Goal: Information Seeking & Learning: Learn about a topic

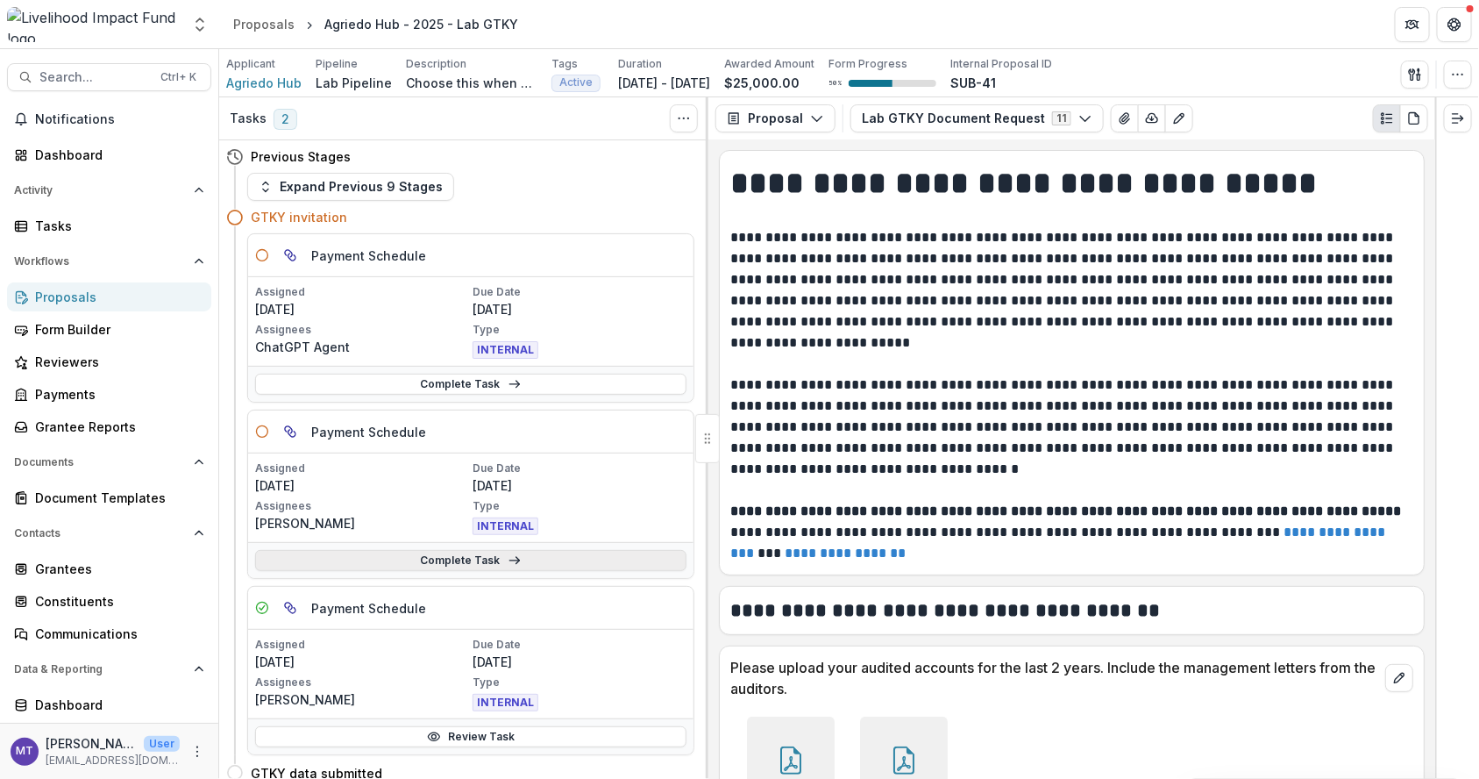
click at [540, 560] on link "Complete Task" at bounding box center [470, 560] width 431 height 21
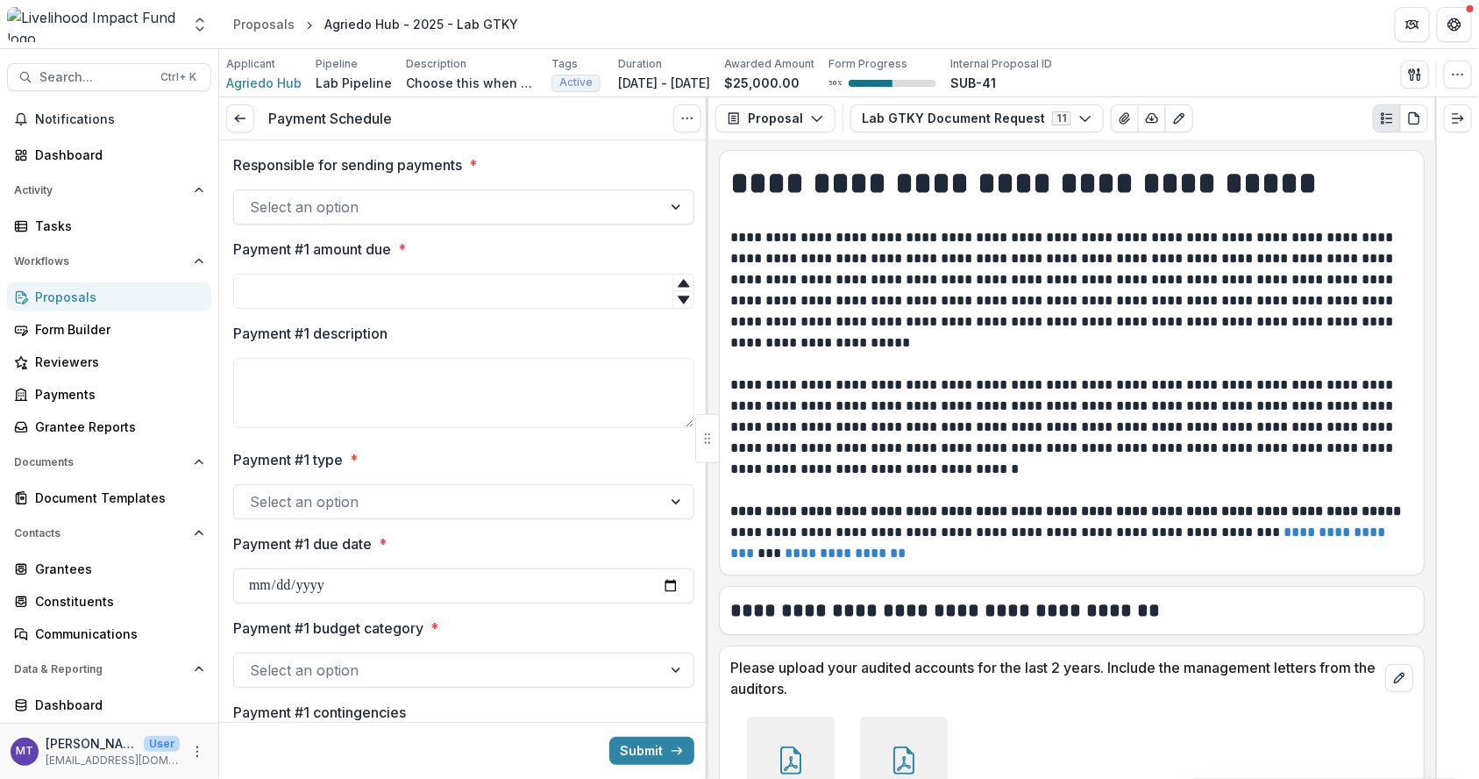
click at [281, 193] on div "Select an option" at bounding box center [448, 207] width 428 height 28
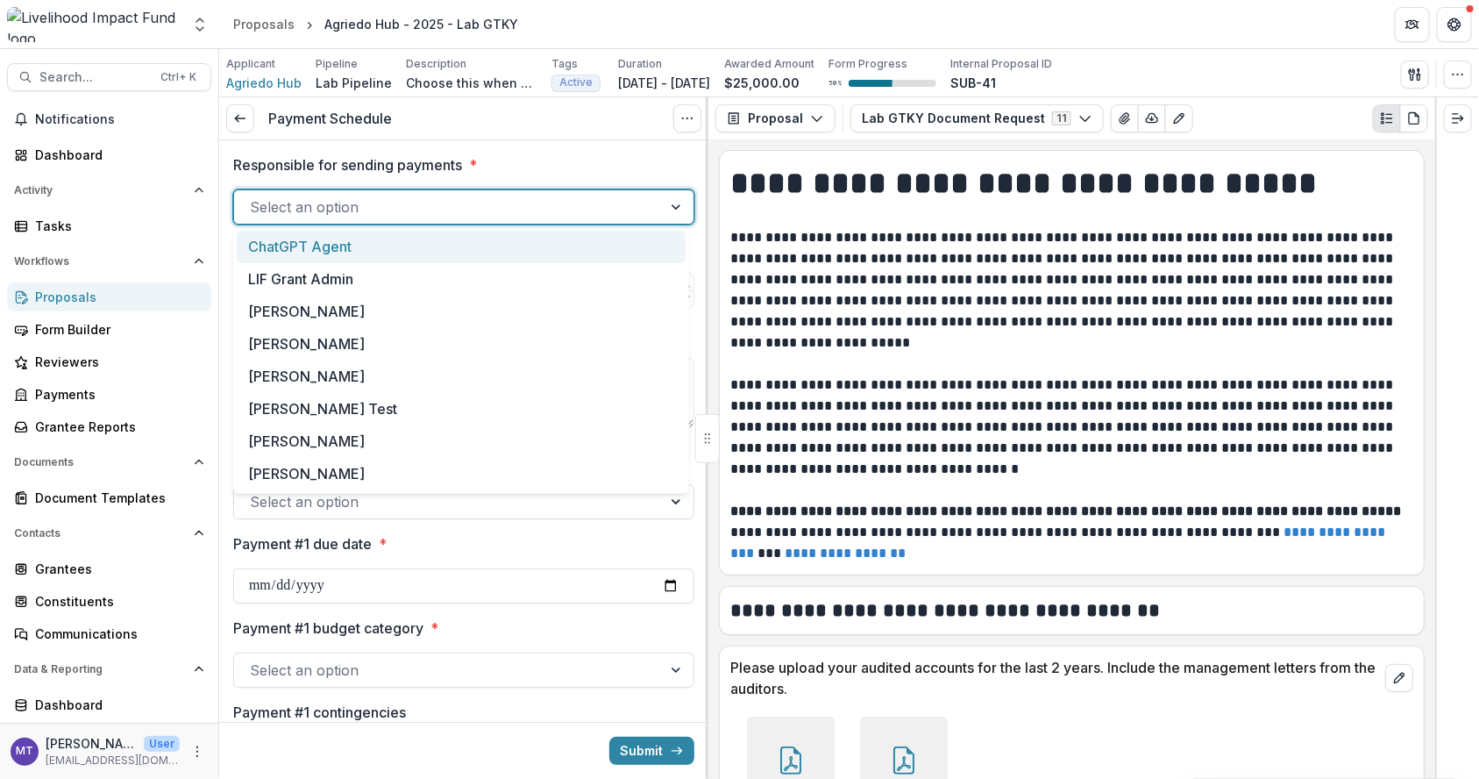
click at [281, 193] on div "Select an option" at bounding box center [448, 207] width 428 height 28
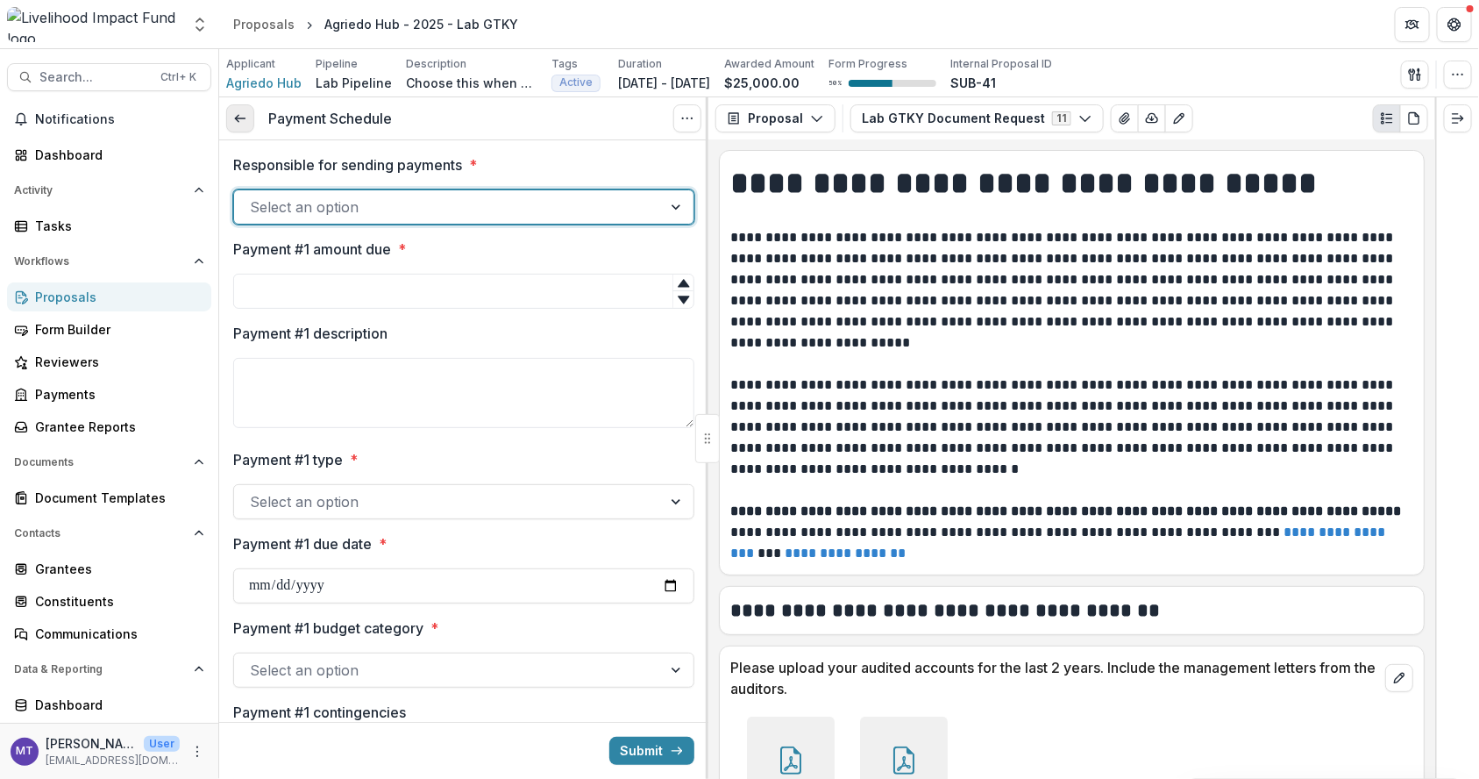
click at [253, 126] on link at bounding box center [240, 118] width 28 height 28
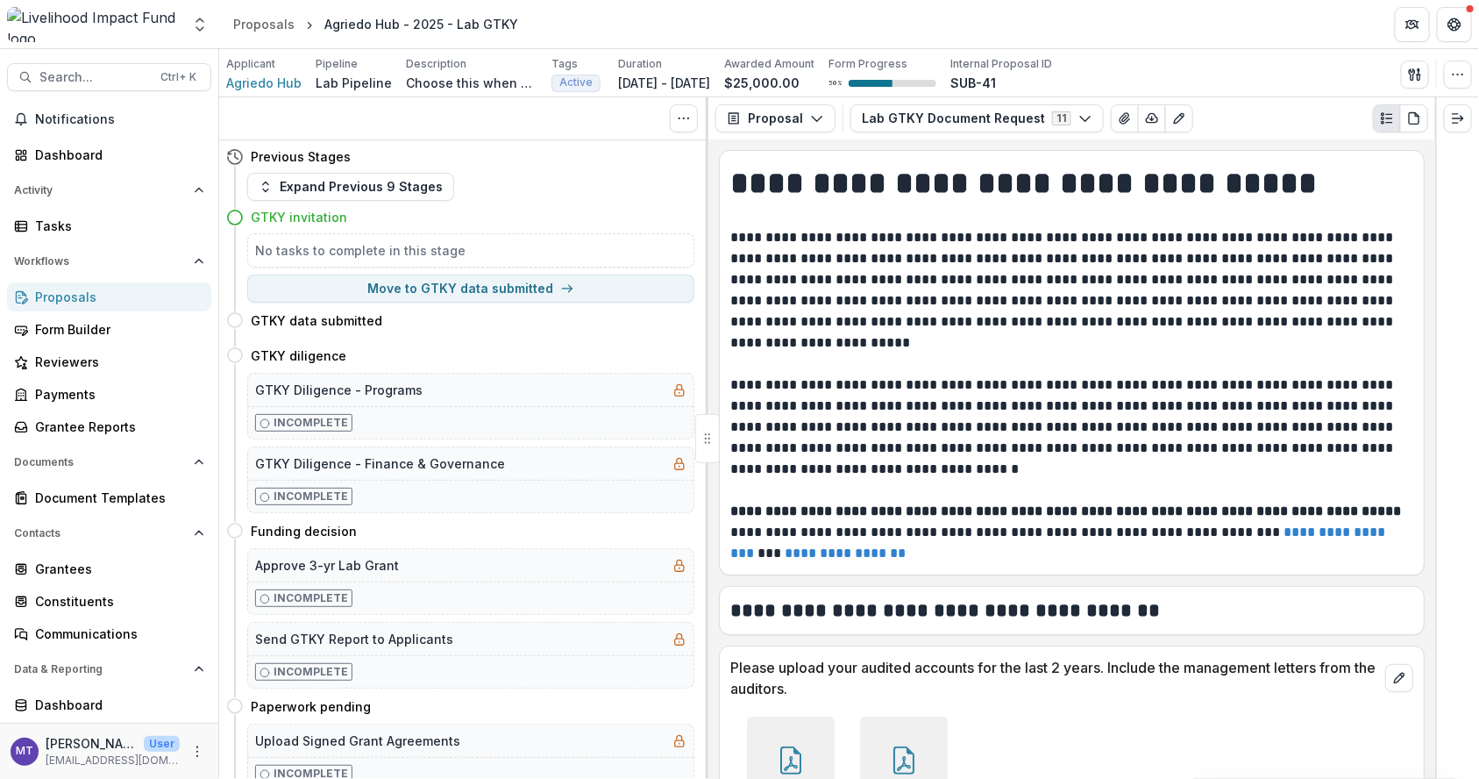
click at [108, 295] on div "Proposals" at bounding box center [116, 297] width 162 height 18
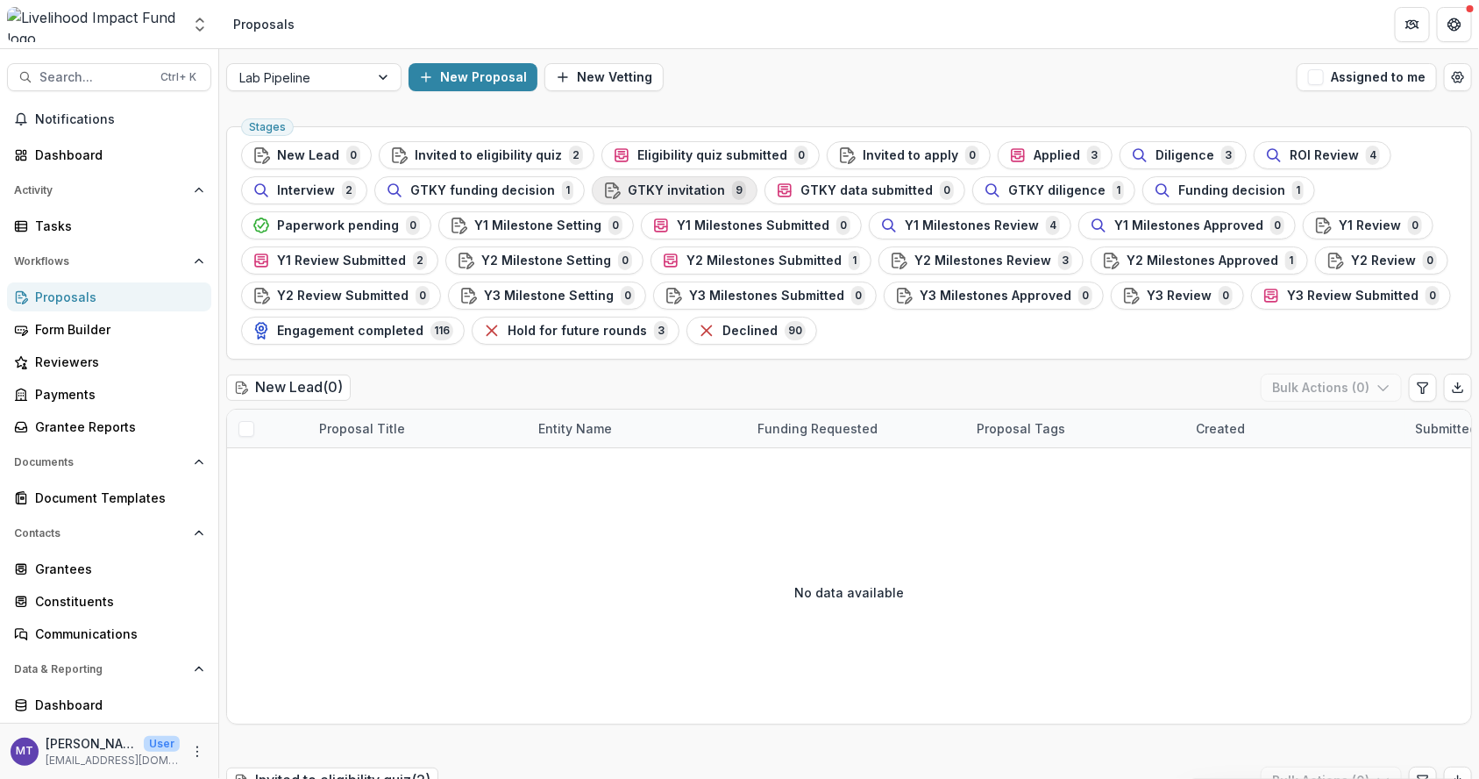
click at [651, 176] on button "GTKY invitation 9" at bounding box center [675, 190] width 166 height 28
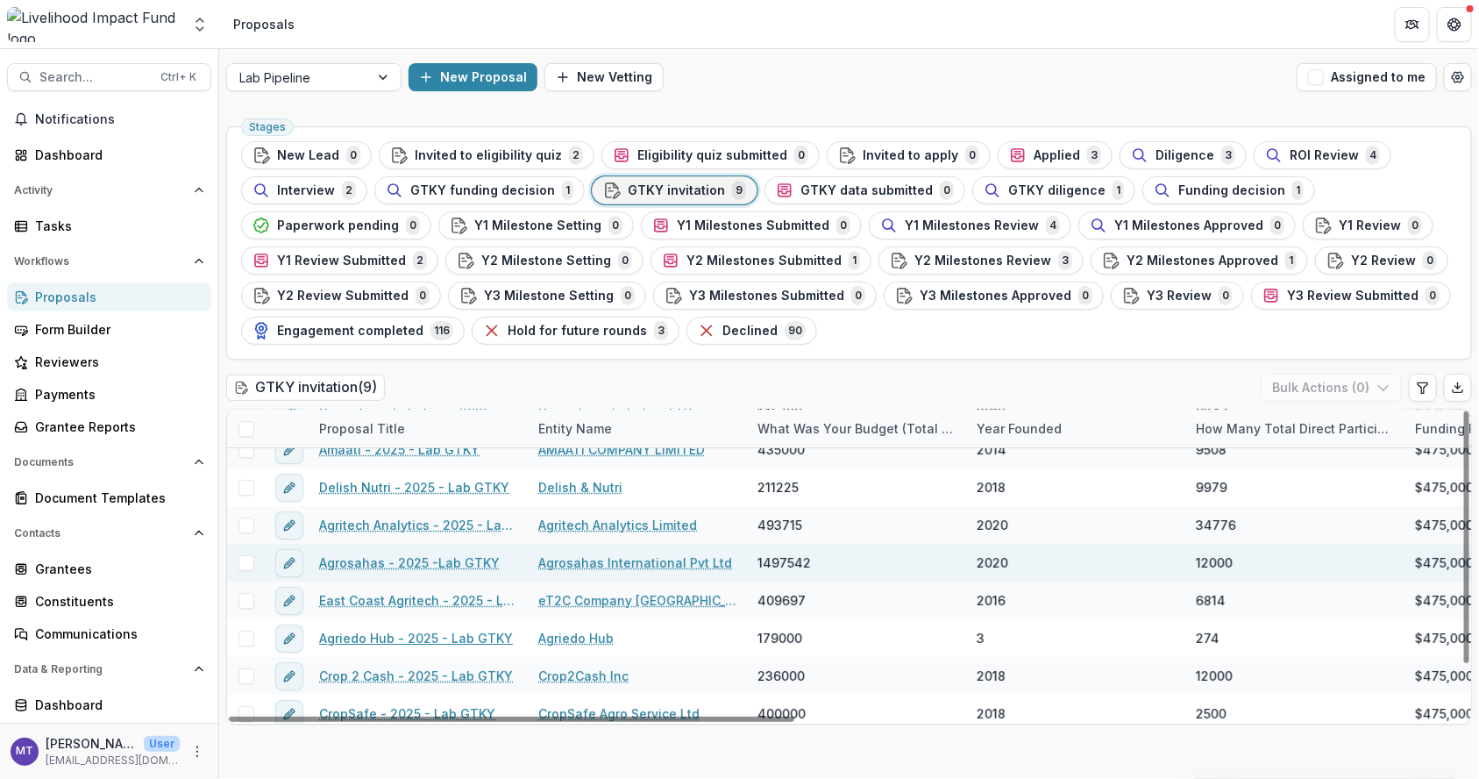
scroll to position [63, 0]
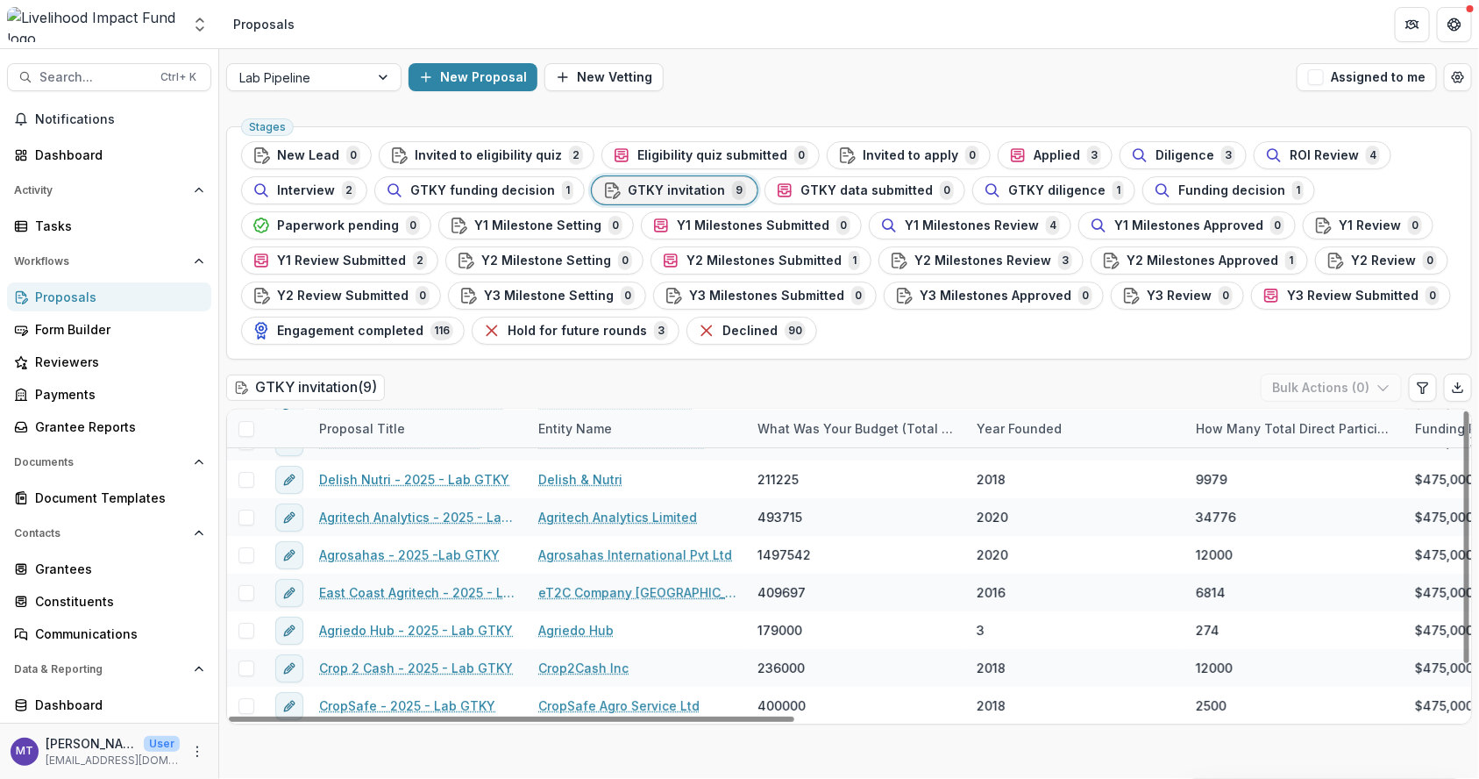
click at [665, 186] on span "GTKY invitation" at bounding box center [676, 190] width 97 height 15
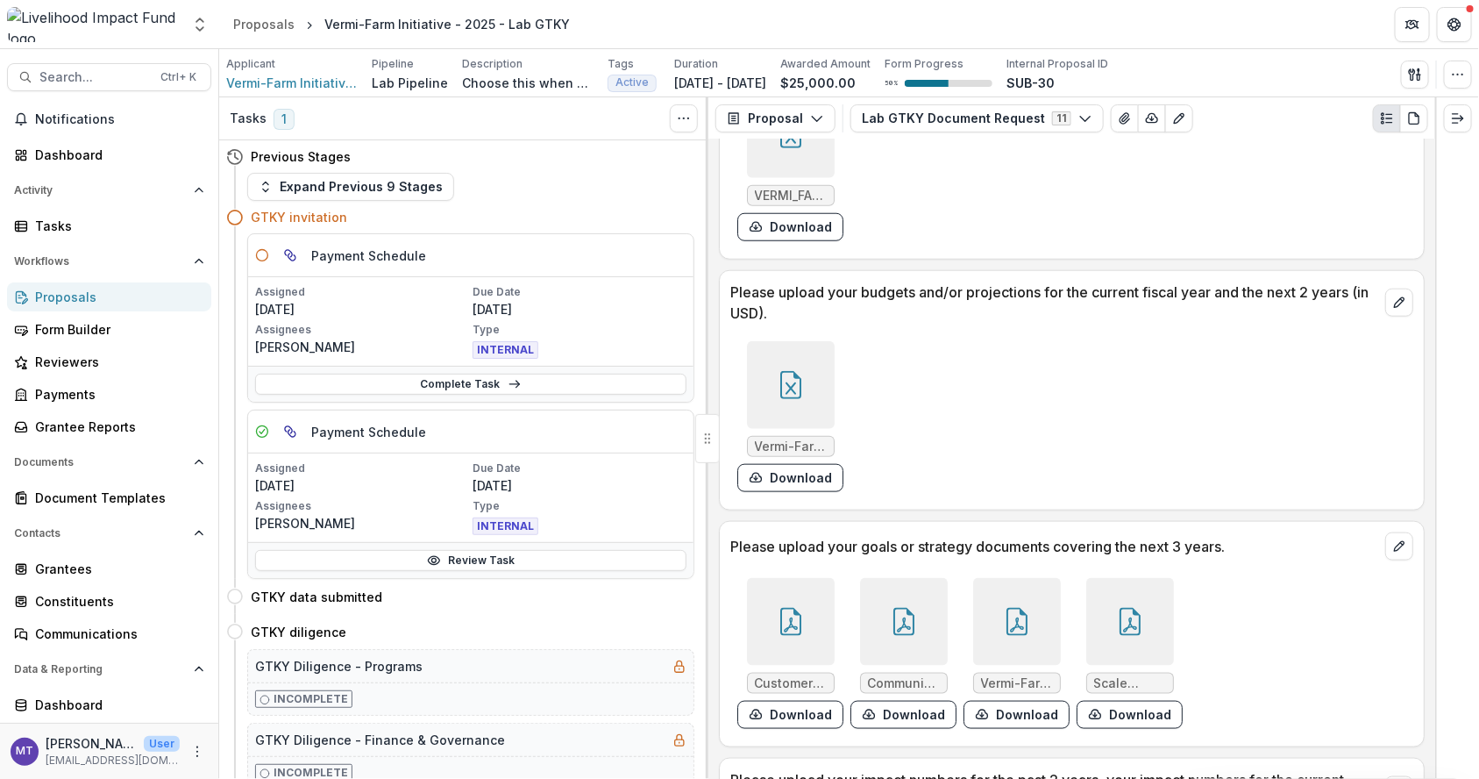
scroll to position [735, 0]
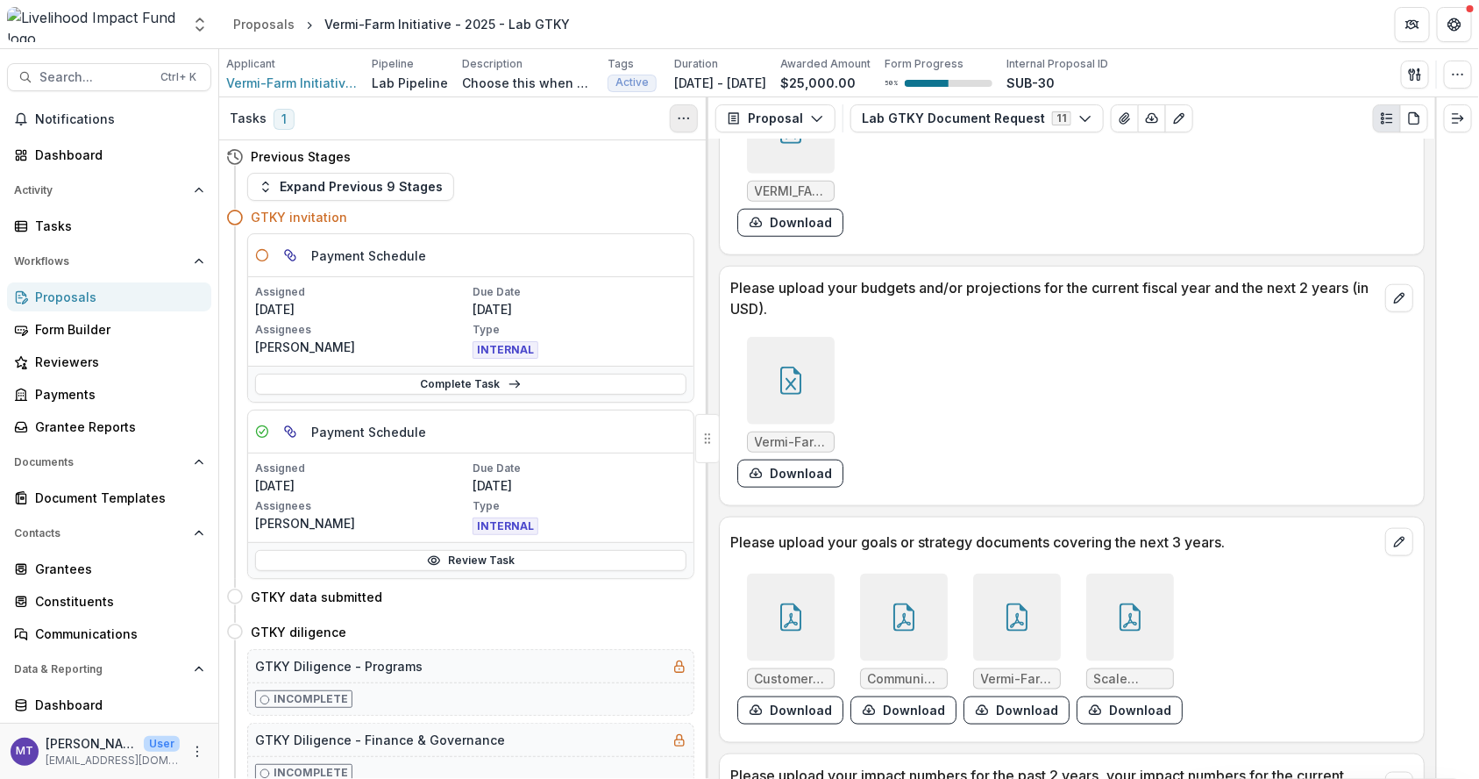
click at [686, 111] on icon "Toggle View Cancelled Tasks" at bounding box center [684, 118] width 14 height 14
click at [698, 147] on button "Show Cancelled Tasks" at bounding box center [768, 158] width 188 height 29
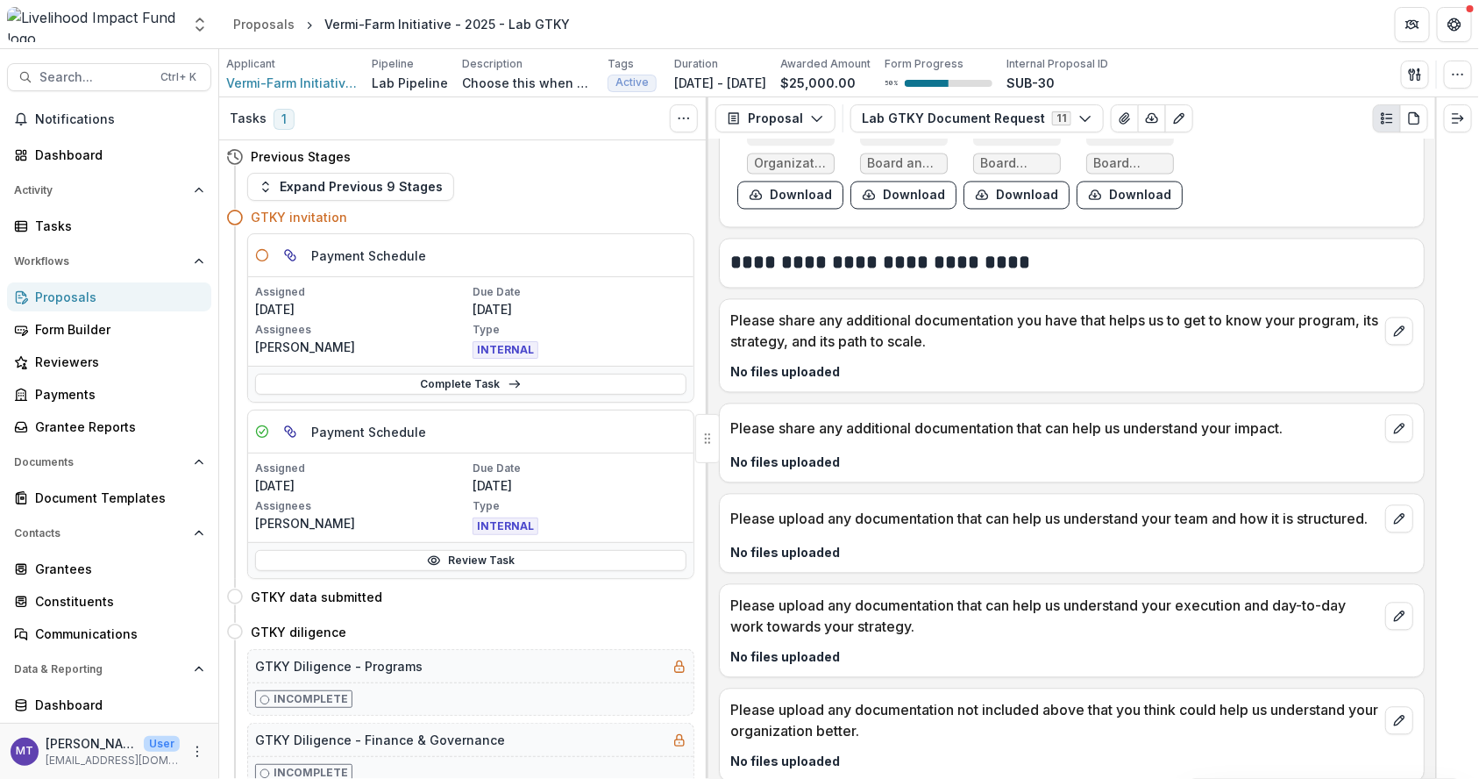
scroll to position [4538, 0]
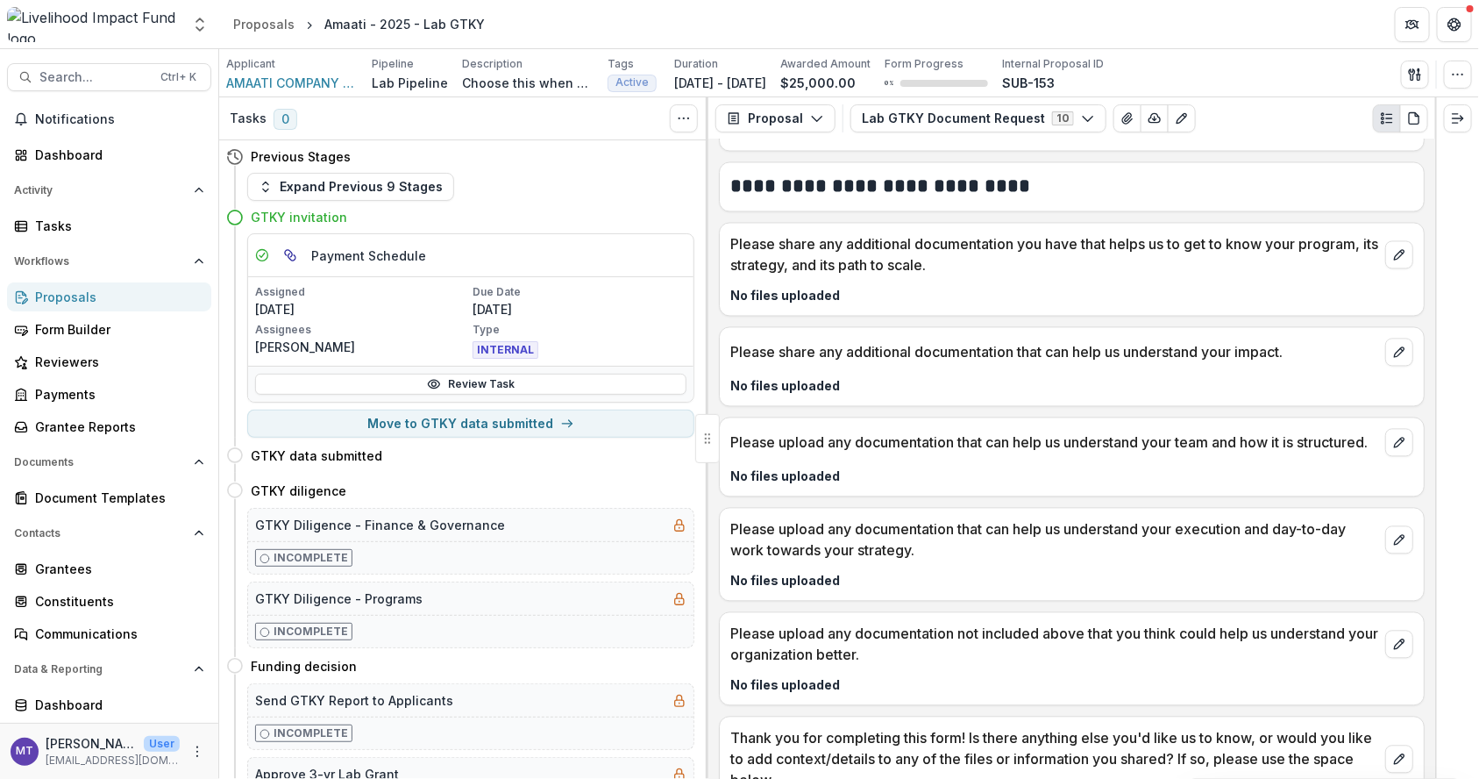
scroll to position [1598, 0]
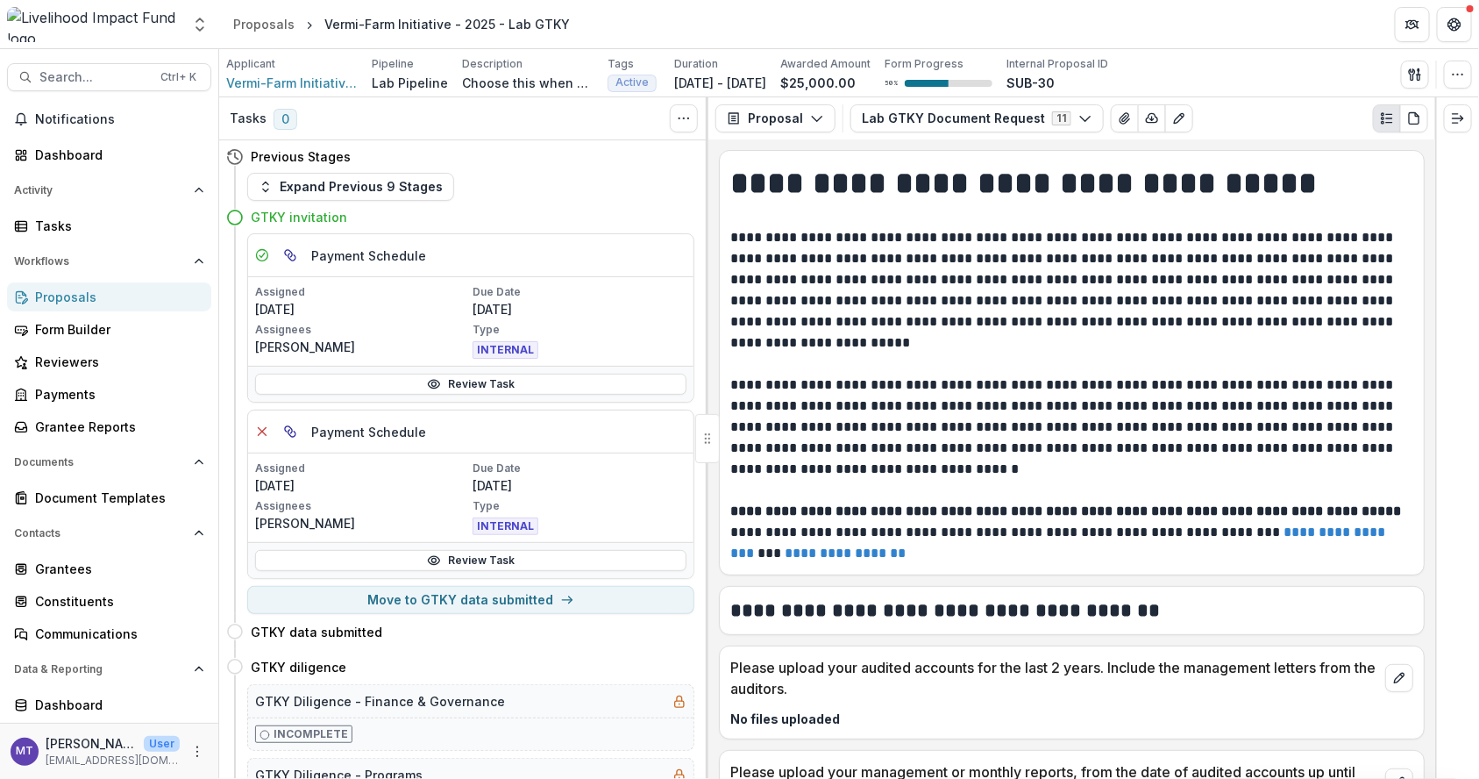
scroll to position [456, 0]
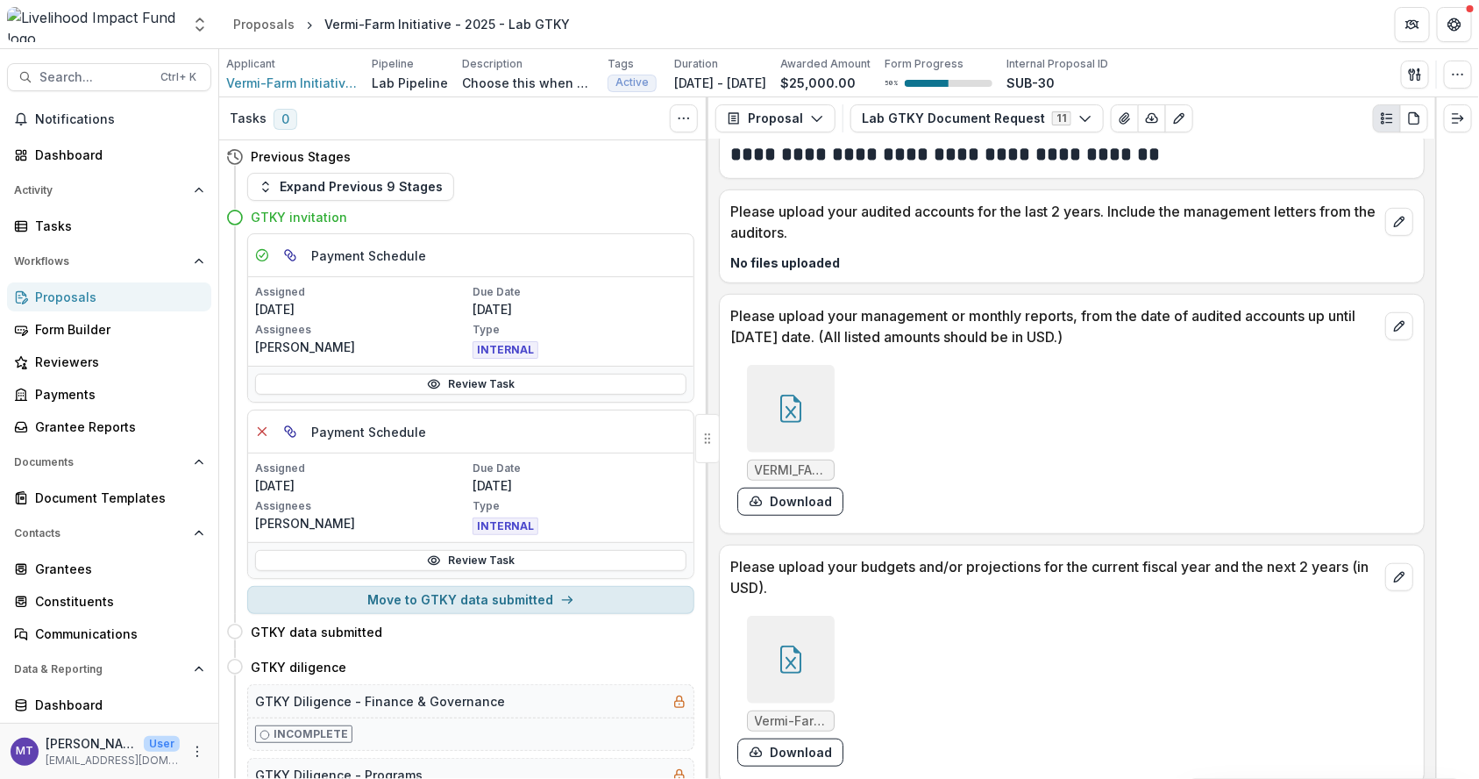
click at [478, 593] on button "Move to GTKY data submitted" at bounding box center [470, 600] width 447 height 28
select select "**********"
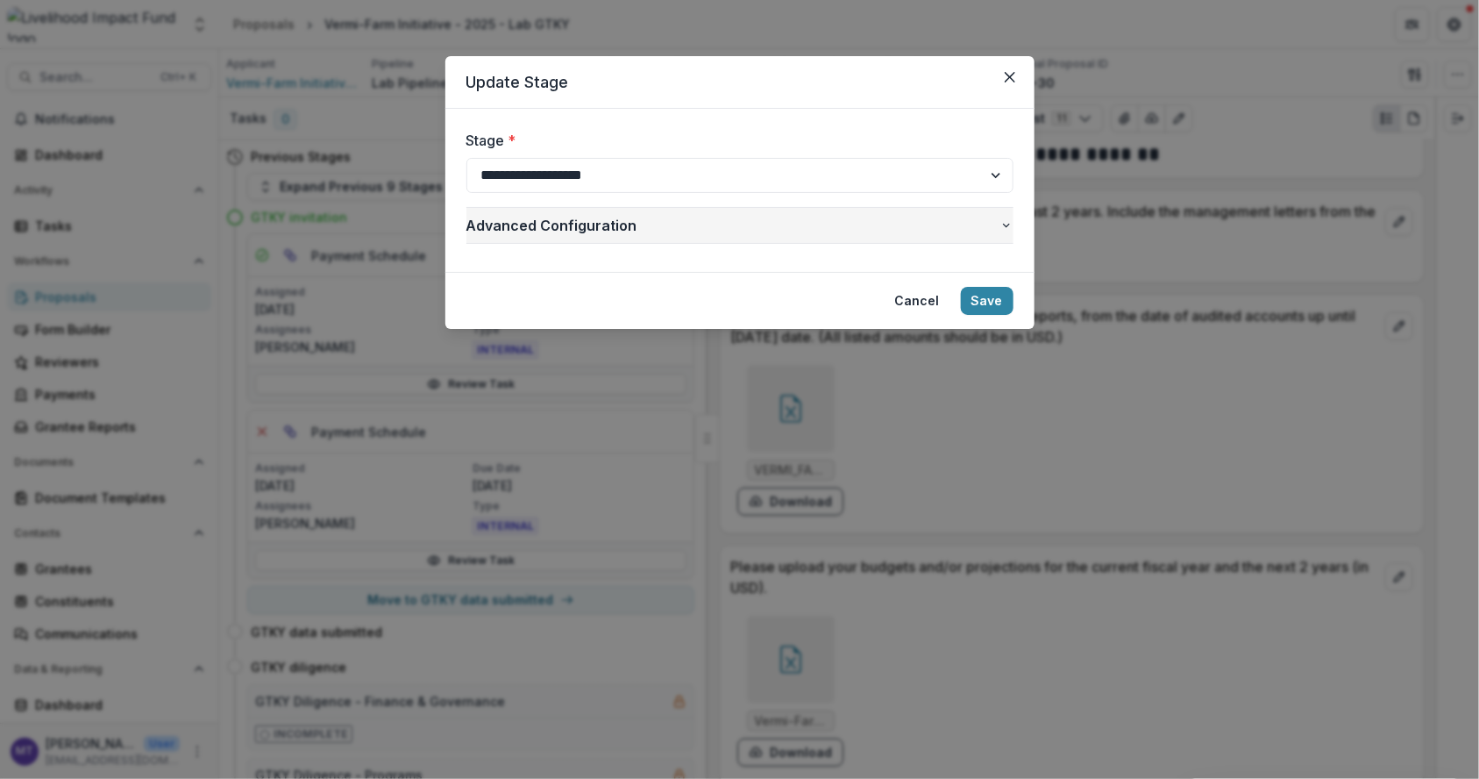
click at [1000, 219] on icon "button" at bounding box center [1007, 225] width 14 height 14
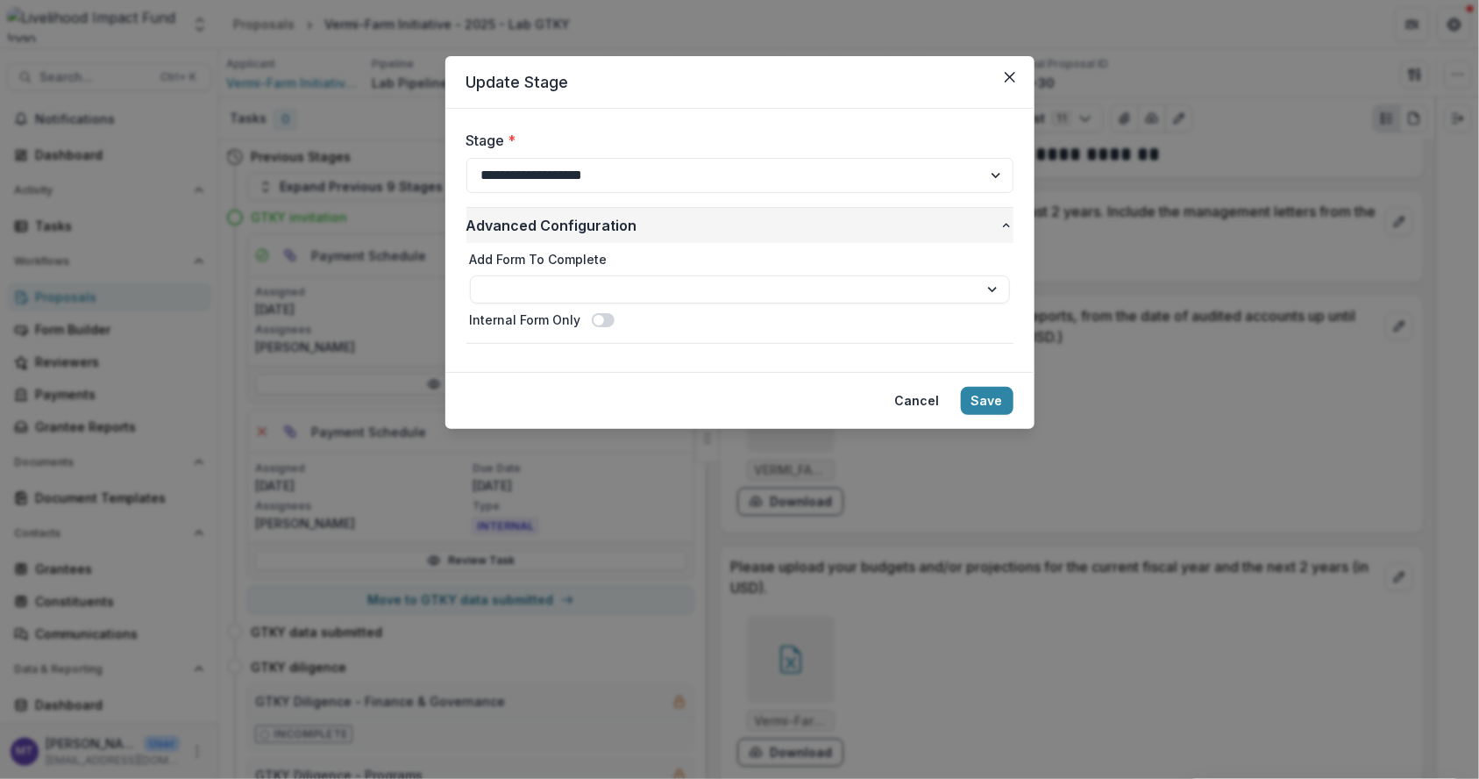
click at [1000, 219] on icon "button" at bounding box center [1007, 225] width 14 height 14
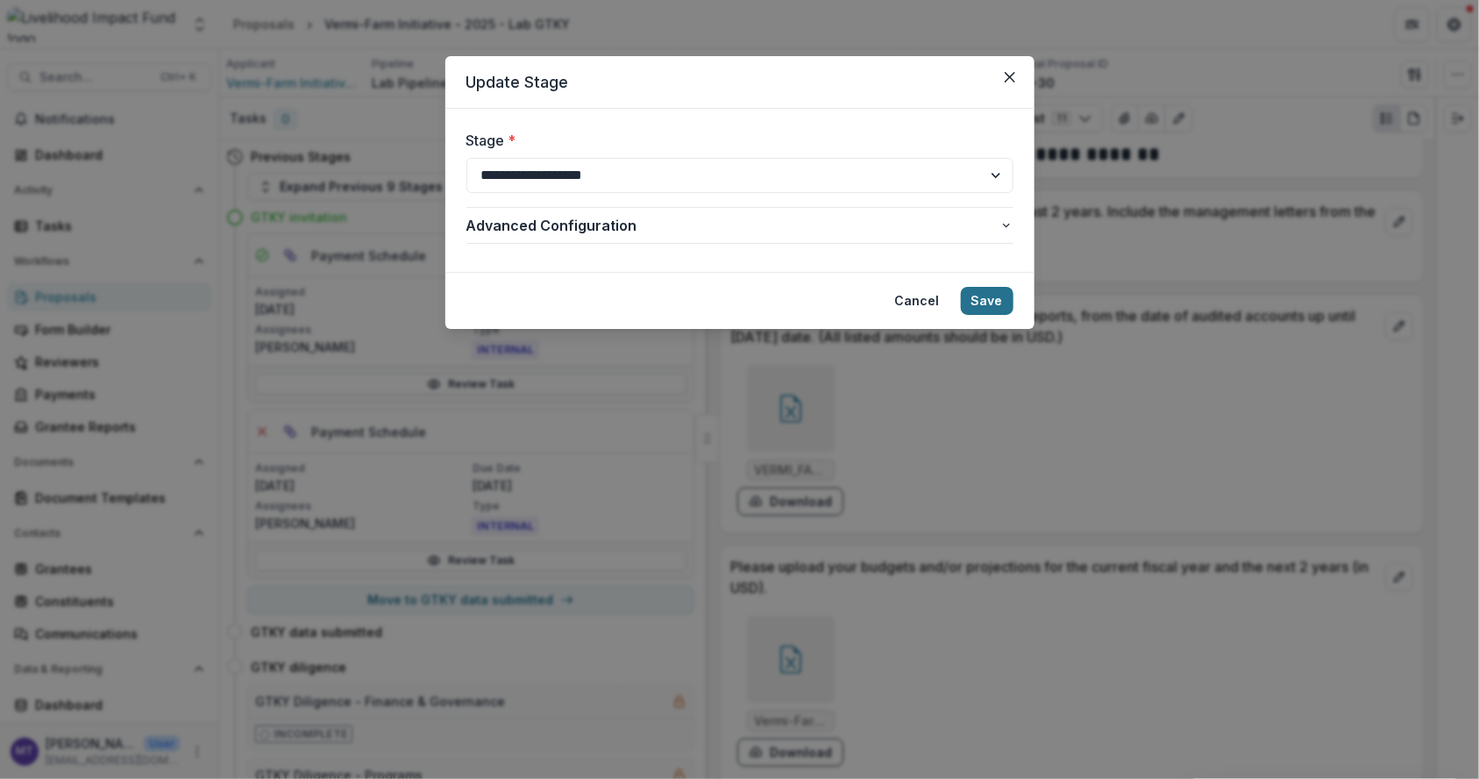
click at [1000, 288] on button "Save" at bounding box center [987, 301] width 53 height 28
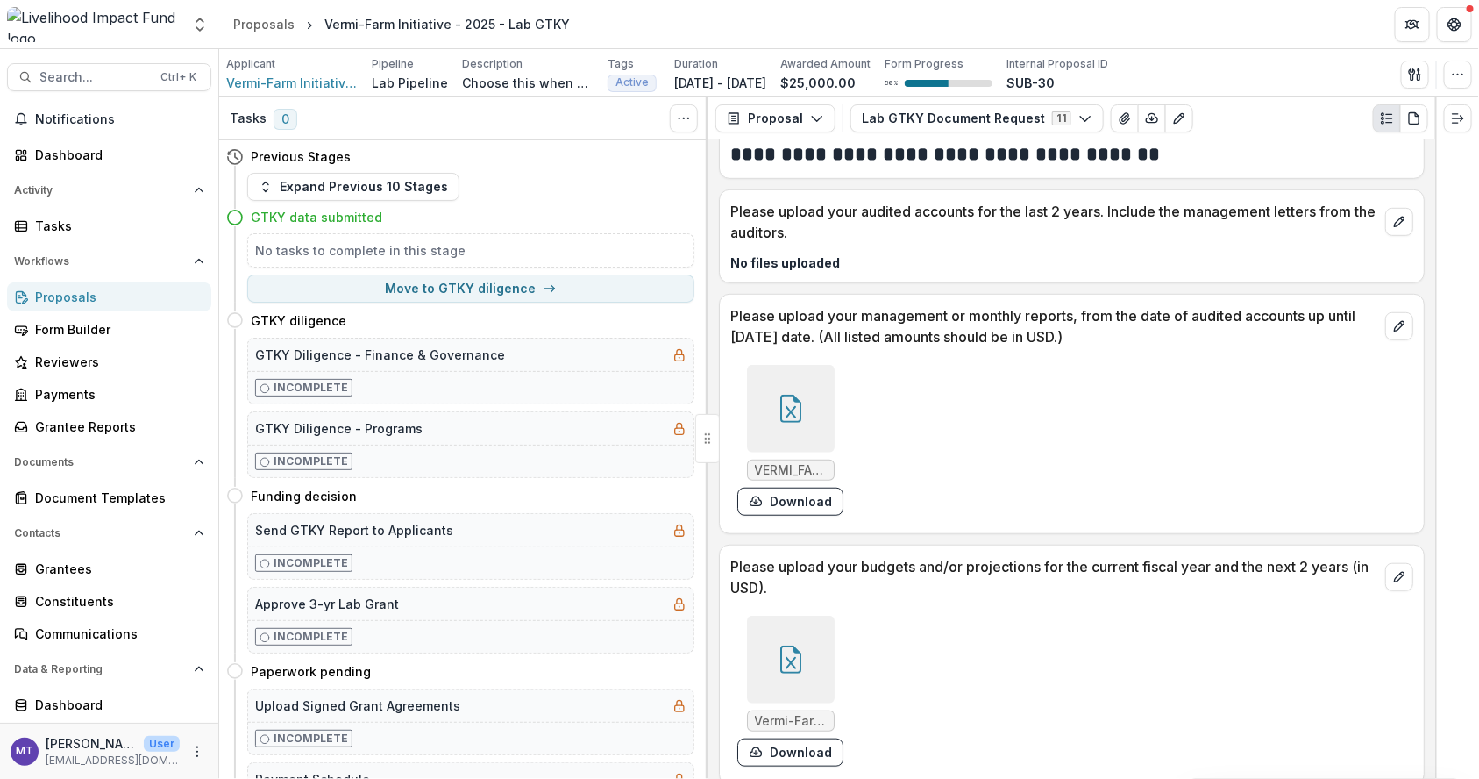
scroll to position [885, 0]
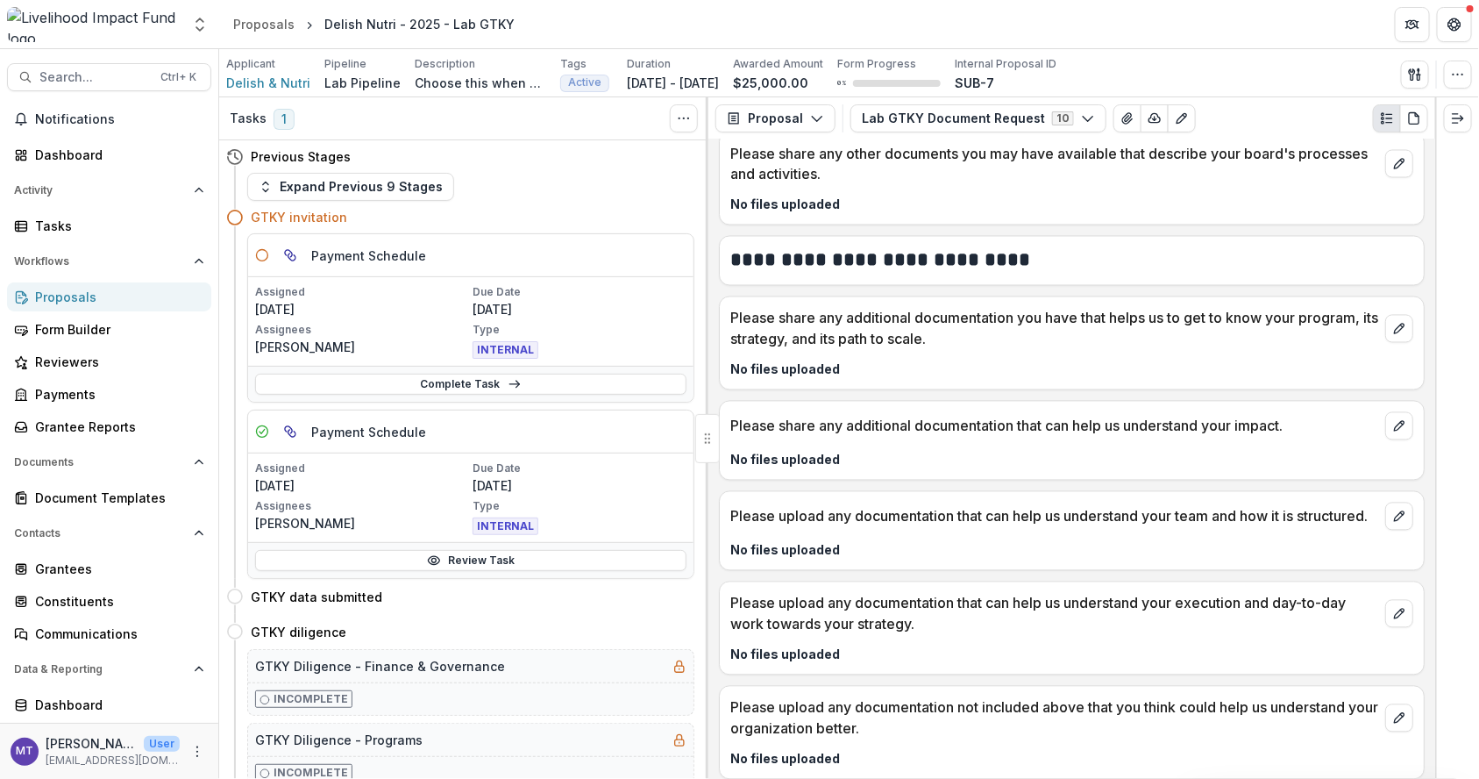
scroll to position [1598, 0]
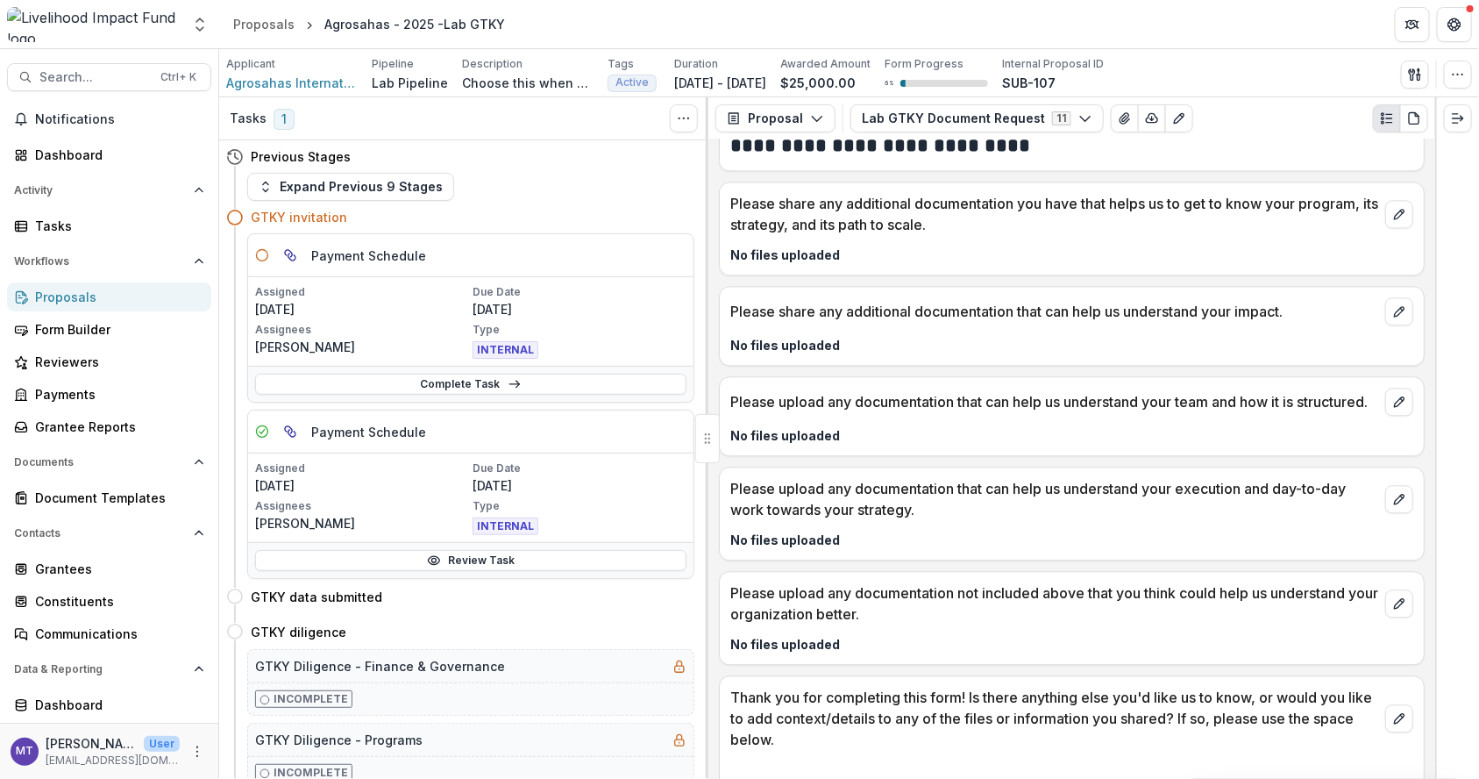
scroll to position [1744, 0]
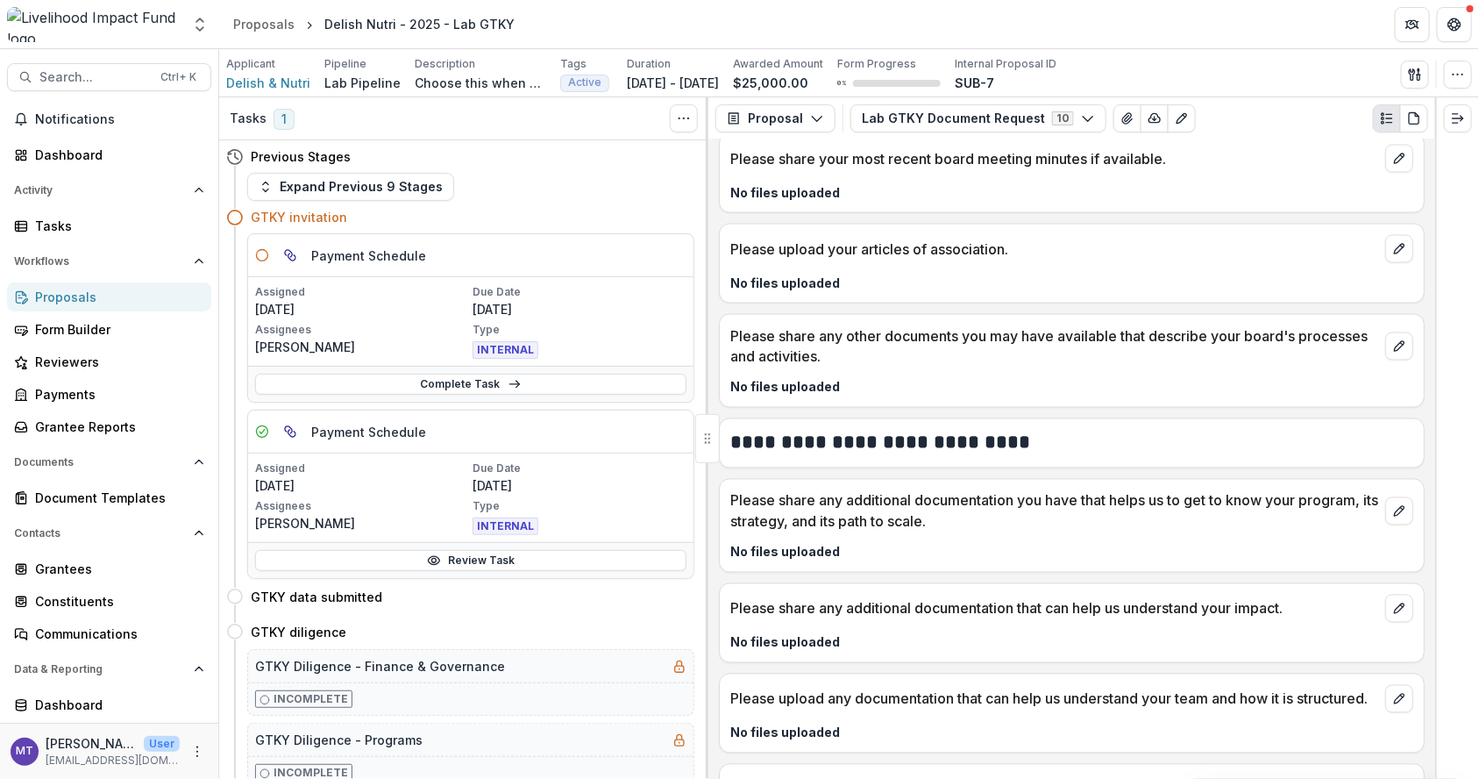
scroll to position [1286, 0]
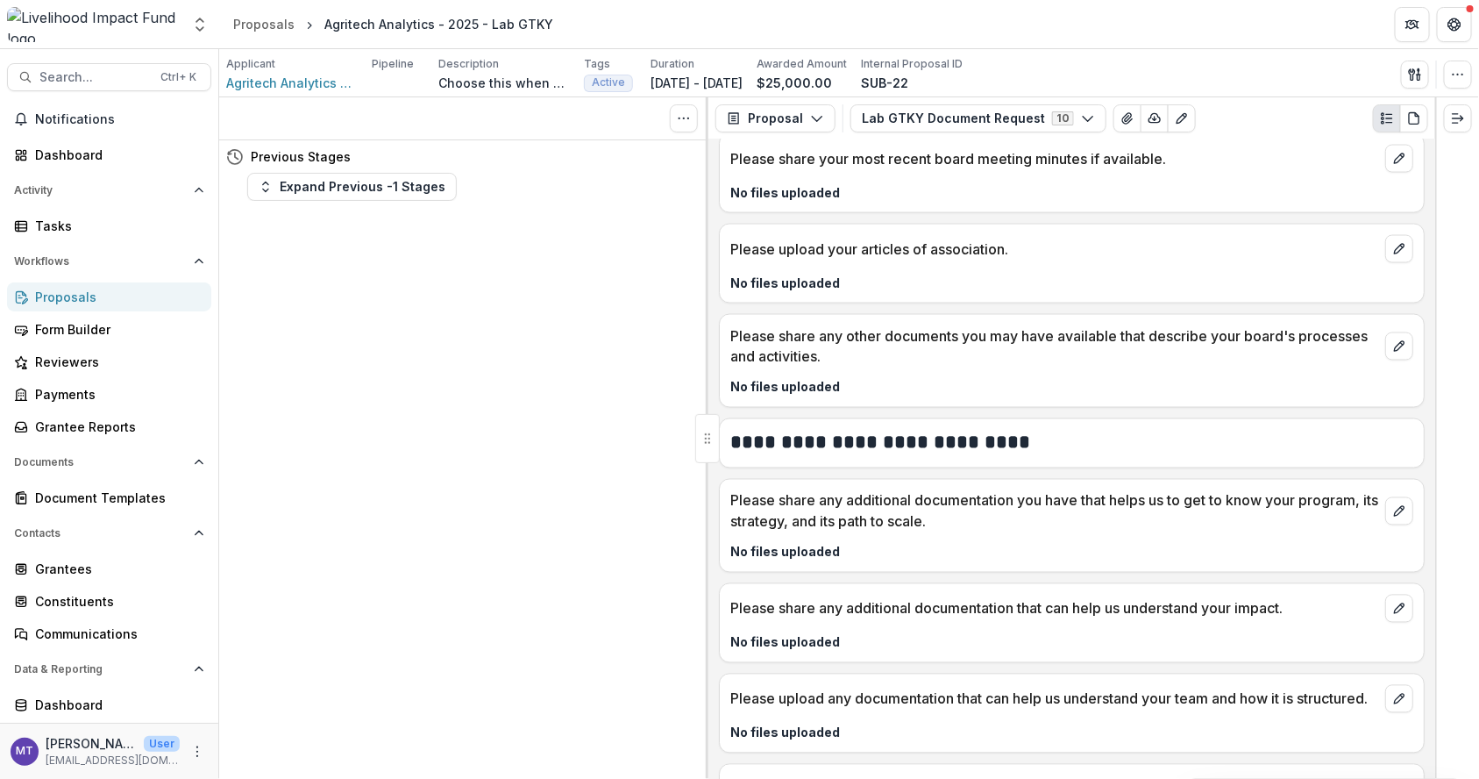
scroll to position [1598, 0]
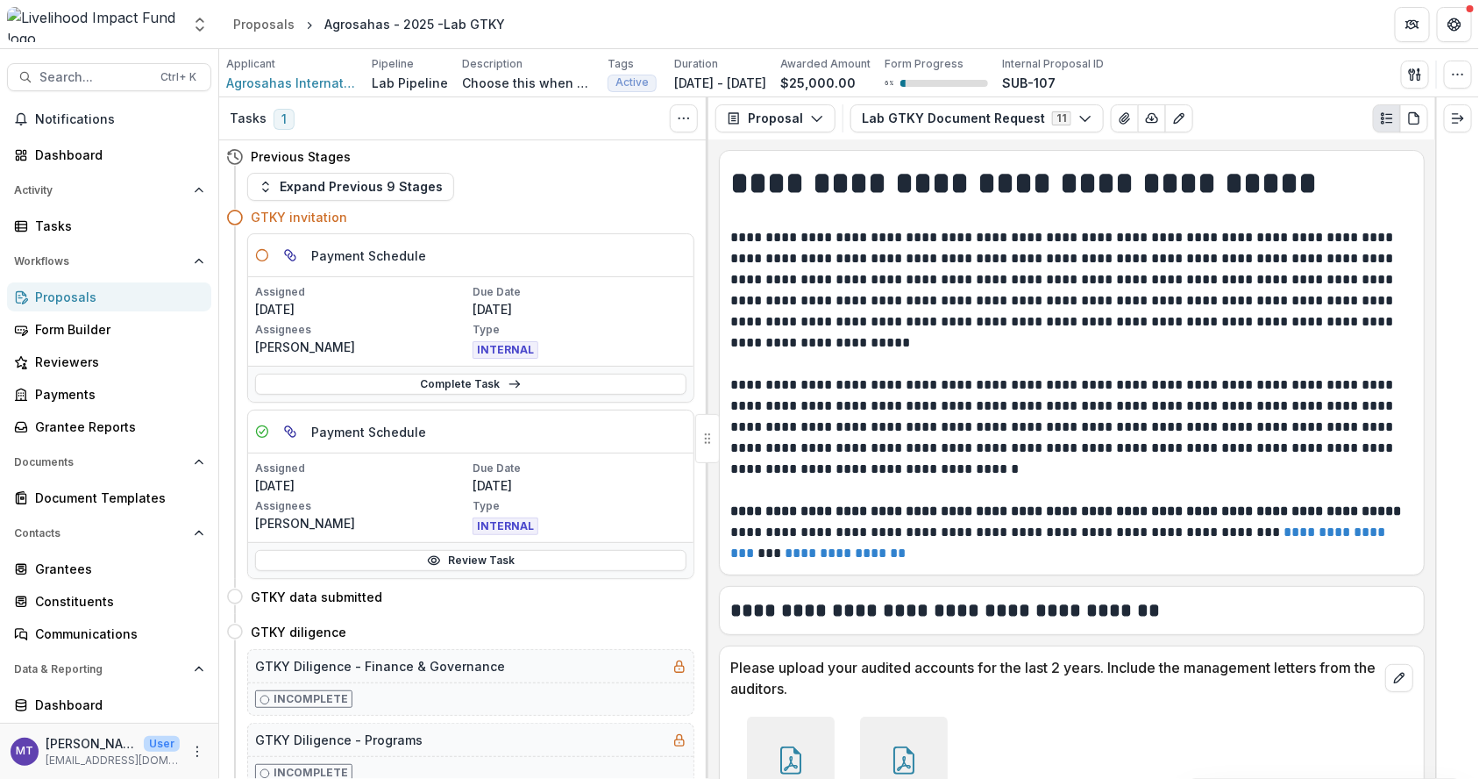
click at [657, 431] on div "Payment Schedule" at bounding box center [470, 431] width 445 height 43
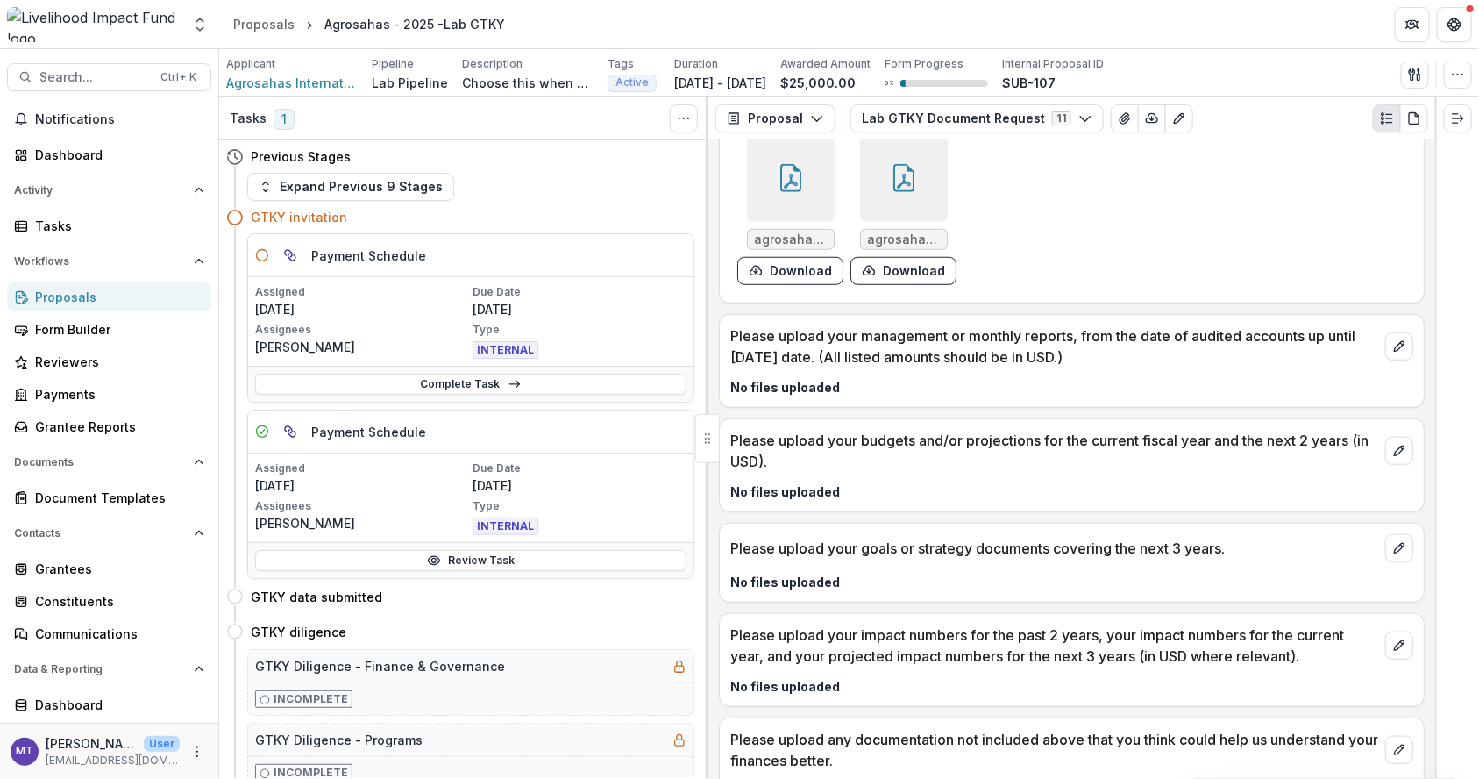
scroll to position [581, 0]
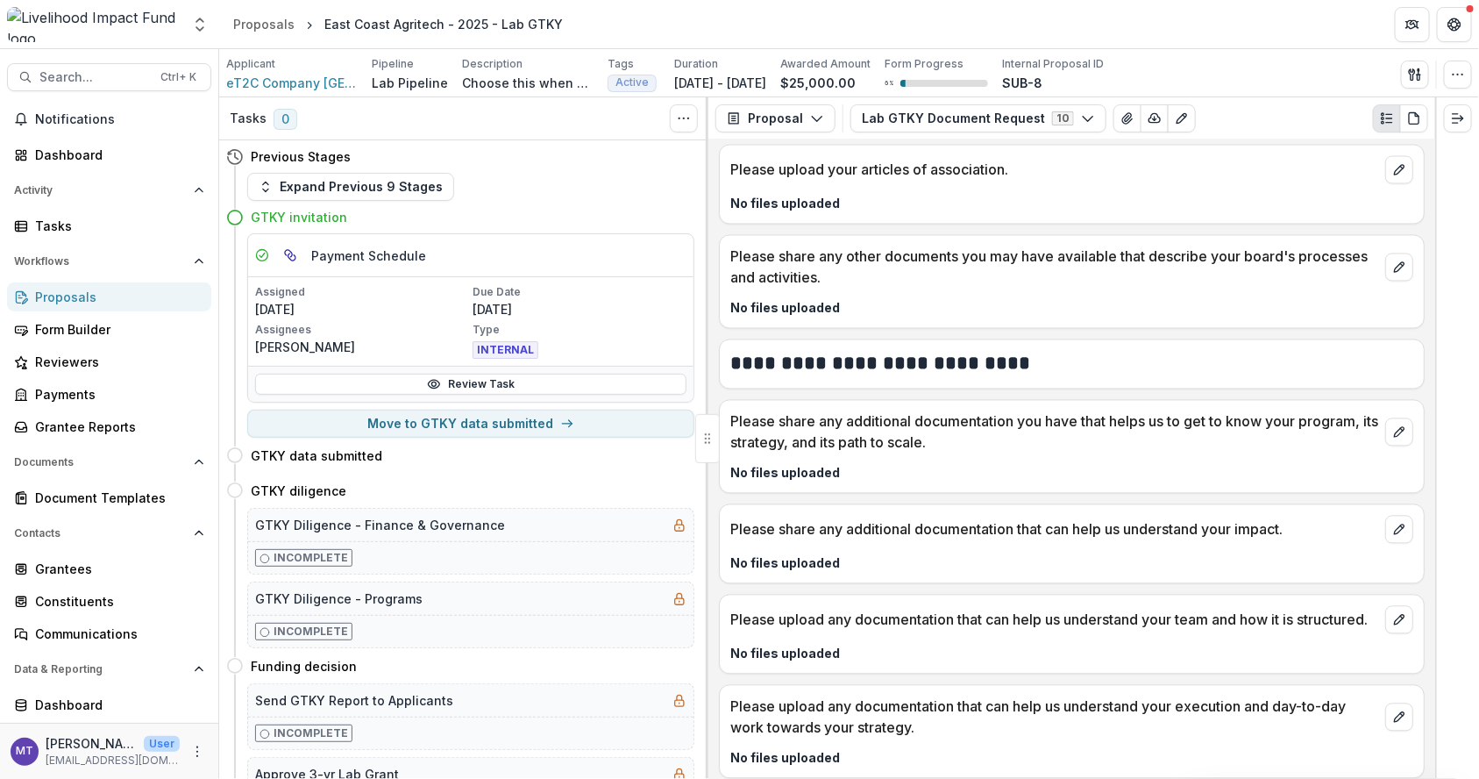
scroll to position [1744, 0]
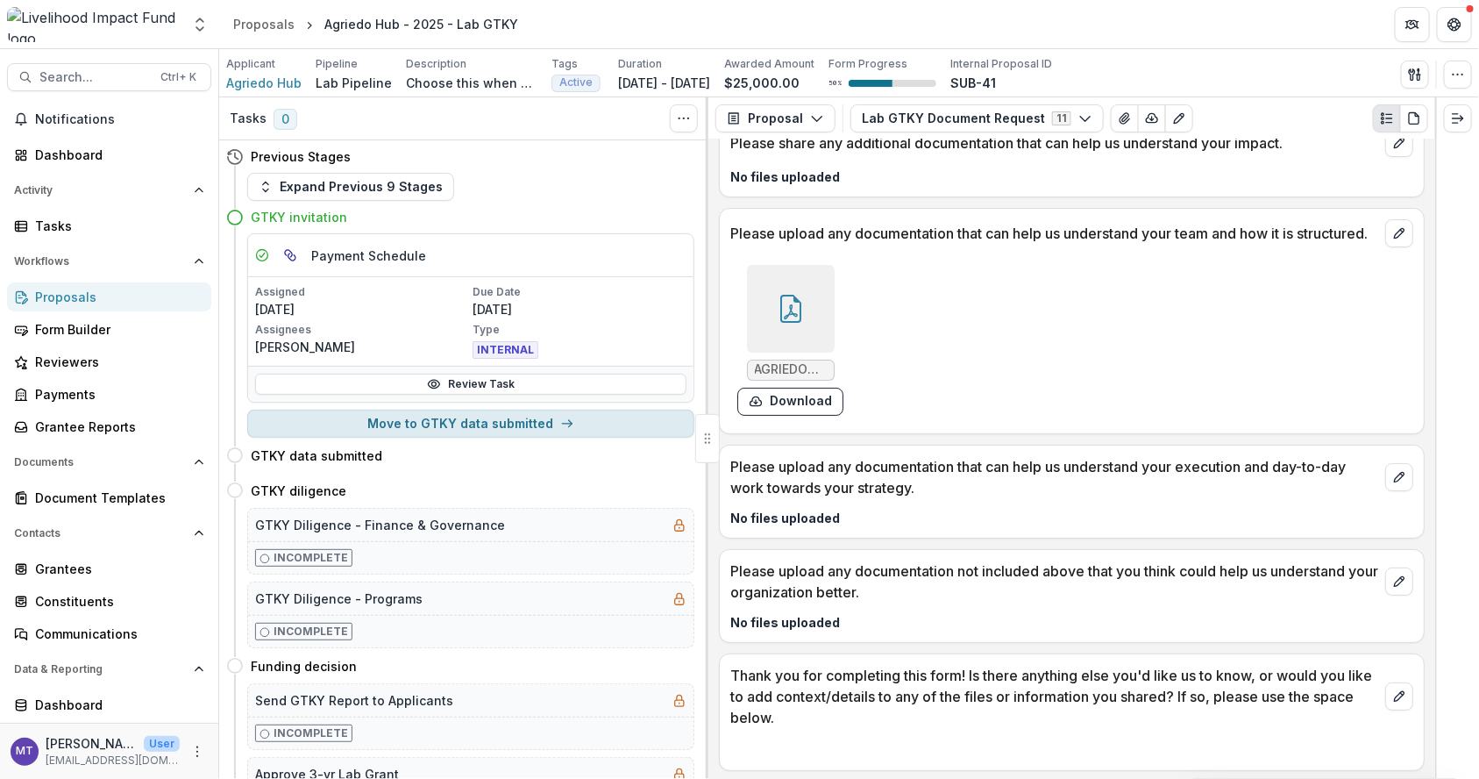
click at [569, 410] on button "Move to GTKY data submitted" at bounding box center [470, 423] width 447 height 28
select select "**********"
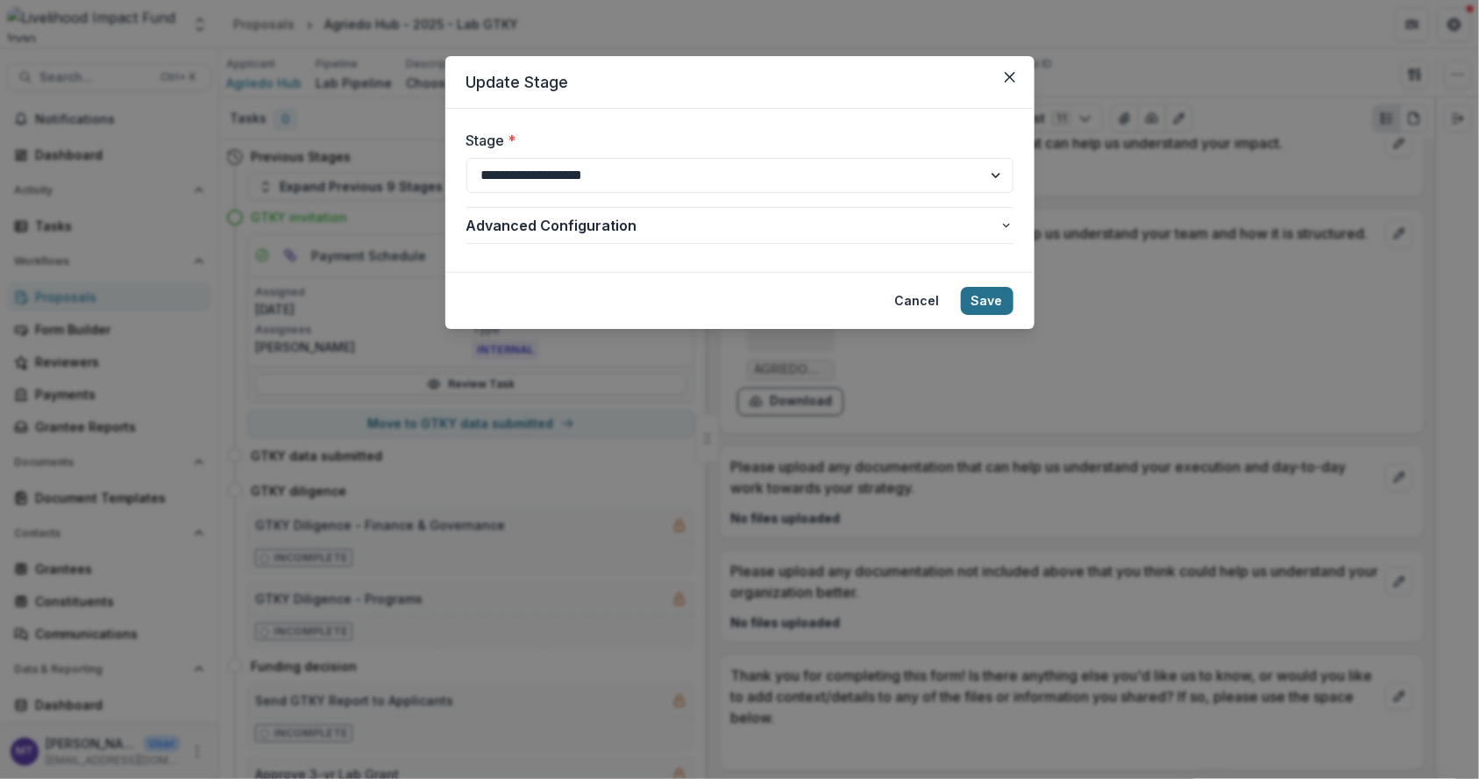
click at [988, 296] on button "Save" at bounding box center [987, 301] width 53 height 28
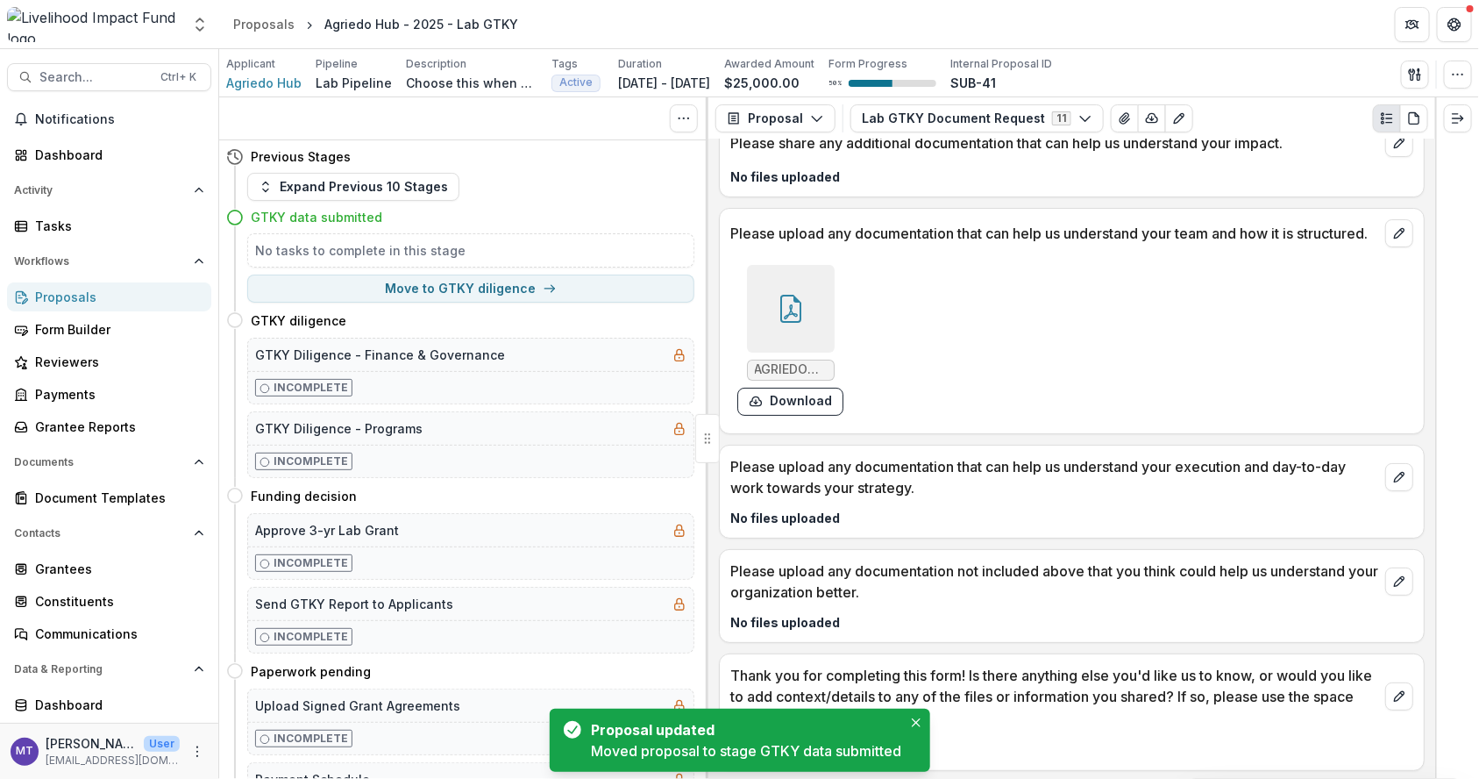
scroll to position [2896, 0]
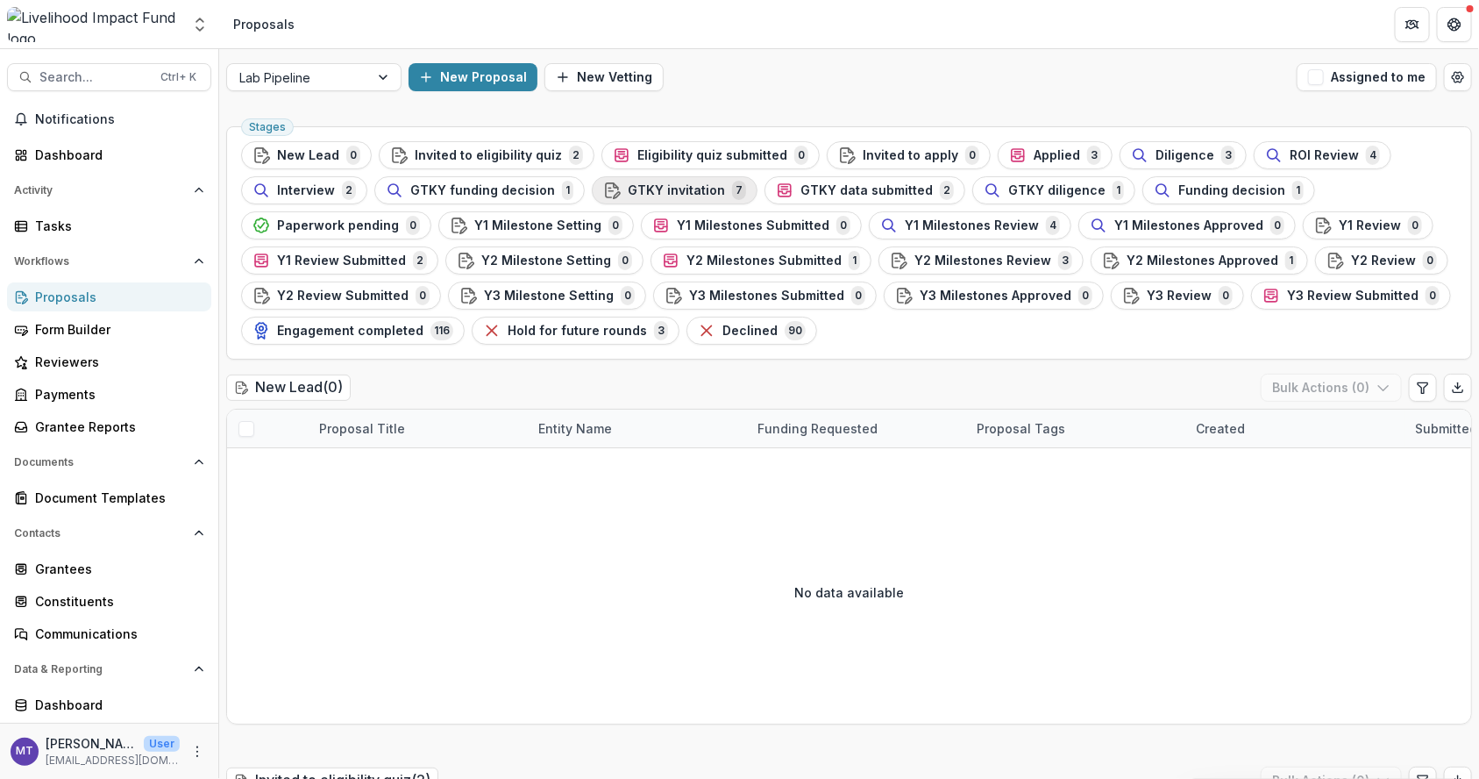
click at [656, 194] on span "GTKY invitation" at bounding box center [676, 190] width 97 height 15
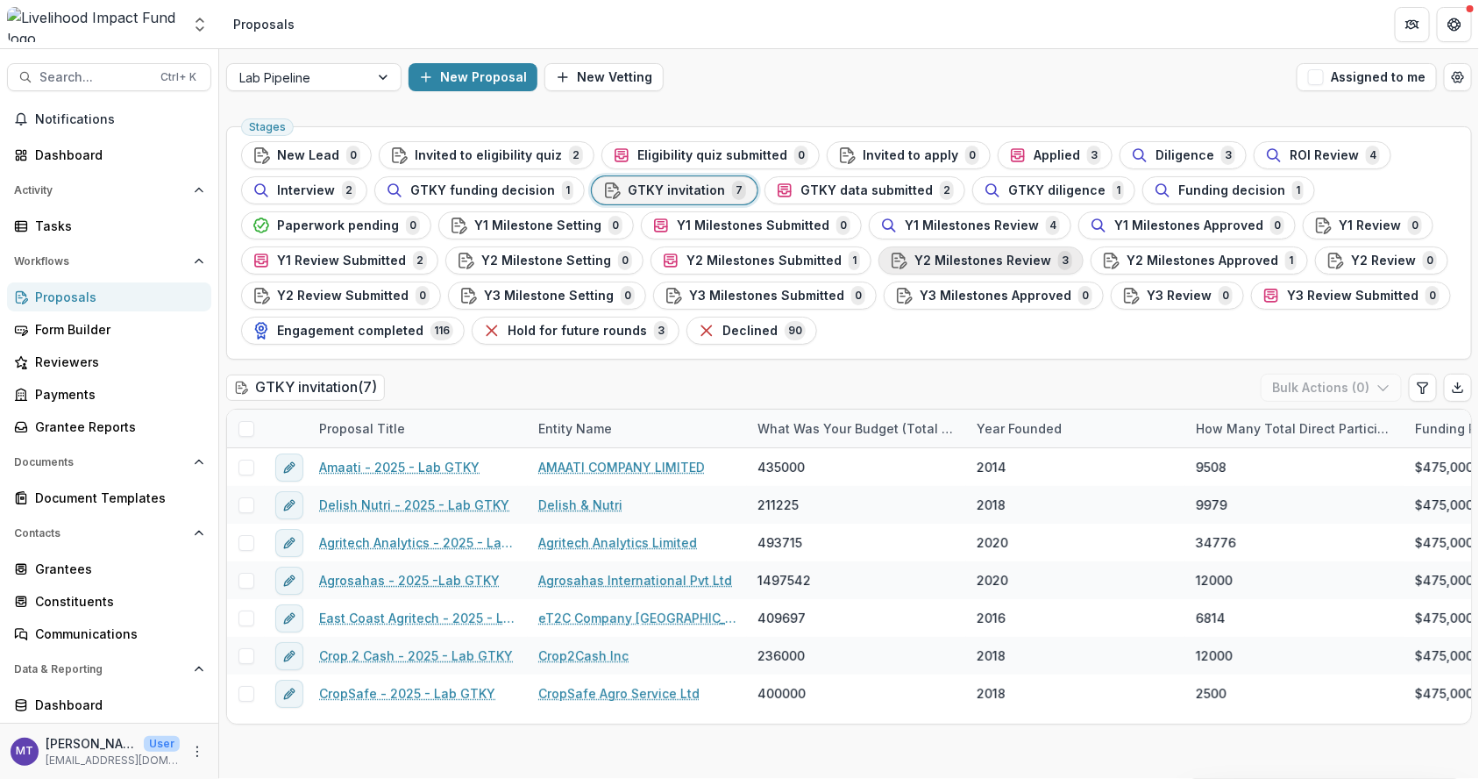
click at [964, 253] on span "Y2 Milestones Review" at bounding box center [983, 260] width 137 height 15
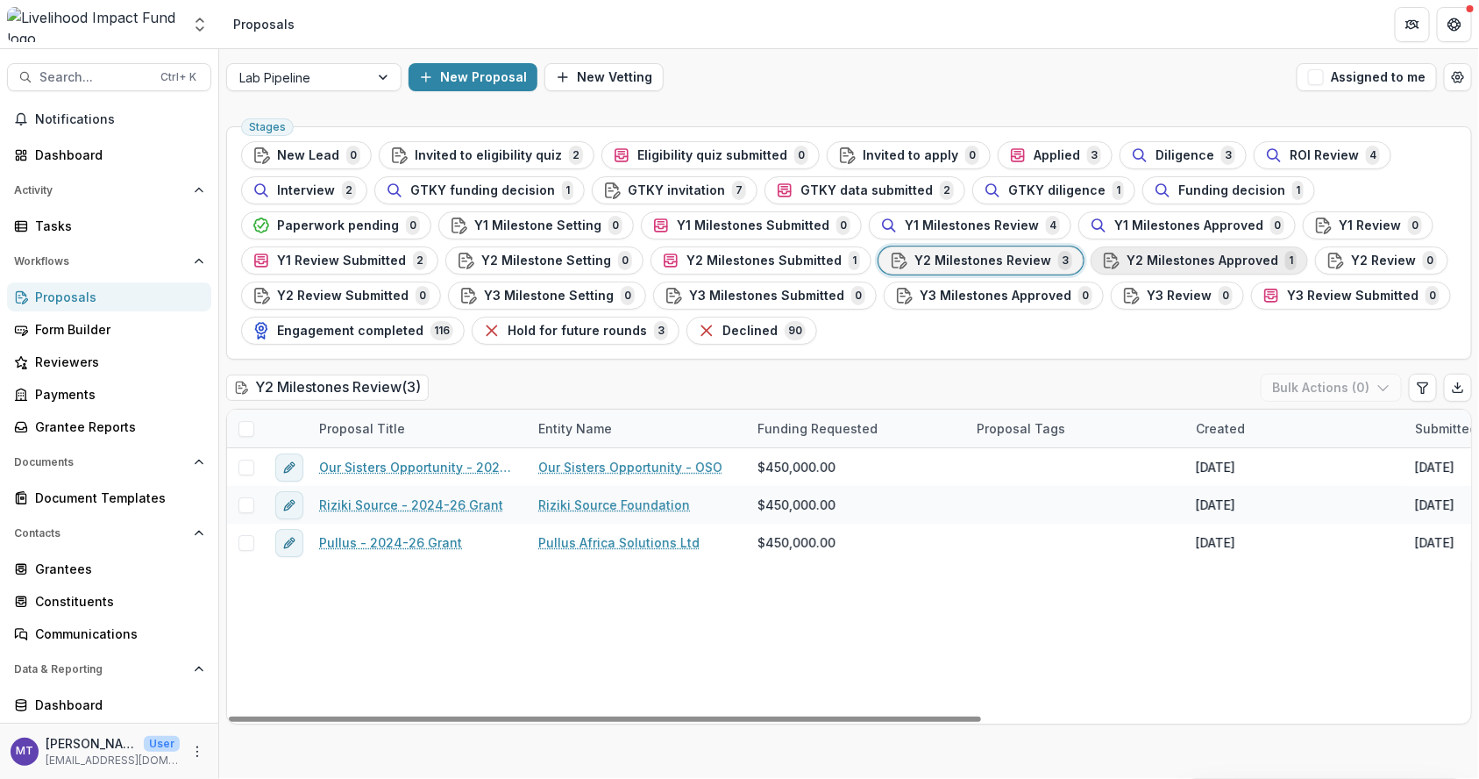
click at [1127, 253] on span "Y2 Milestones Approved" at bounding box center [1203, 260] width 152 height 15
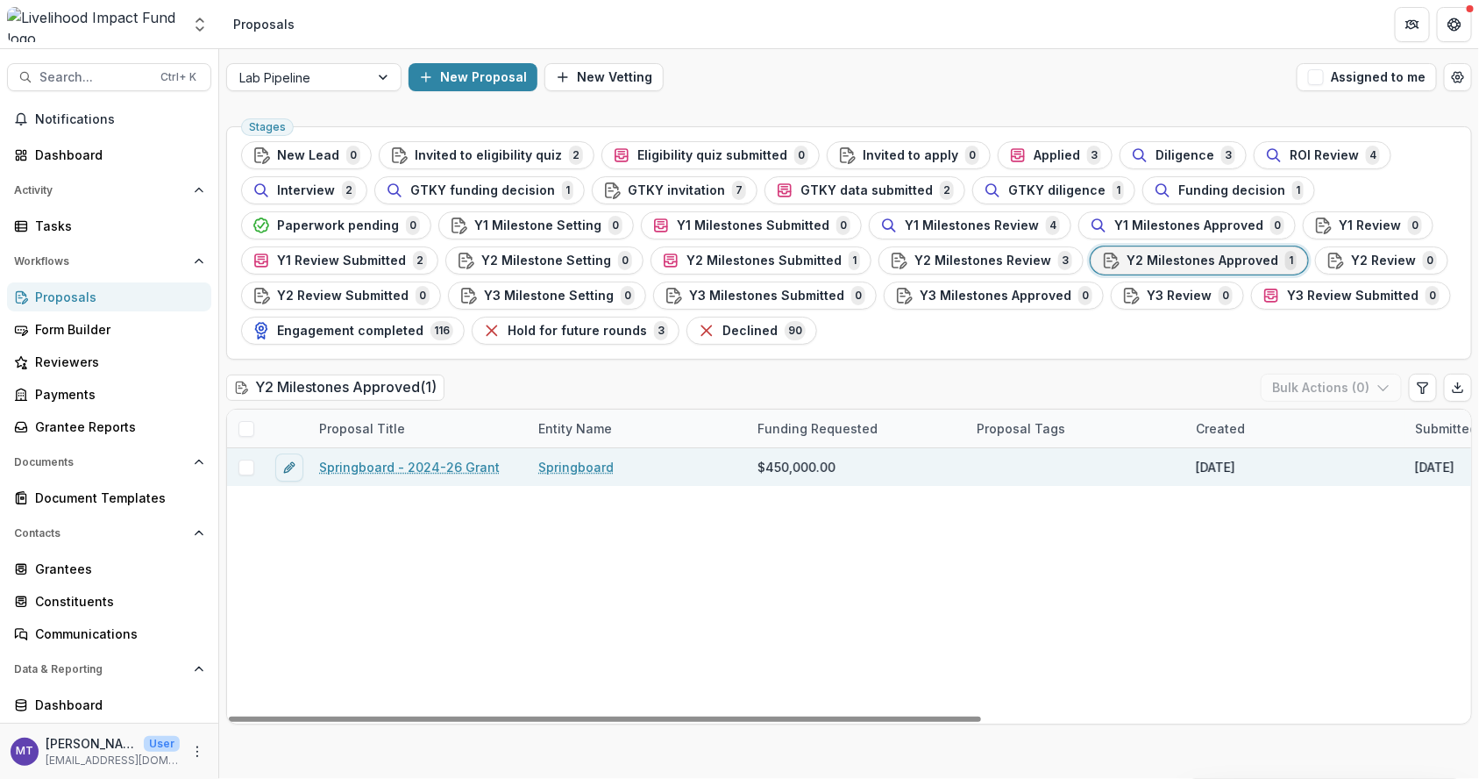
click at [429, 473] on link "Springboard - 2024-26 Grant" at bounding box center [409, 467] width 181 height 18
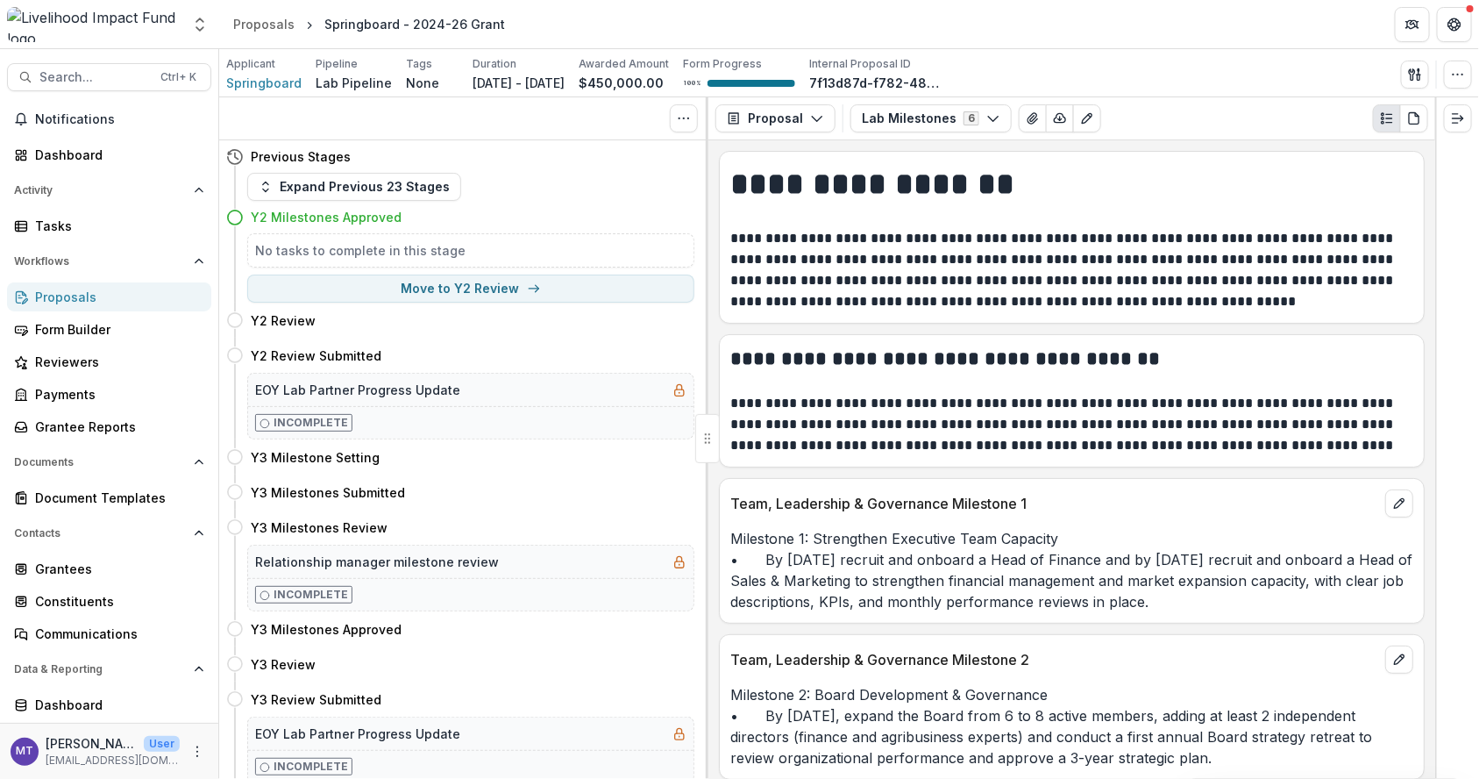
click at [429, 474] on div "Y3 Milestones Submitted Move here" at bounding box center [460, 491] width 468 height 35
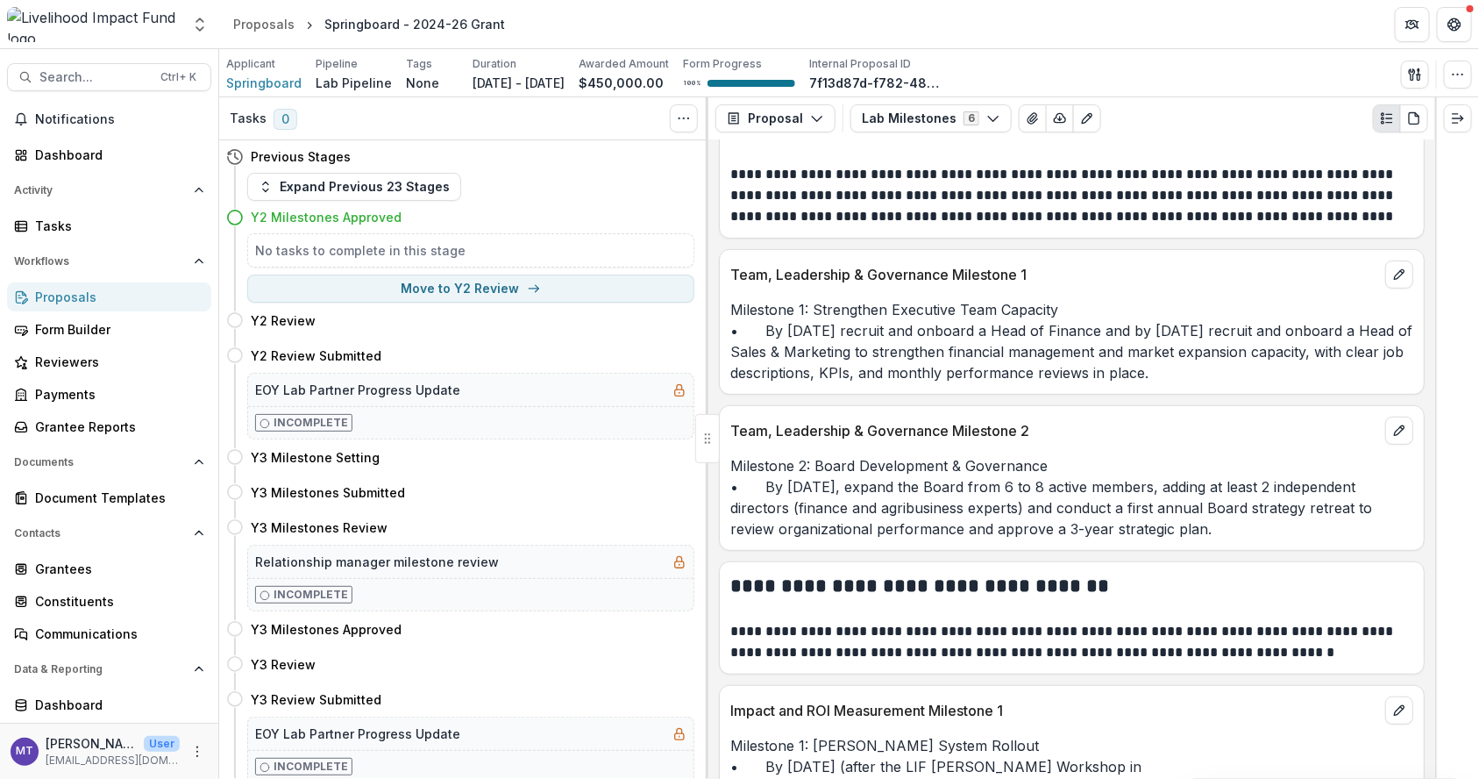
scroll to position [226, 0]
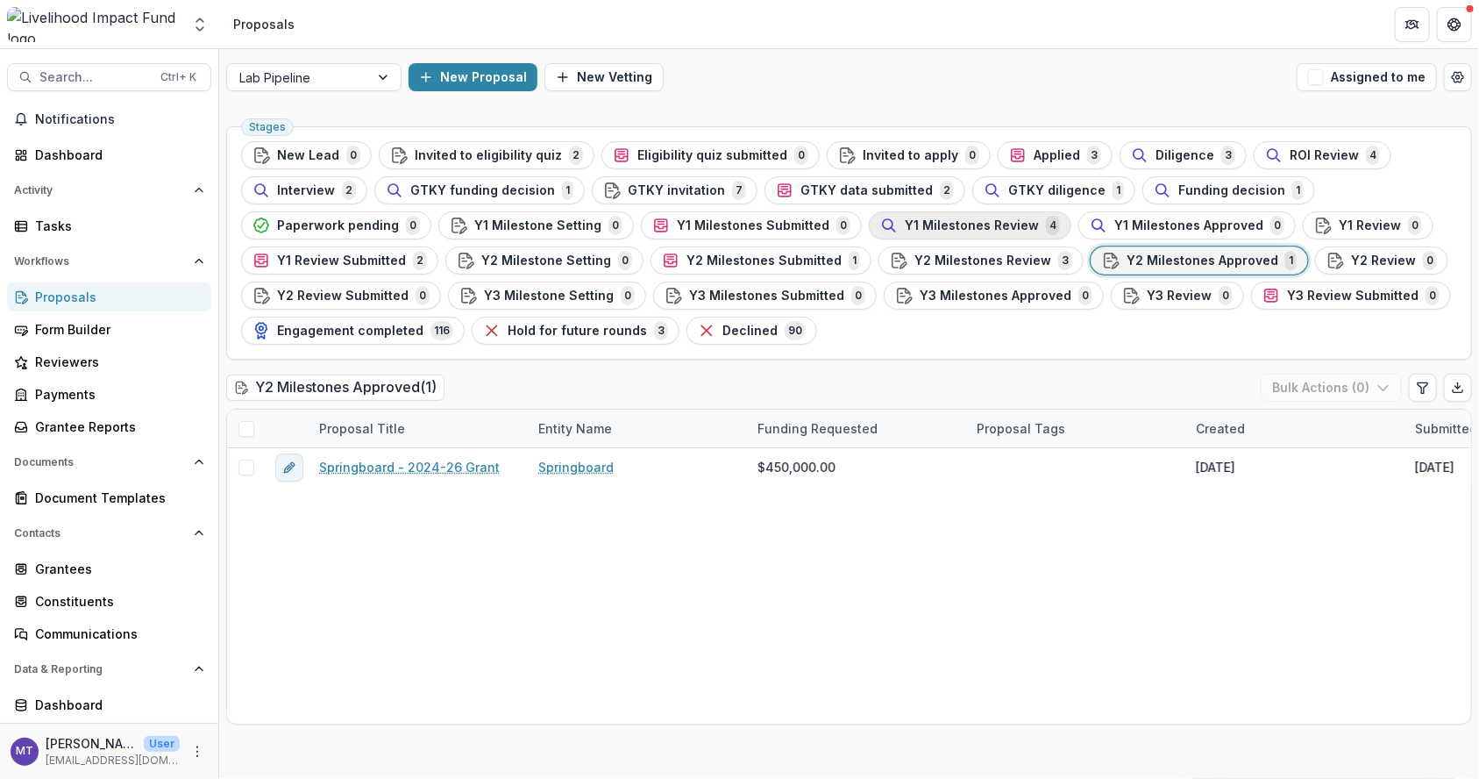
click at [962, 221] on span "Y1 Milestones Review" at bounding box center [972, 225] width 134 height 15
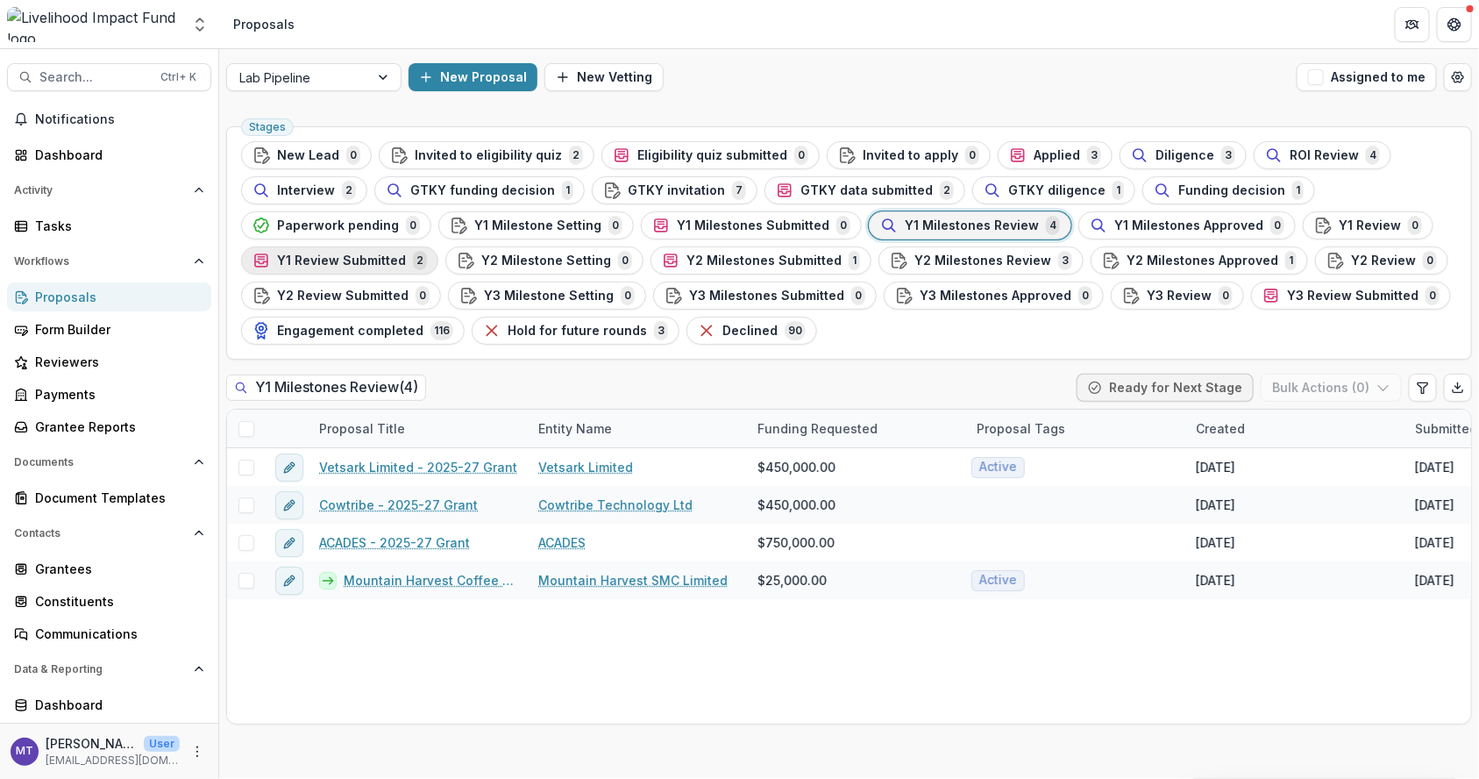
click at [353, 260] on span "Y1 Review Submitted" at bounding box center [341, 260] width 129 height 15
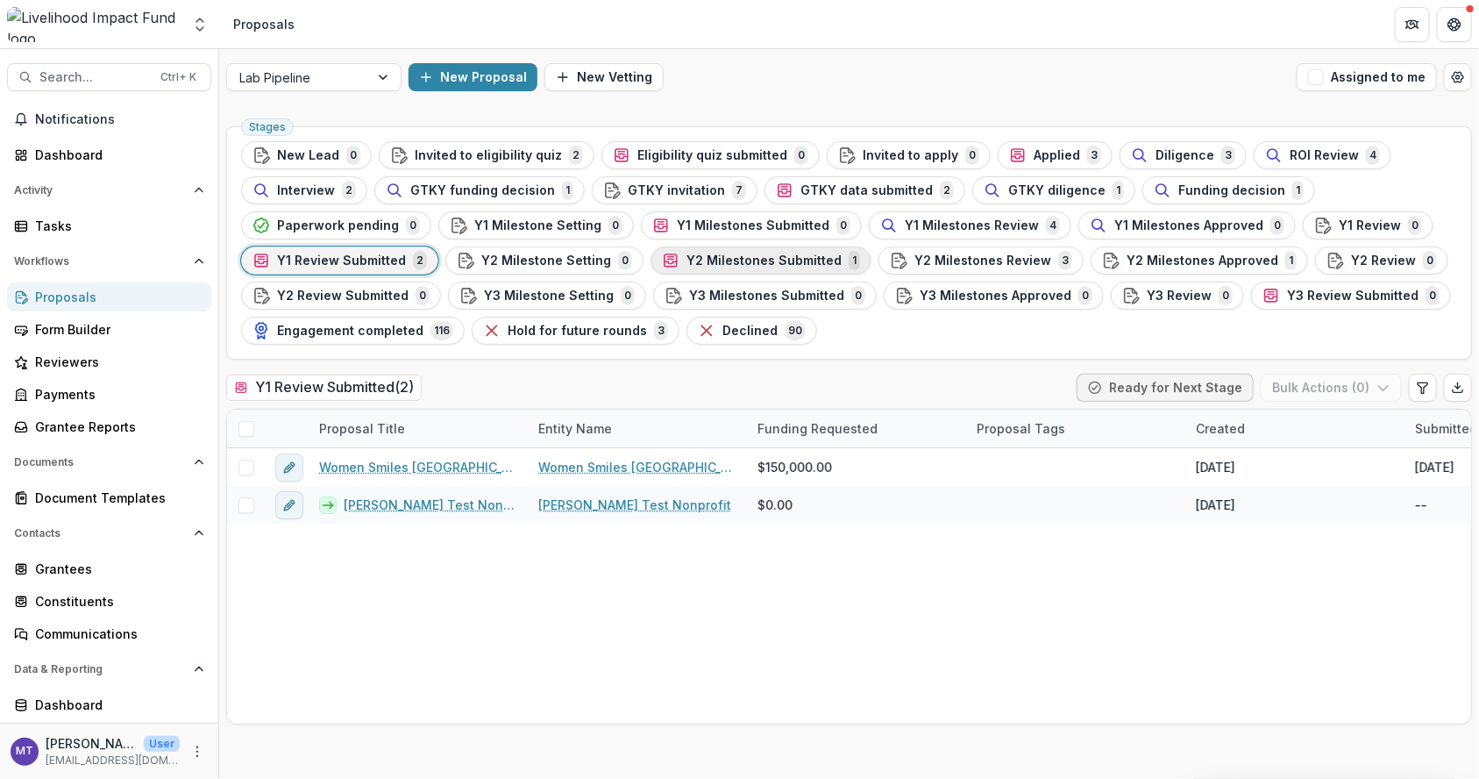
click at [740, 258] on span "Y2 Milestones Submitted" at bounding box center [764, 260] width 155 height 15
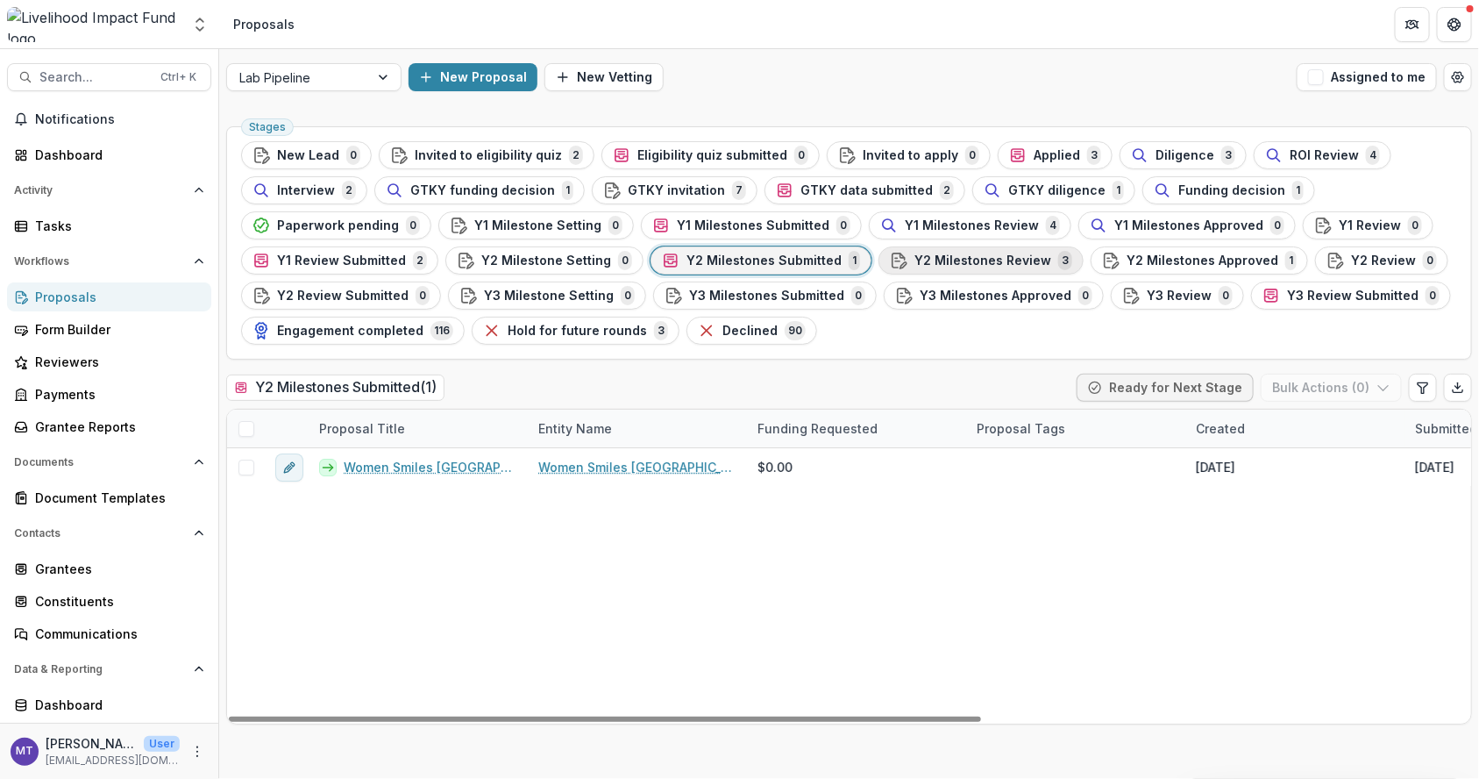
click at [943, 260] on span "Y2 Milestones Review" at bounding box center [983, 260] width 137 height 15
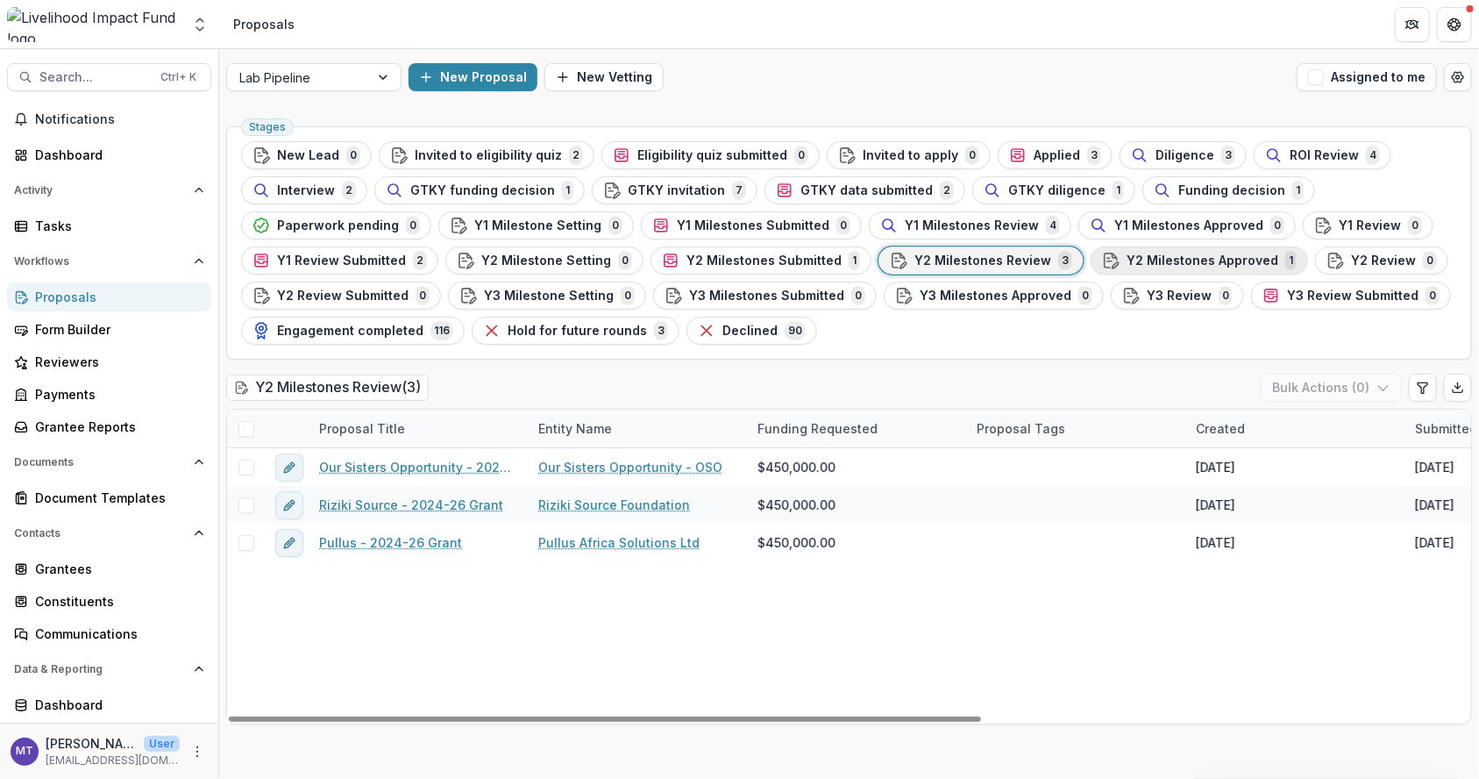
click at [1179, 253] on span "Y2 Milestones Approved" at bounding box center [1203, 260] width 152 height 15
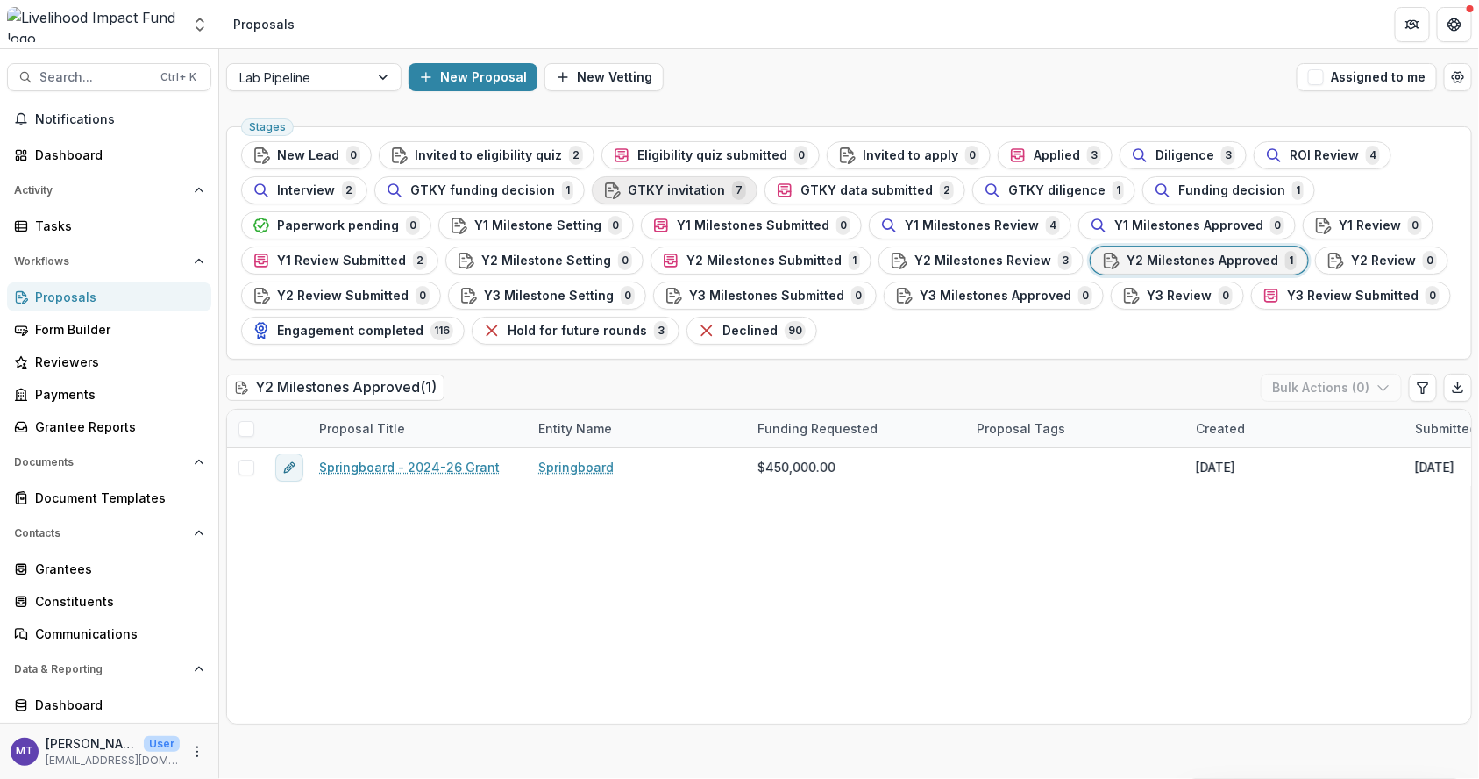
click at [704, 189] on span "GTKY invitation" at bounding box center [676, 190] width 97 height 15
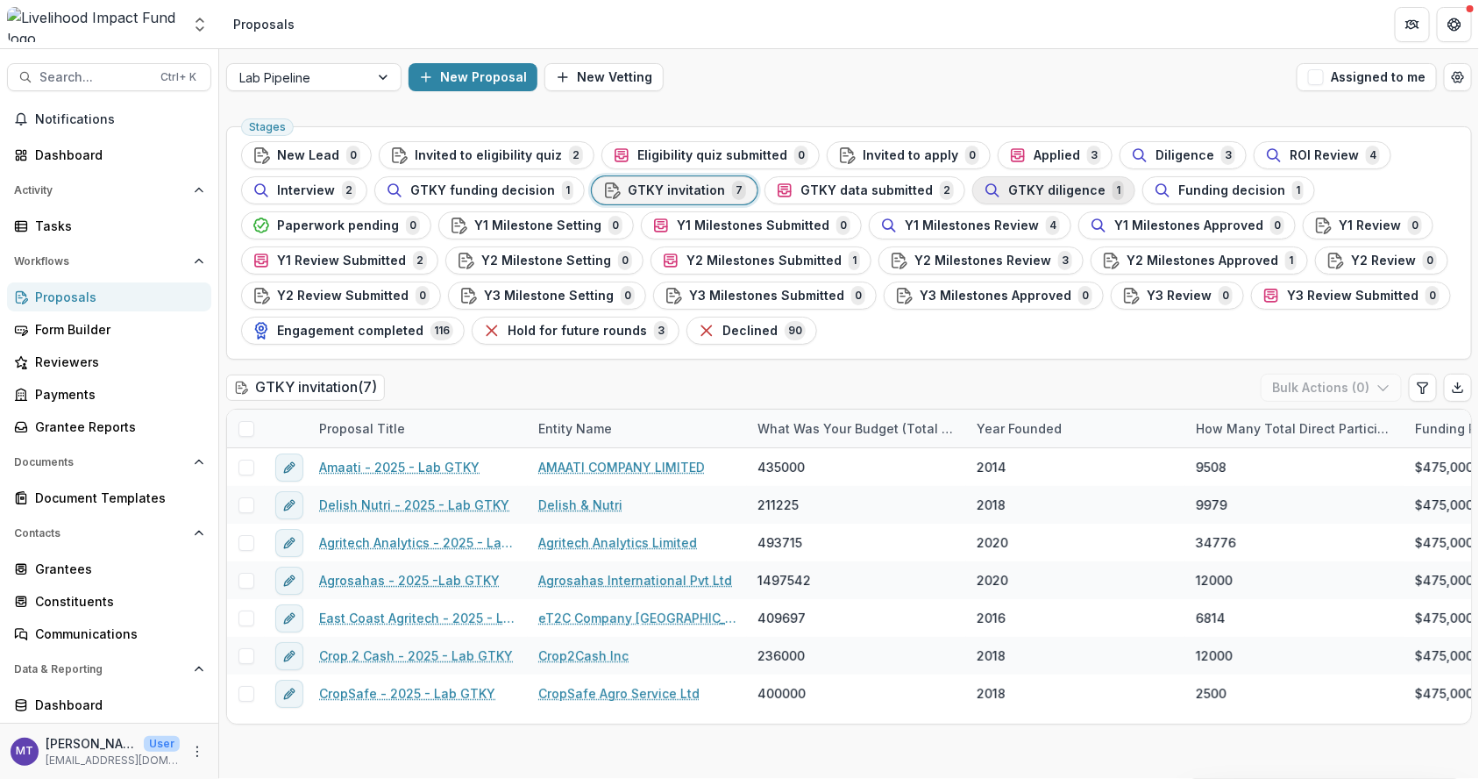
click at [1032, 200] on button "GTKY diligence 1" at bounding box center [1053, 190] width 163 height 28
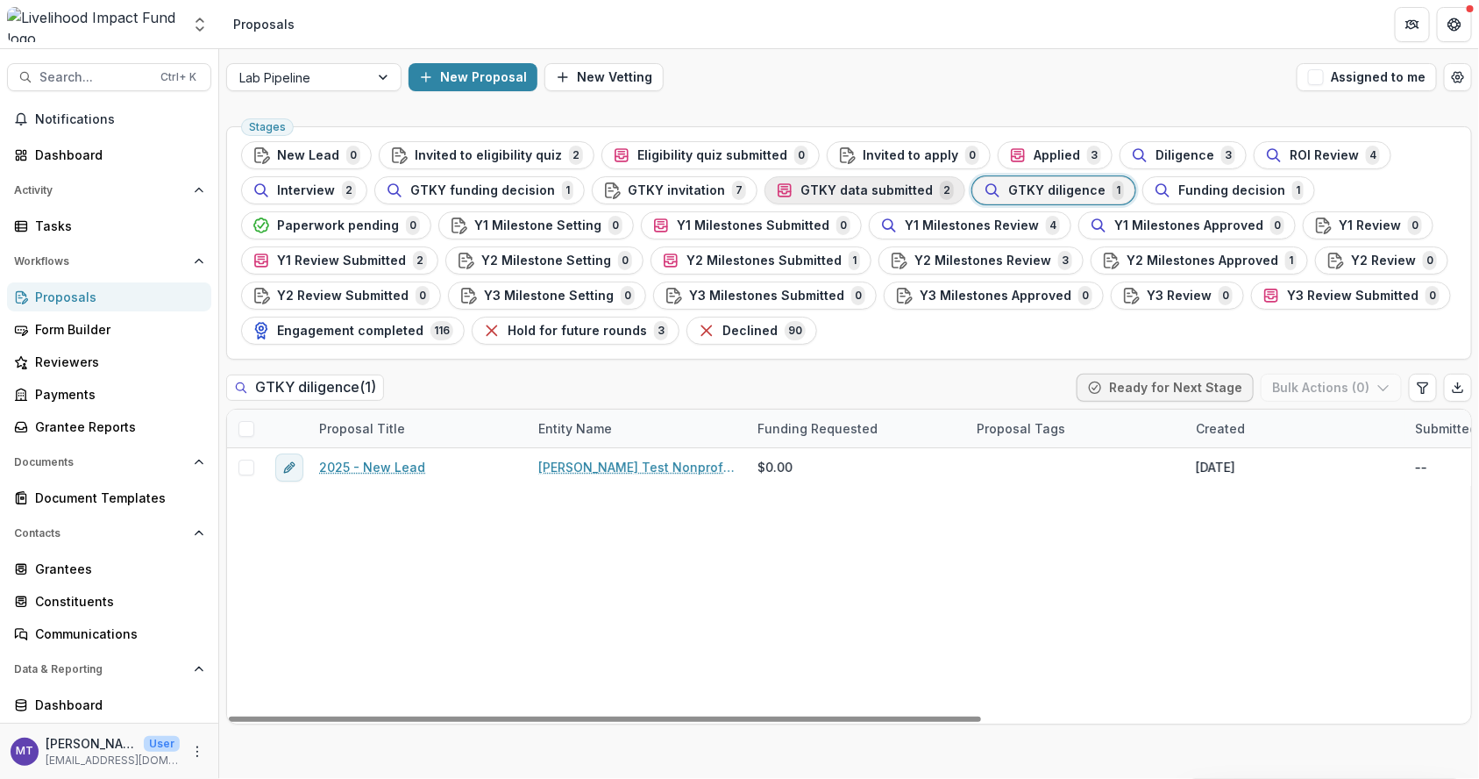
click at [841, 176] on button "GTKY data submitted 2" at bounding box center [865, 190] width 201 height 28
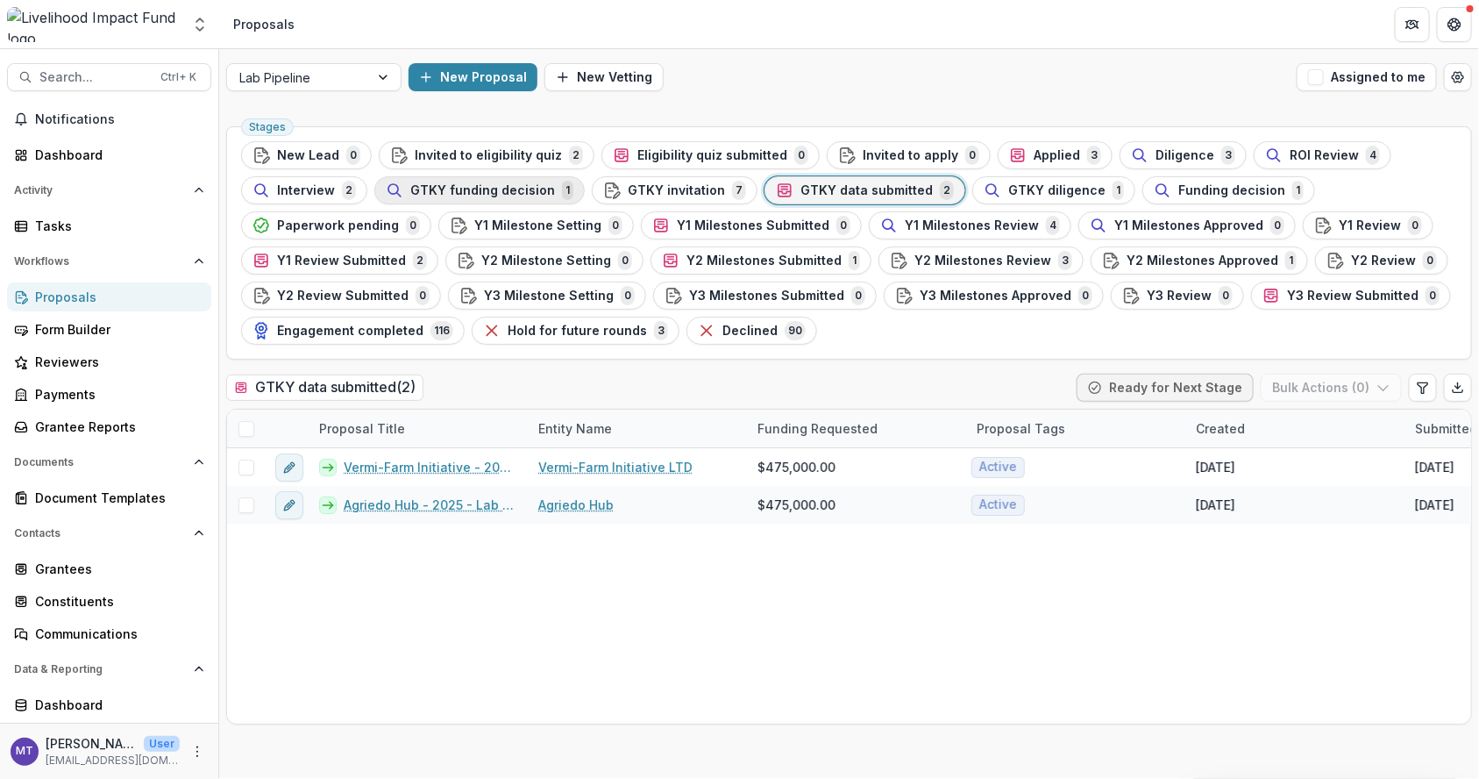
click at [530, 183] on span "GTKY funding decision" at bounding box center [482, 190] width 145 height 15
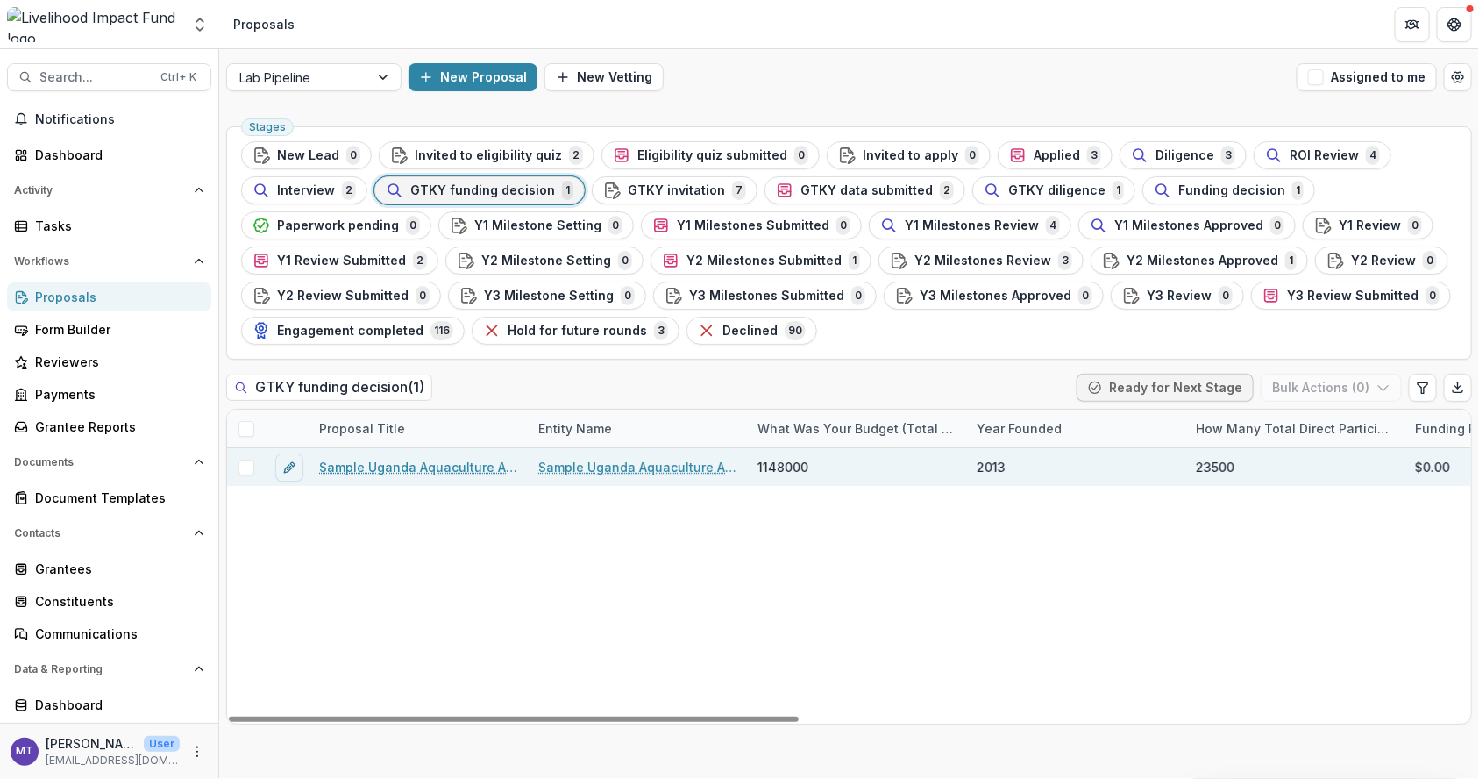
click at [438, 452] on div "Sample Uganda Aquaculture Association - 2025 - New Lead" at bounding box center [418, 467] width 219 height 38
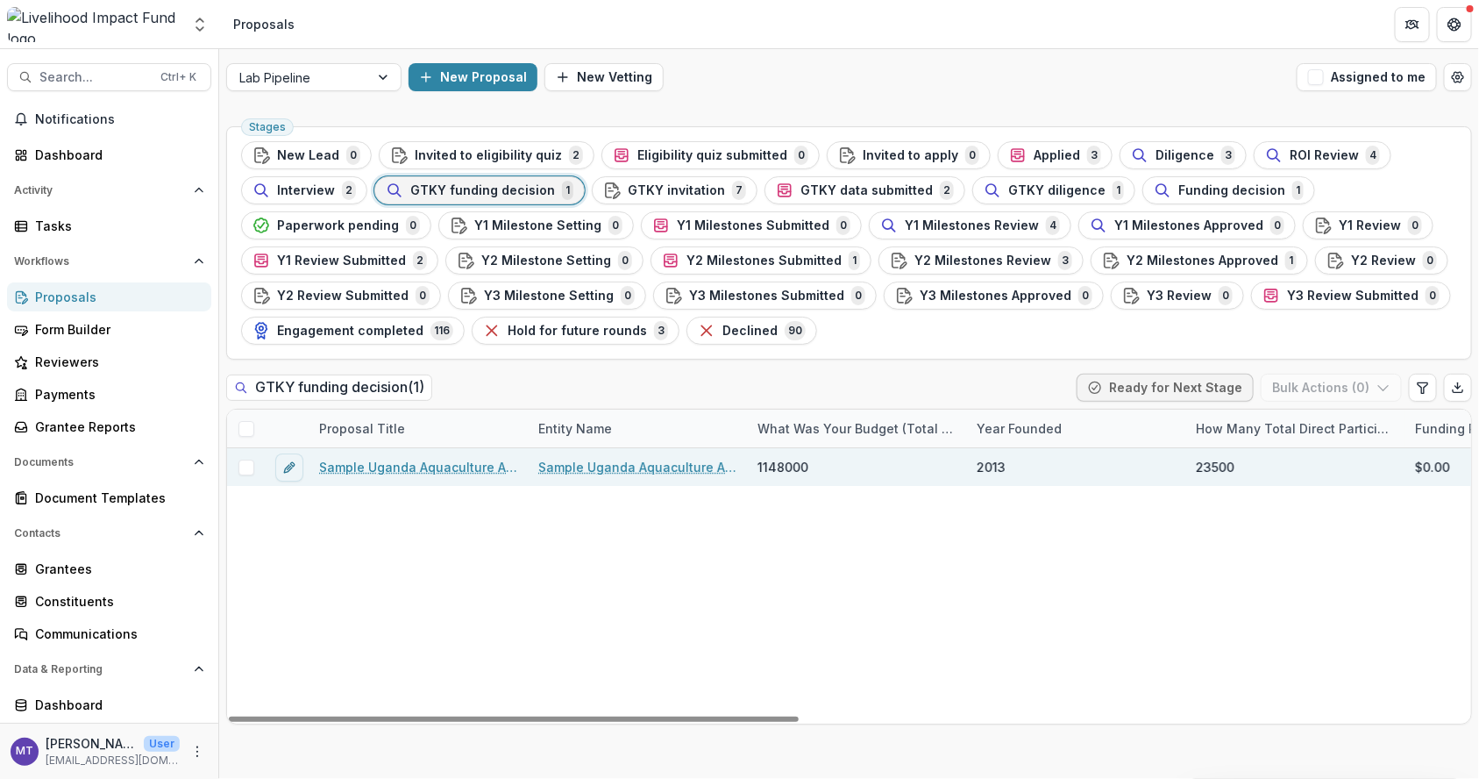
click at [426, 471] on link "Sample Uganda Aquaculture Association - 2025 - New Lead" at bounding box center [418, 467] width 198 height 18
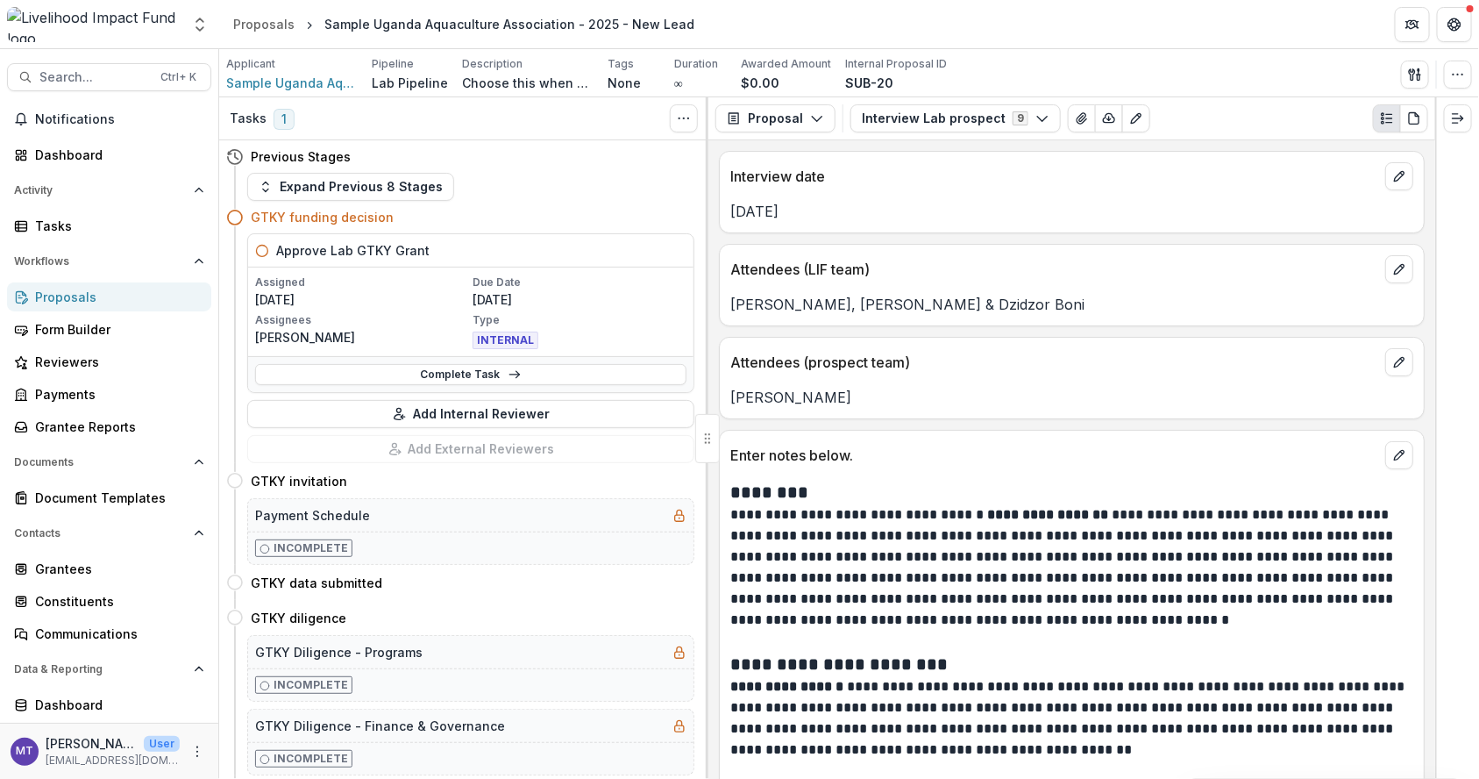
click at [123, 291] on div "Proposals" at bounding box center [116, 297] width 162 height 18
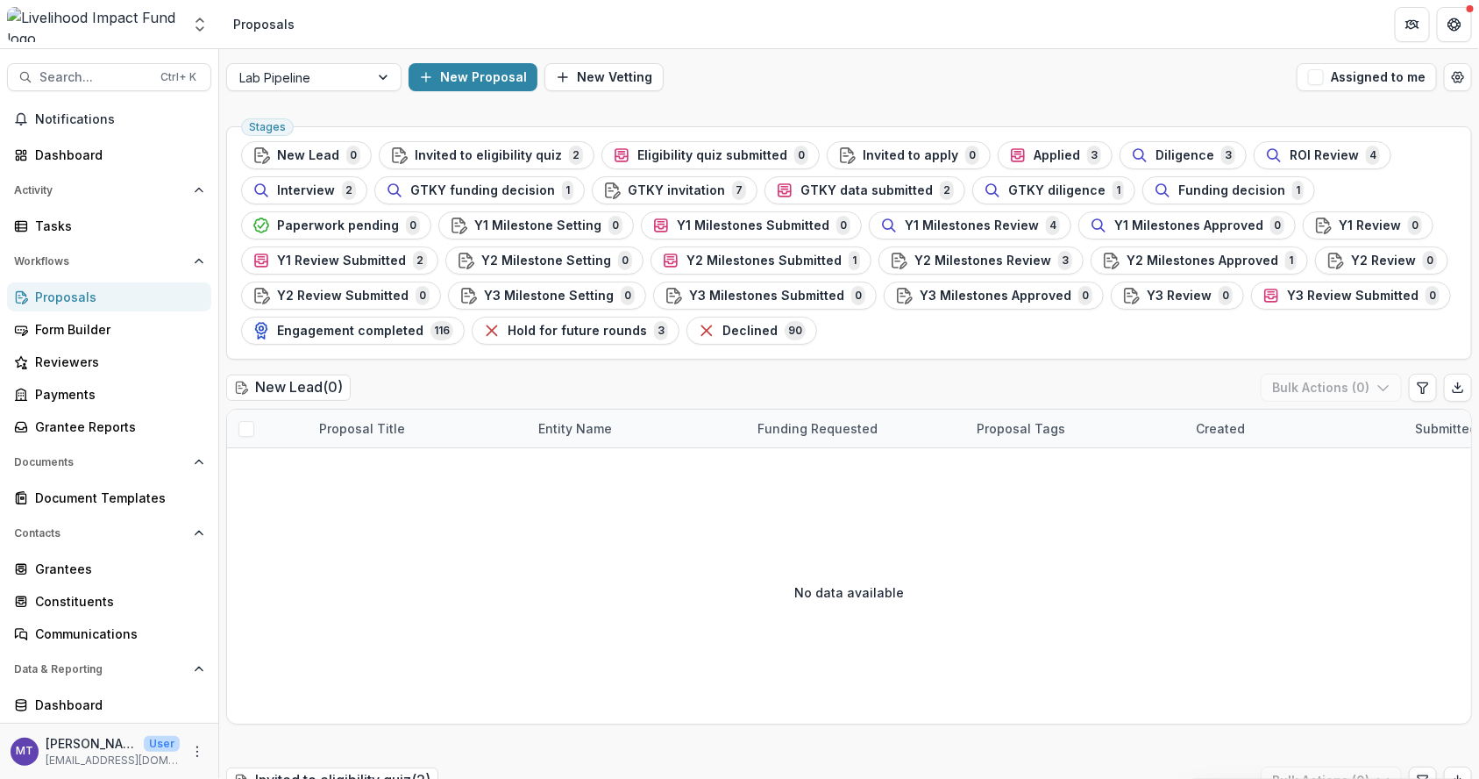
click at [500, 171] on ul "Stages New Lead 0 Invited to eligibility quiz 2 Eligibility quiz submitted 0 In…" at bounding box center [849, 242] width 1216 height 203
click at [496, 173] on ul "Stages New Lead 0 Invited to eligibility quiz 2 Eligibility quiz submitted 0 In…" at bounding box center [849, 242] width 1216 height 203
click at [491, 174] on ul "Stages New Lead 0 Invited to eligibility quiz 2 Eligibility quiz submitted 0 In…" at bounding box center [849, 242] width 1216 height 203
click at [496, 194] on span "GTKY funding decision" at bounding box center [482, 190] width 145 height 15
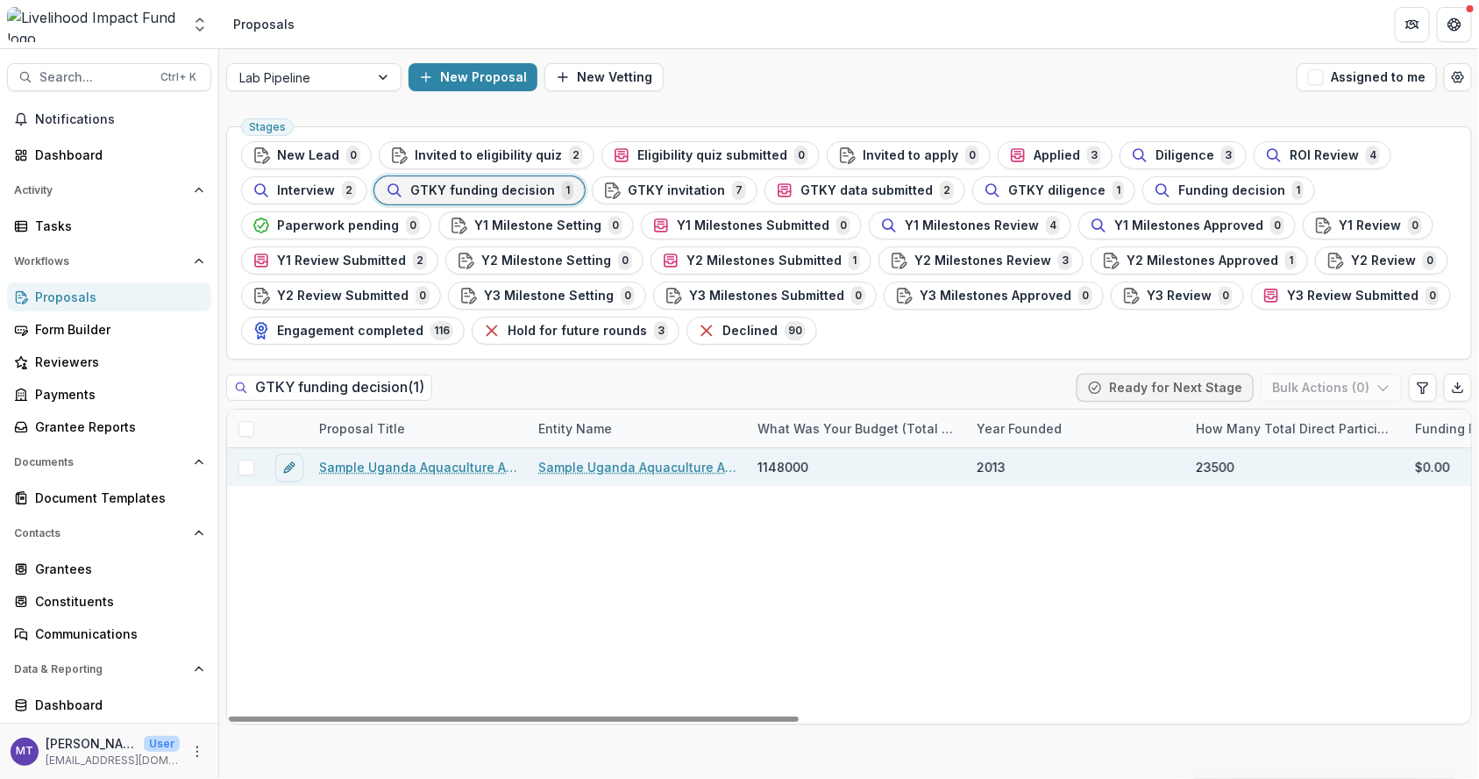
click at [467, 459] on link "Sample Uganda Aquaculture Association - 2025 - New Lead" at bounding box center [418, 467] width 198 height 18
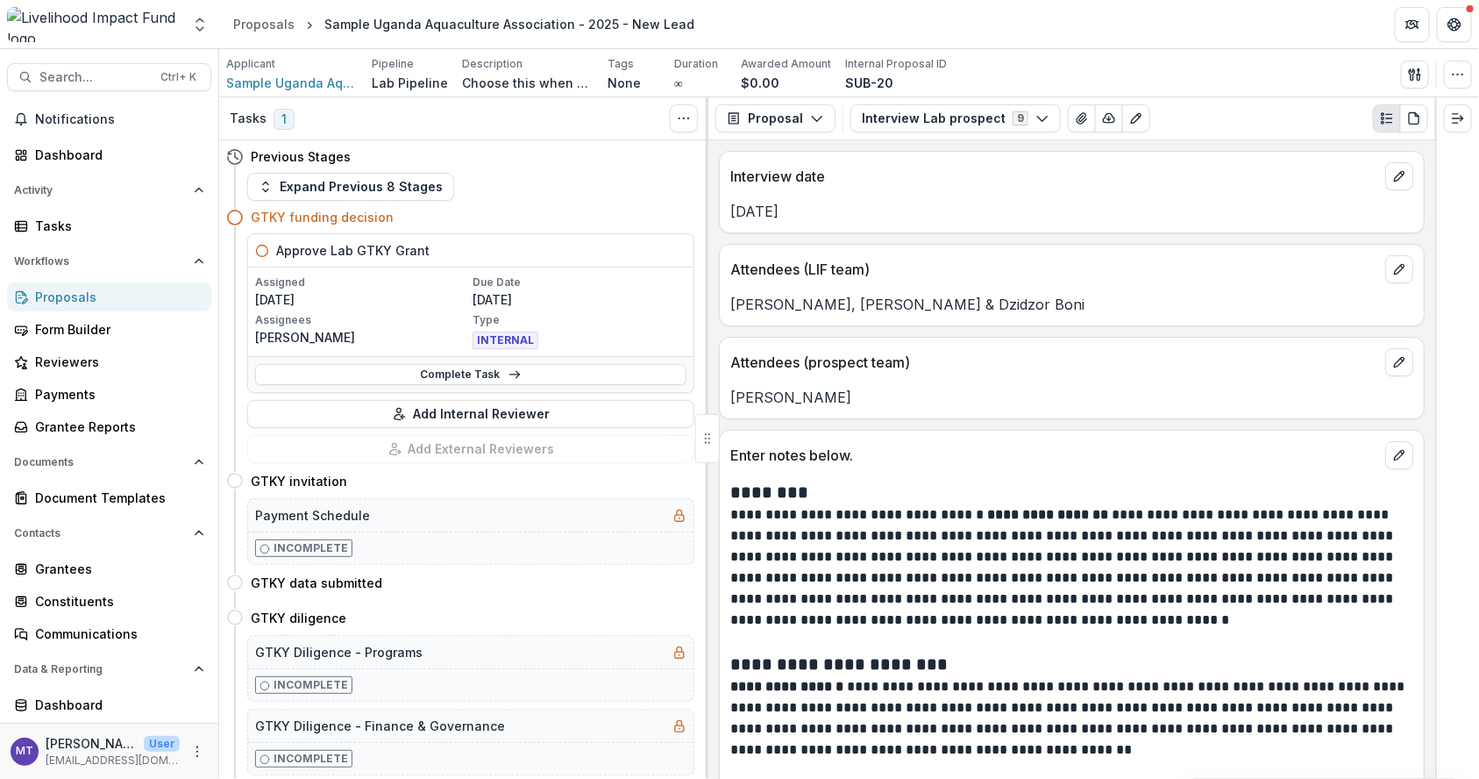
click at [95, 300] on div "Proposals" at bounding box center [116, 297] width 162 height 18
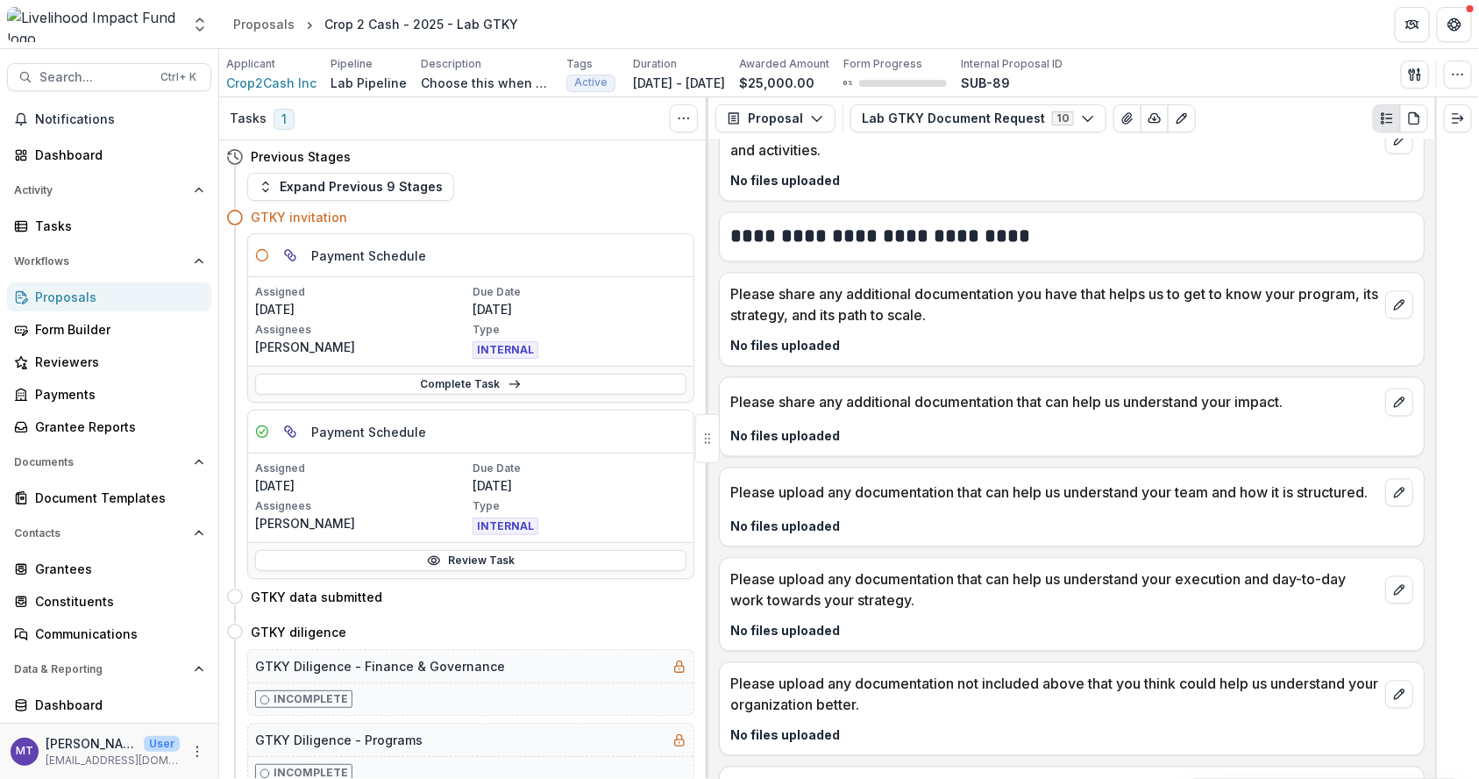
scroll to position [1598, 0]
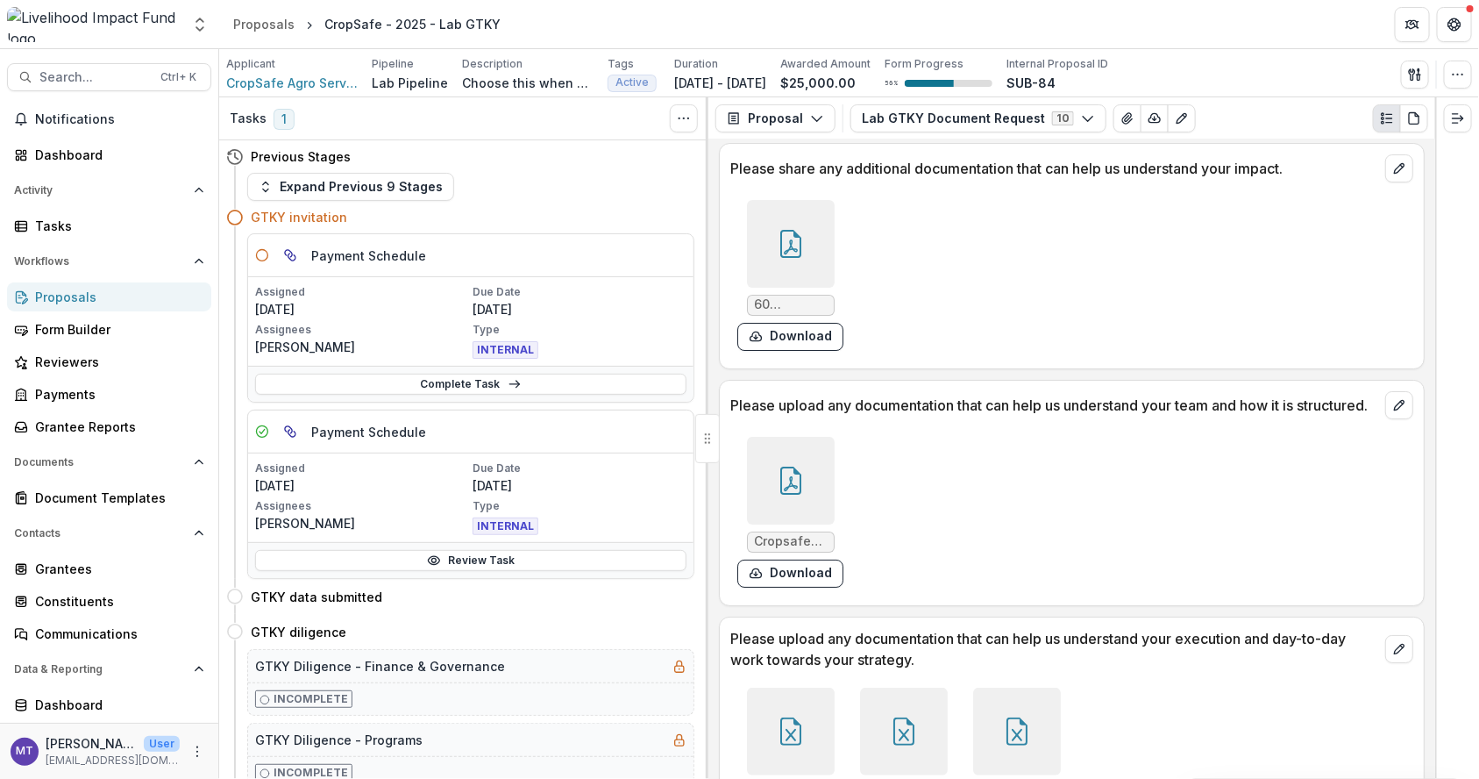
scroll to position [3125, 0]
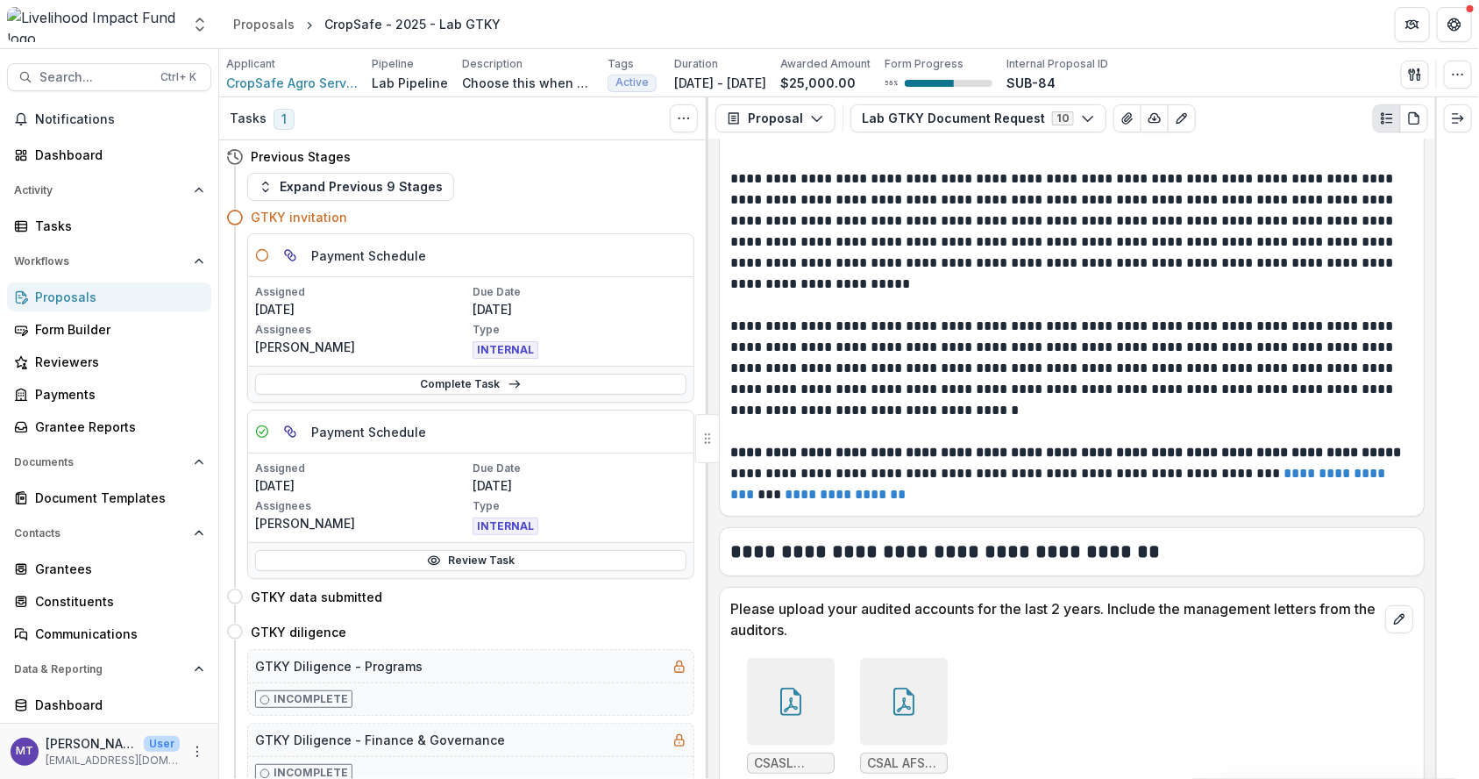
scroll to position [61, 0]
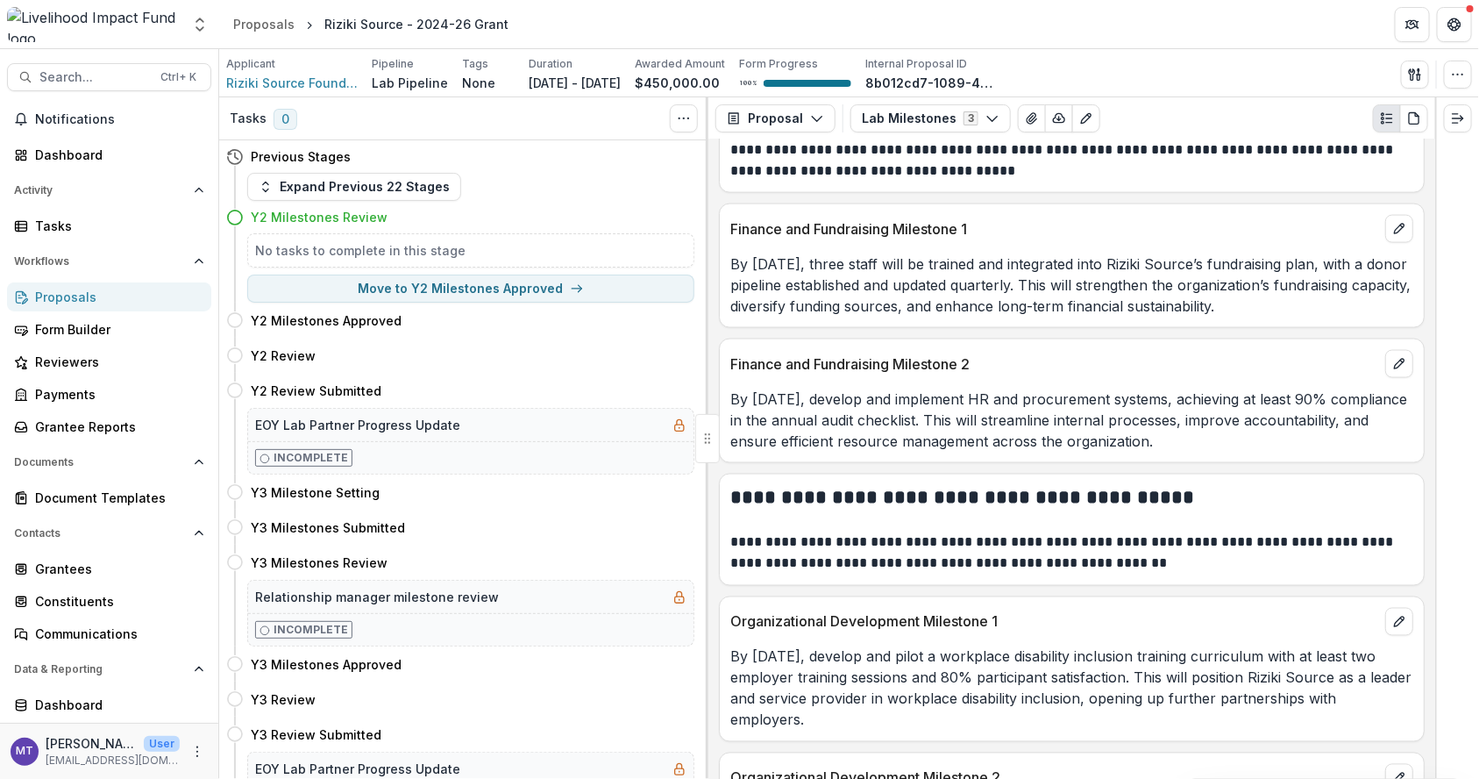
scroll to position [1122, 0]
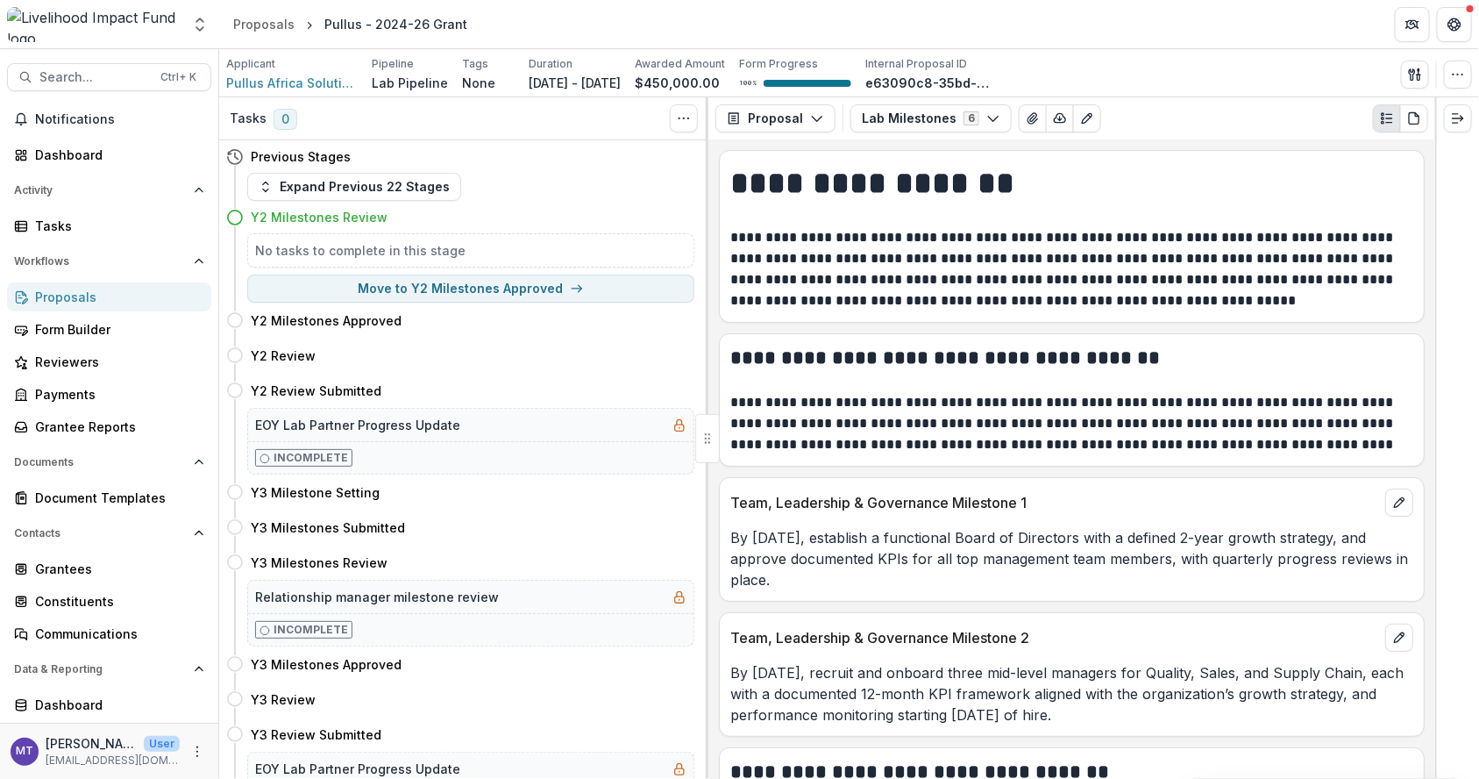
click at [1057, 351] on h2 "**********" at bounding box center [1070, 358] width 680 height 27
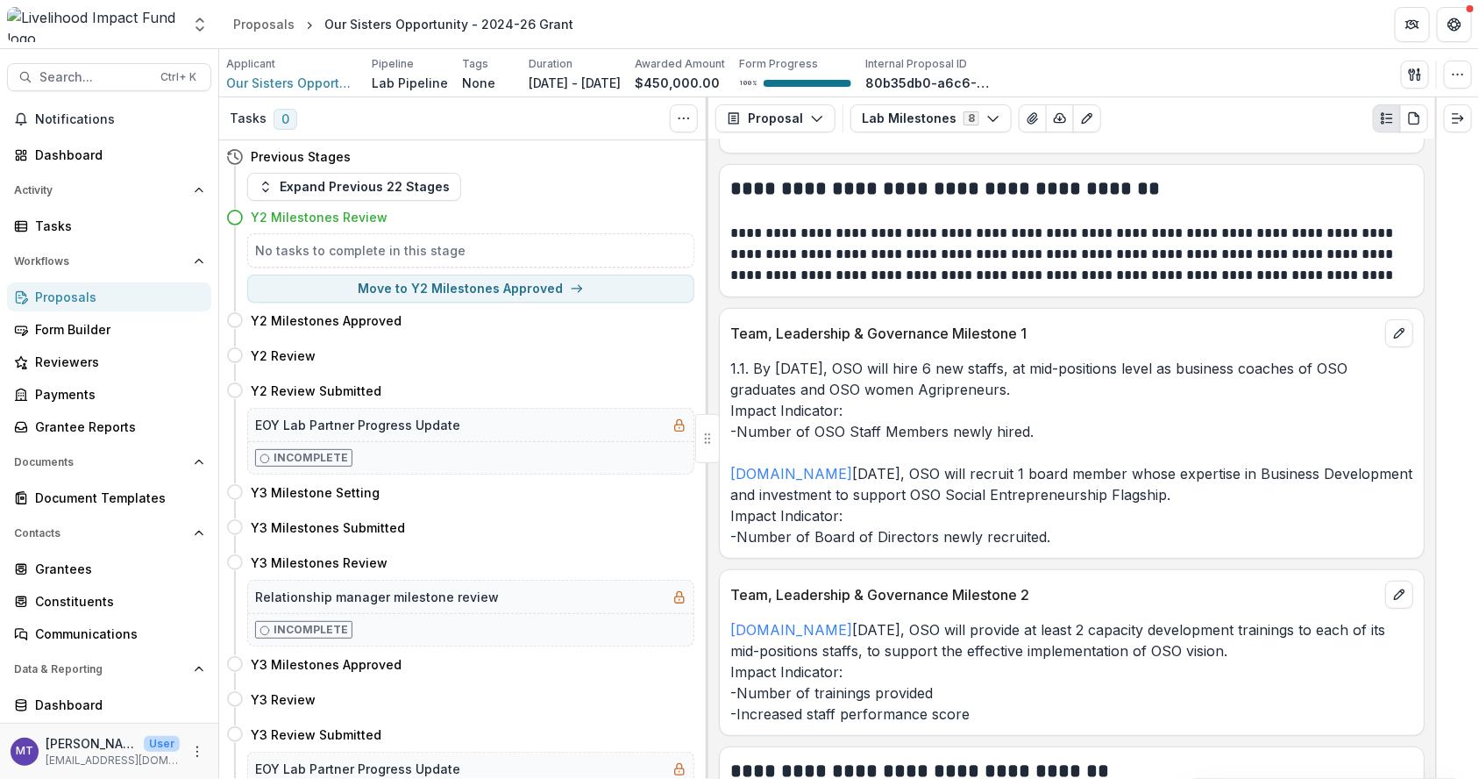
scroll to position [168, 0]
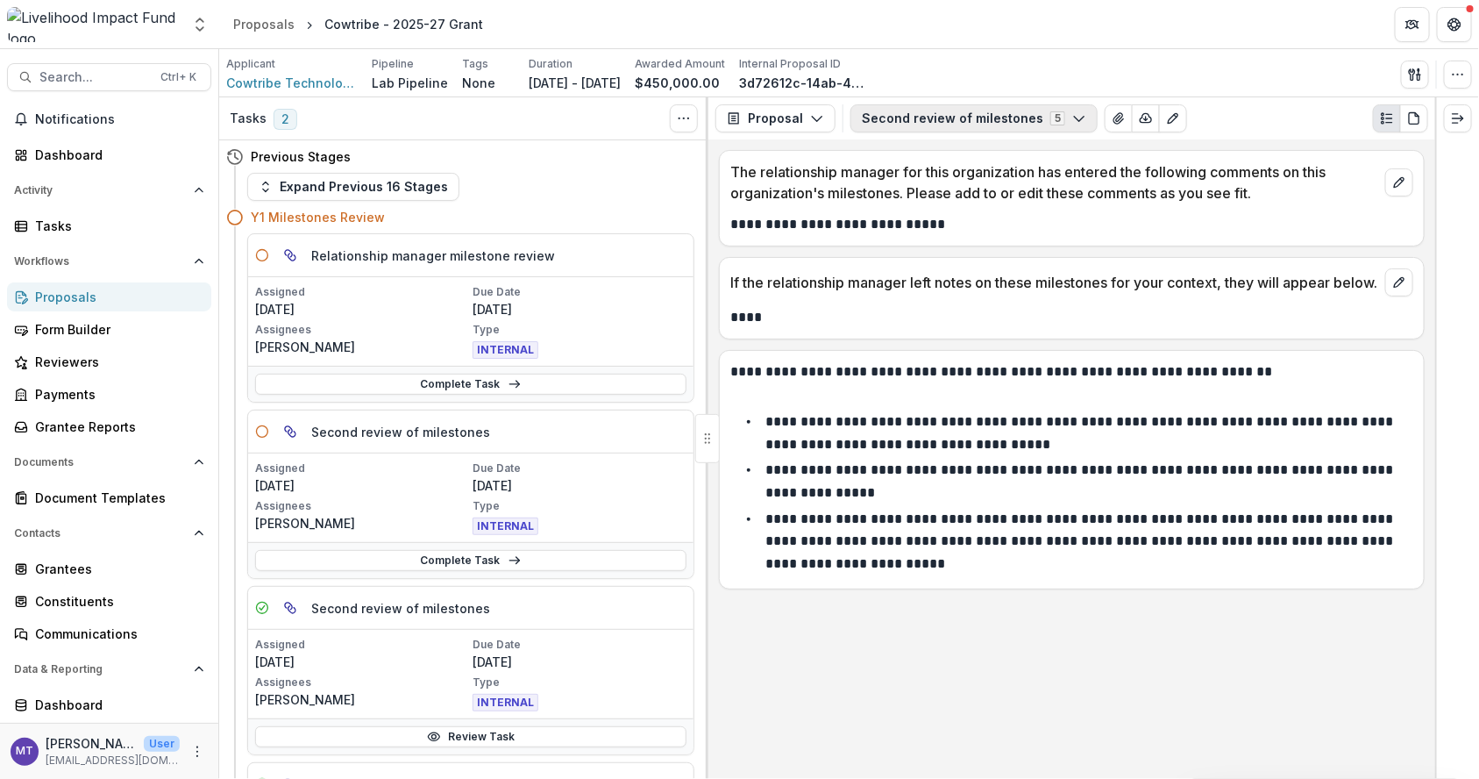
click at [1072, 120] on icon "button" at bounding box center [1079, 118] width 14 height 14
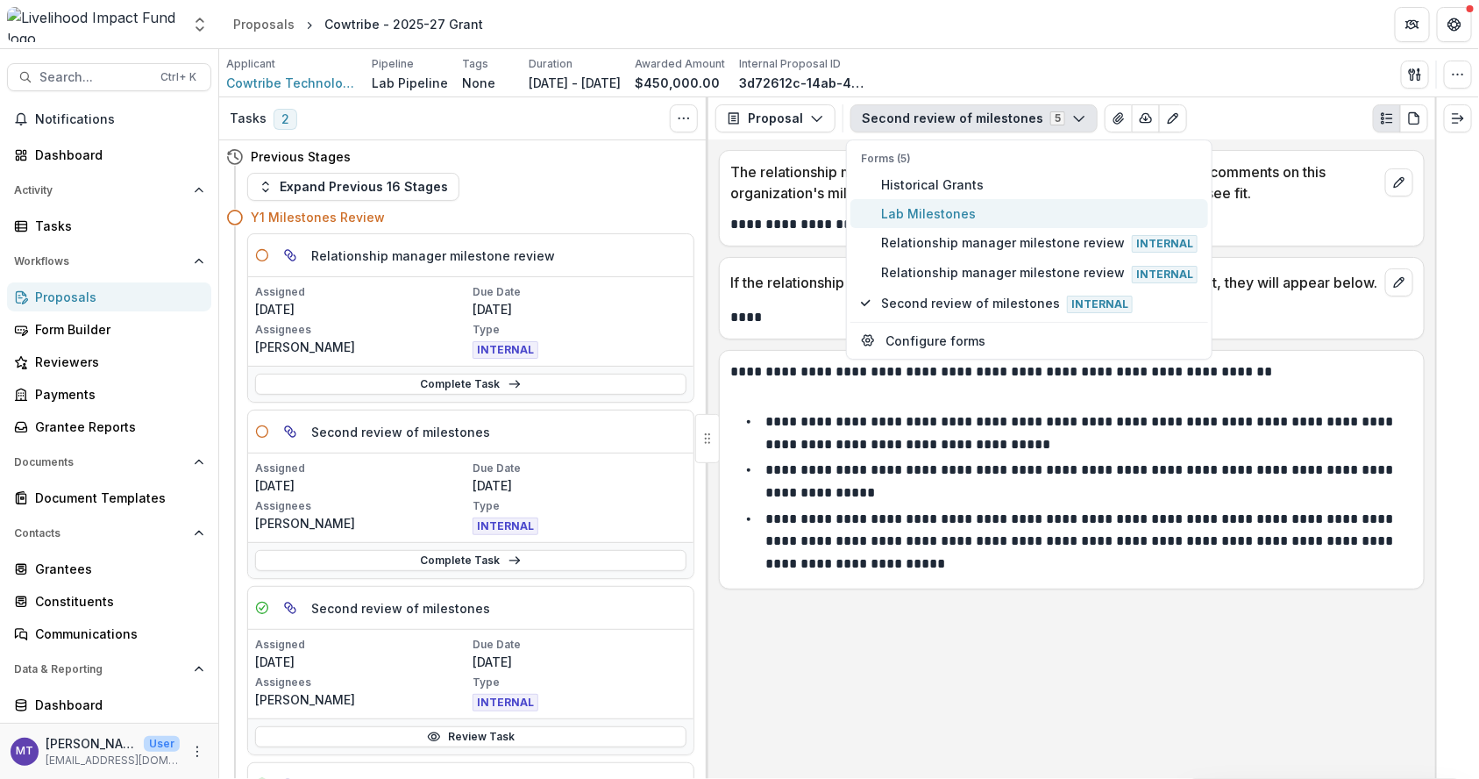
click at [986, 201] on button "Lab Milestones" at bounding box center [1030, 213] width 358 height 29
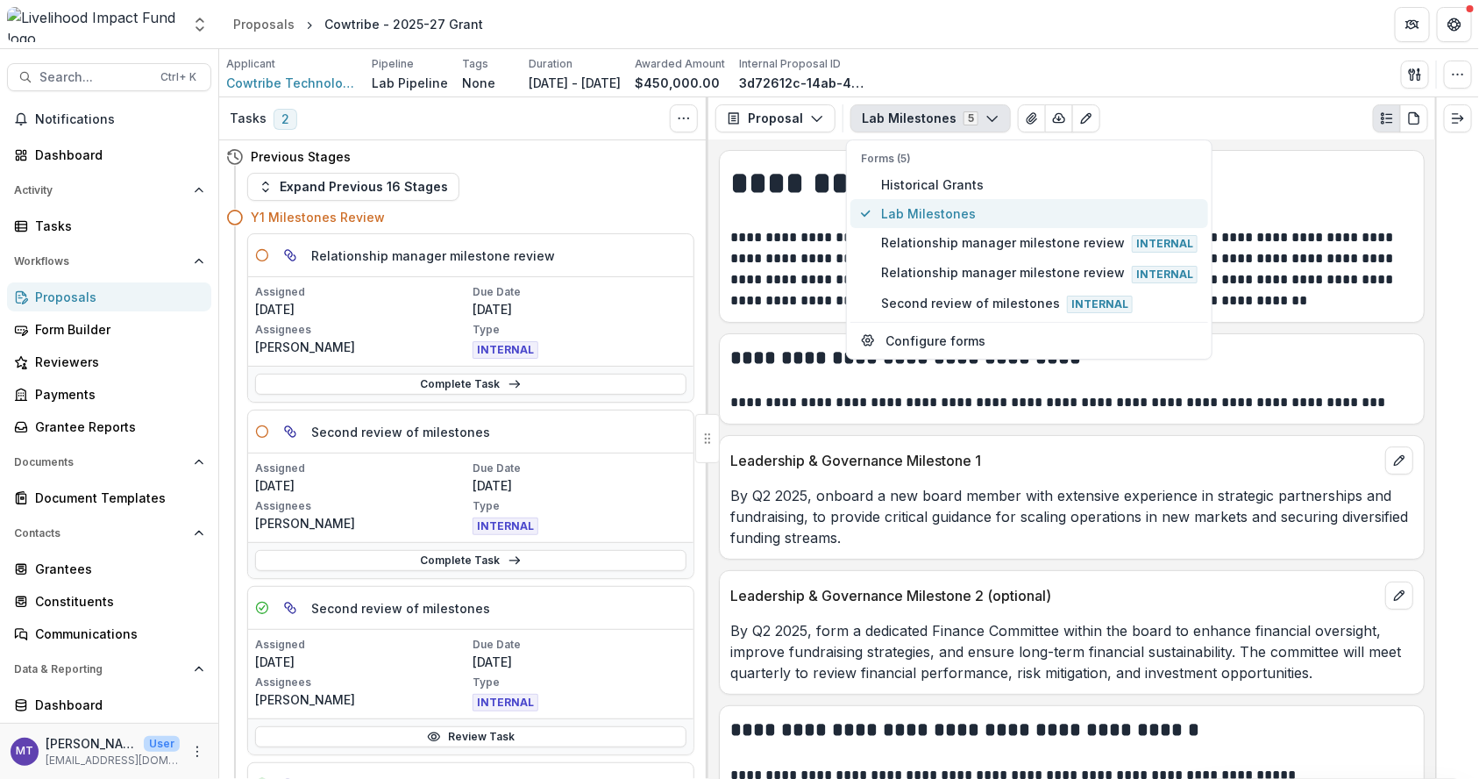
click at [986, 201] on button "Lab Milestones" at bounding box center [1030, 213] width 358 height 29
click at [875, 516] on p "By Q2 2025, onboard a new board member with extensive experience in strategic p…" at bounding box center [1071, 516] width 683 height 63
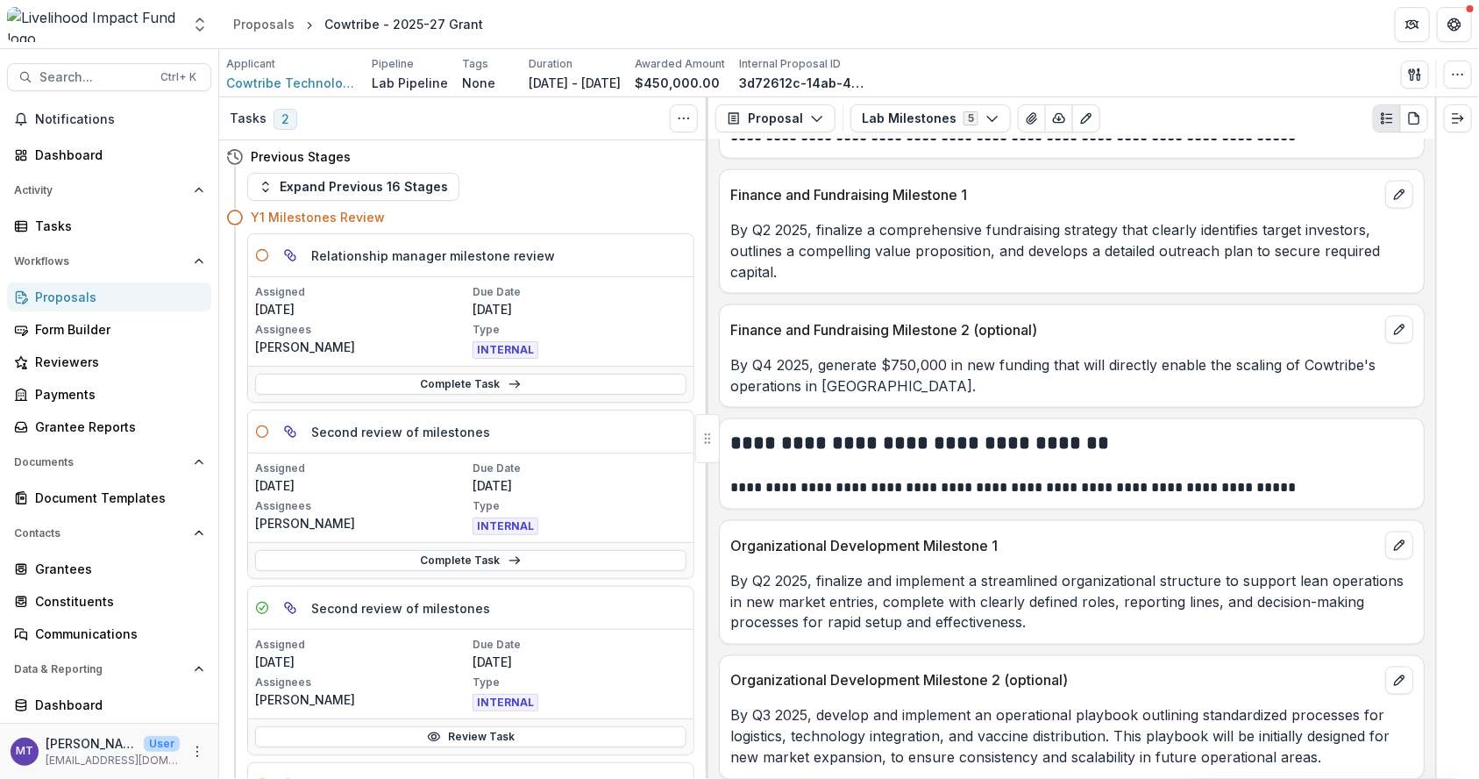
scroll to position [1013, 0]
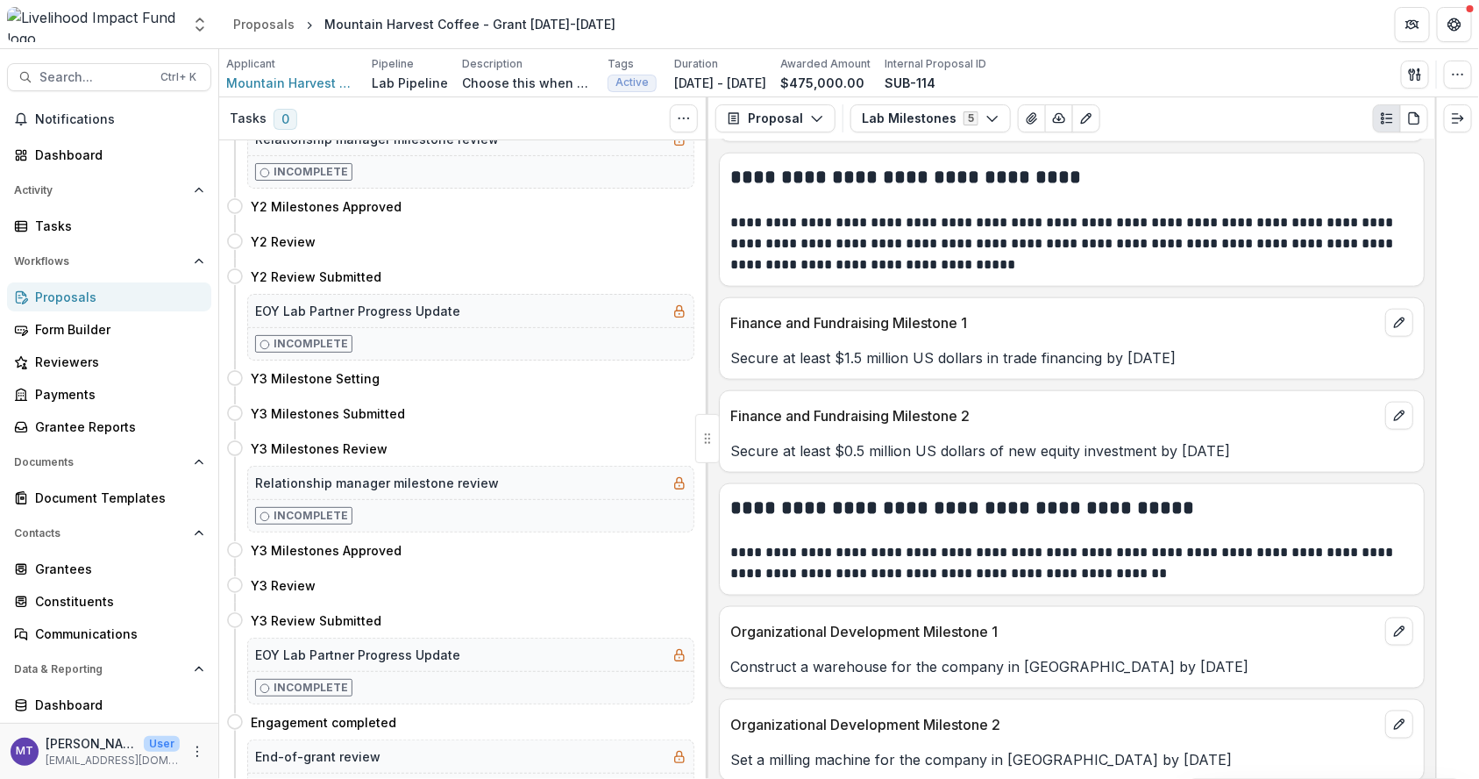
scroll to position [844, 0]
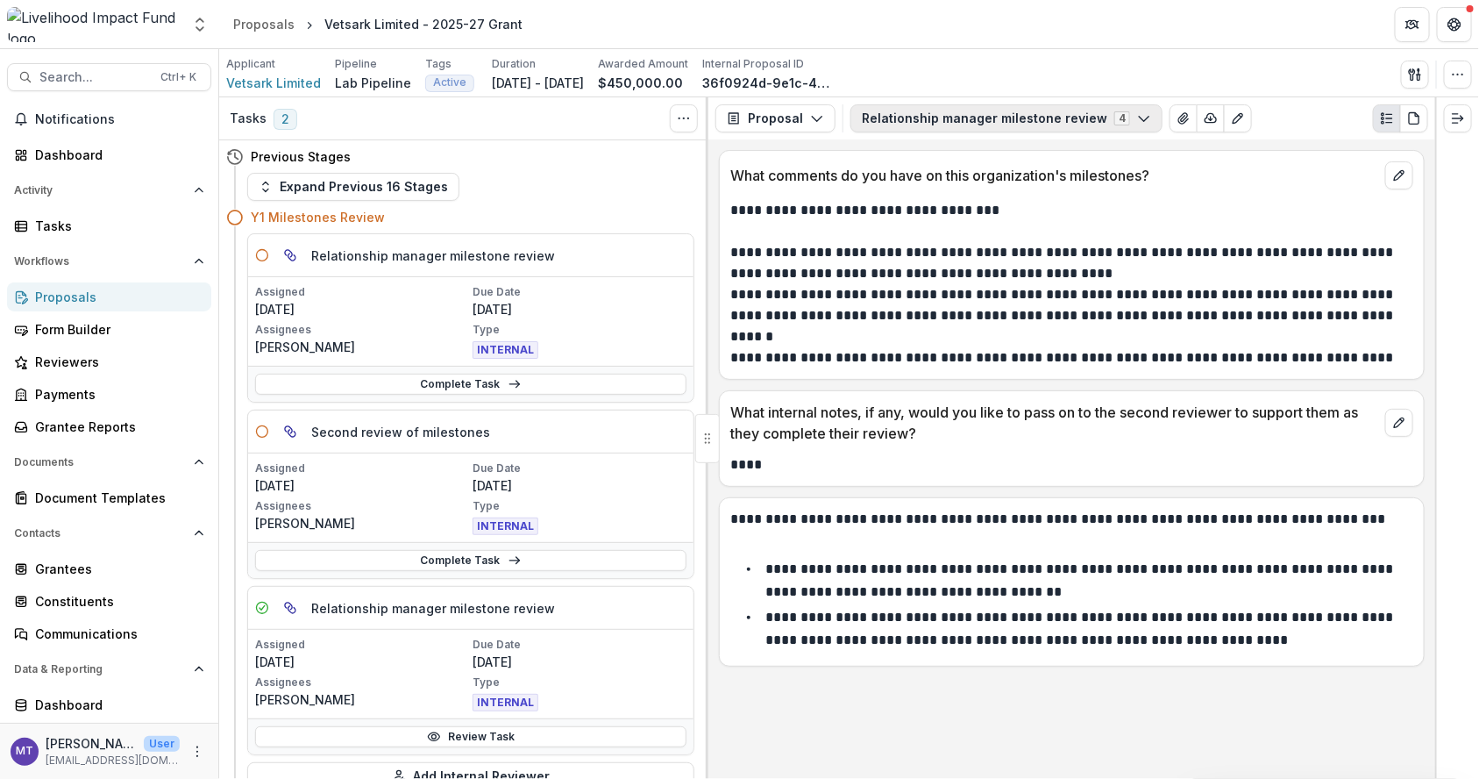
click at [942, 111] on button "Relationship manager milestone review 4" at bounding box center [1007, 118] width 312 height 28
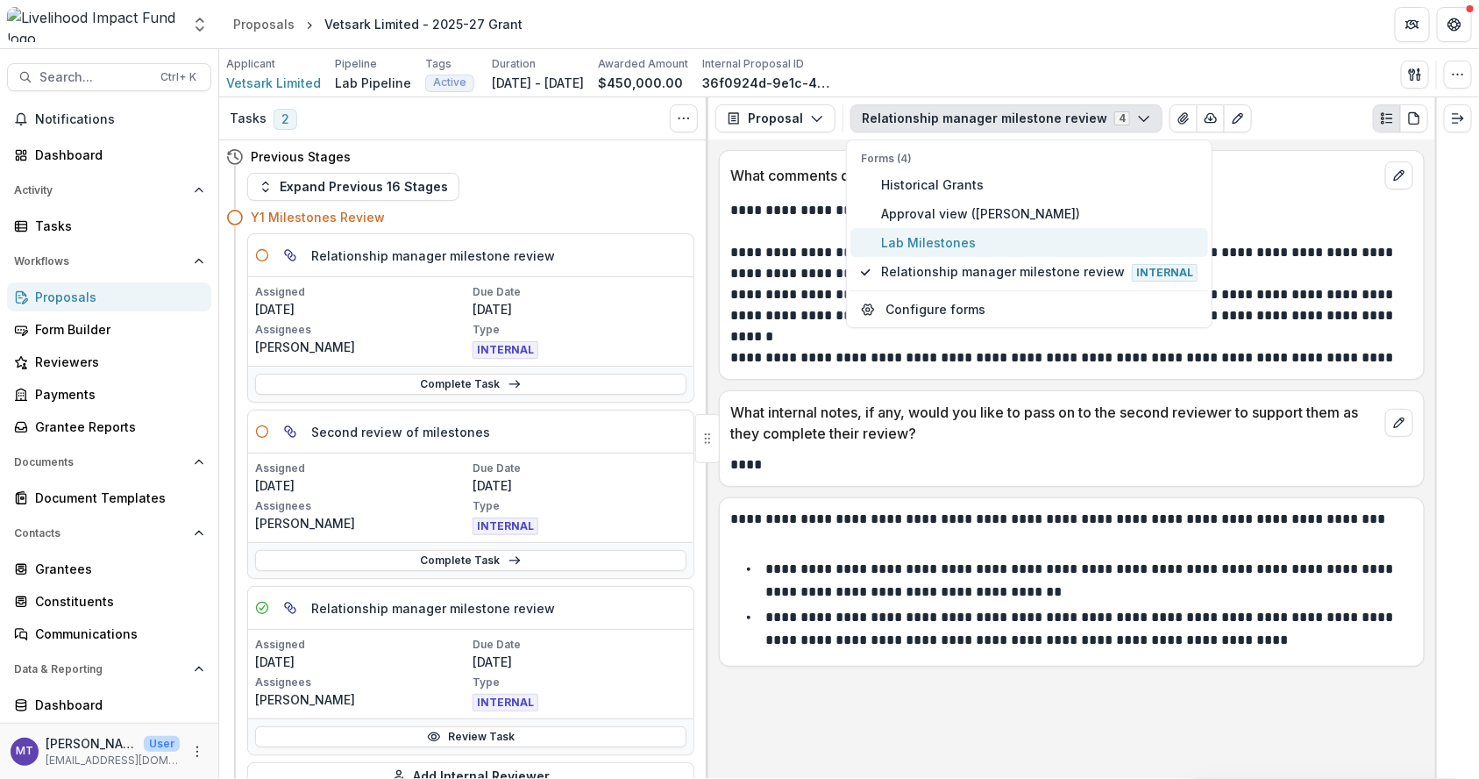
click at [954, 249] on span "Lab Milestones" at bounding box center [1039, 242] width 317 height 18
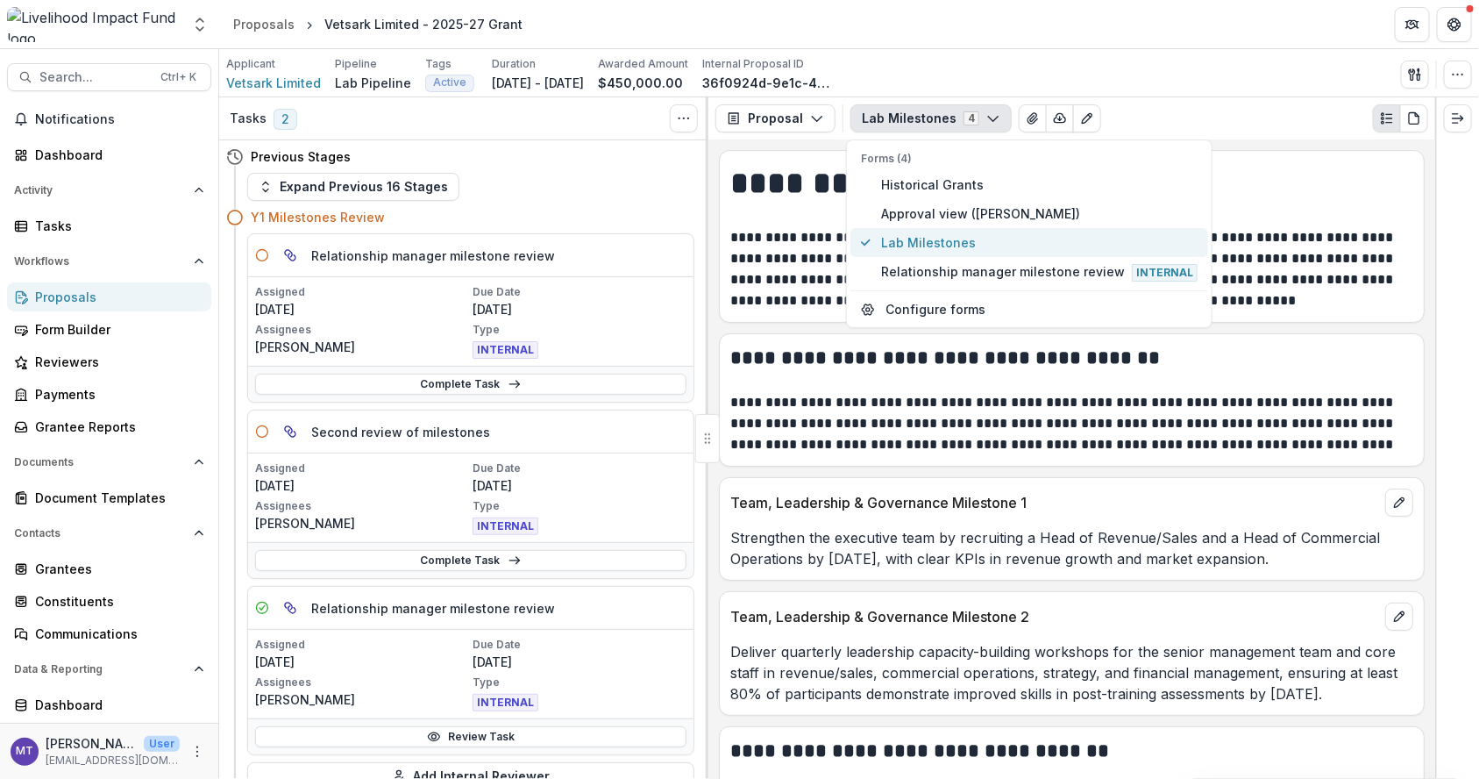
click at [954, 249] on span "Lab Milestones" at bounding box center [1039, 242] width 317 height 18
click at [943, 457] on div "**********" at bounding box center [1072, 400] width 706 height 134
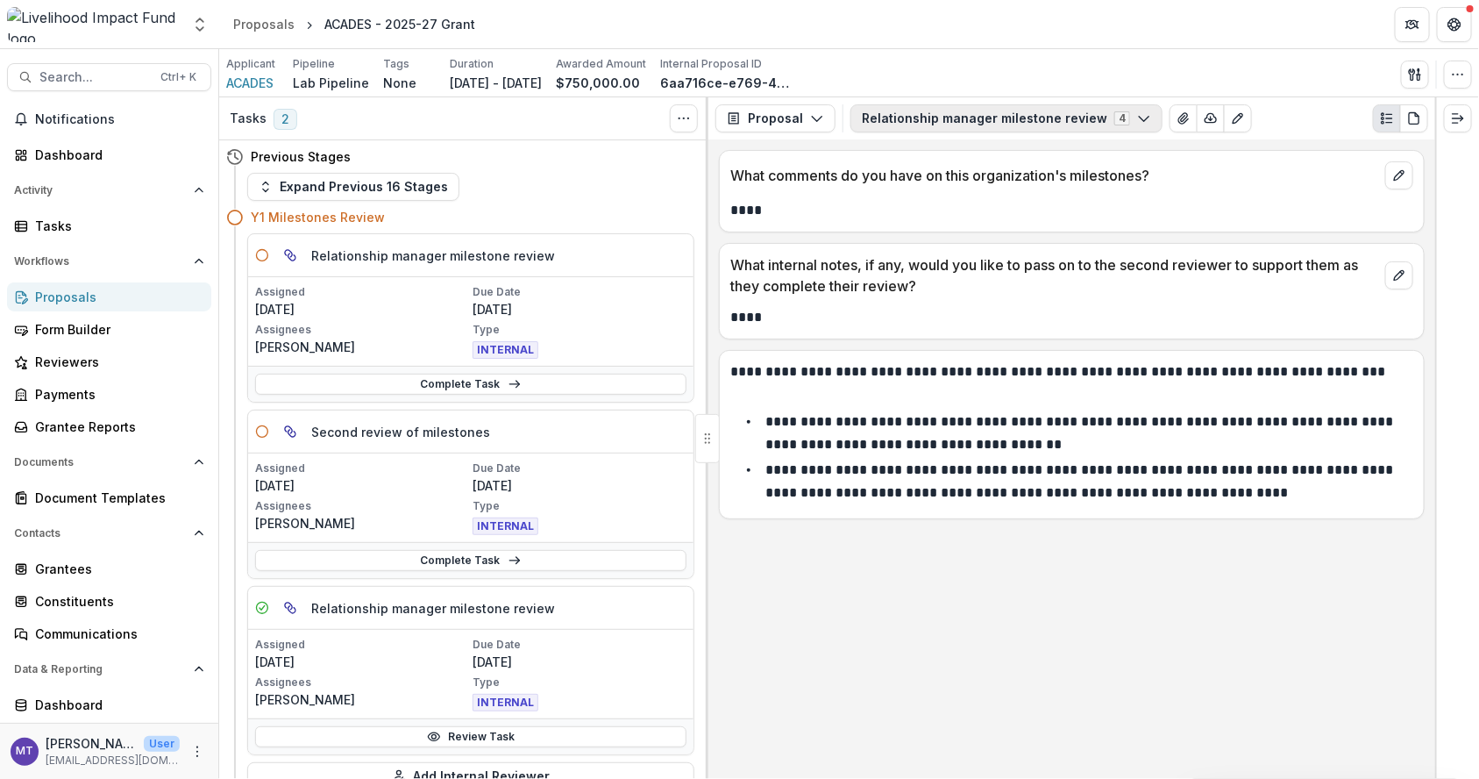
click at [1102, 114] on button "Relationship manager milestone review 4" at bounding box center [1007, 118] width 312 height 28
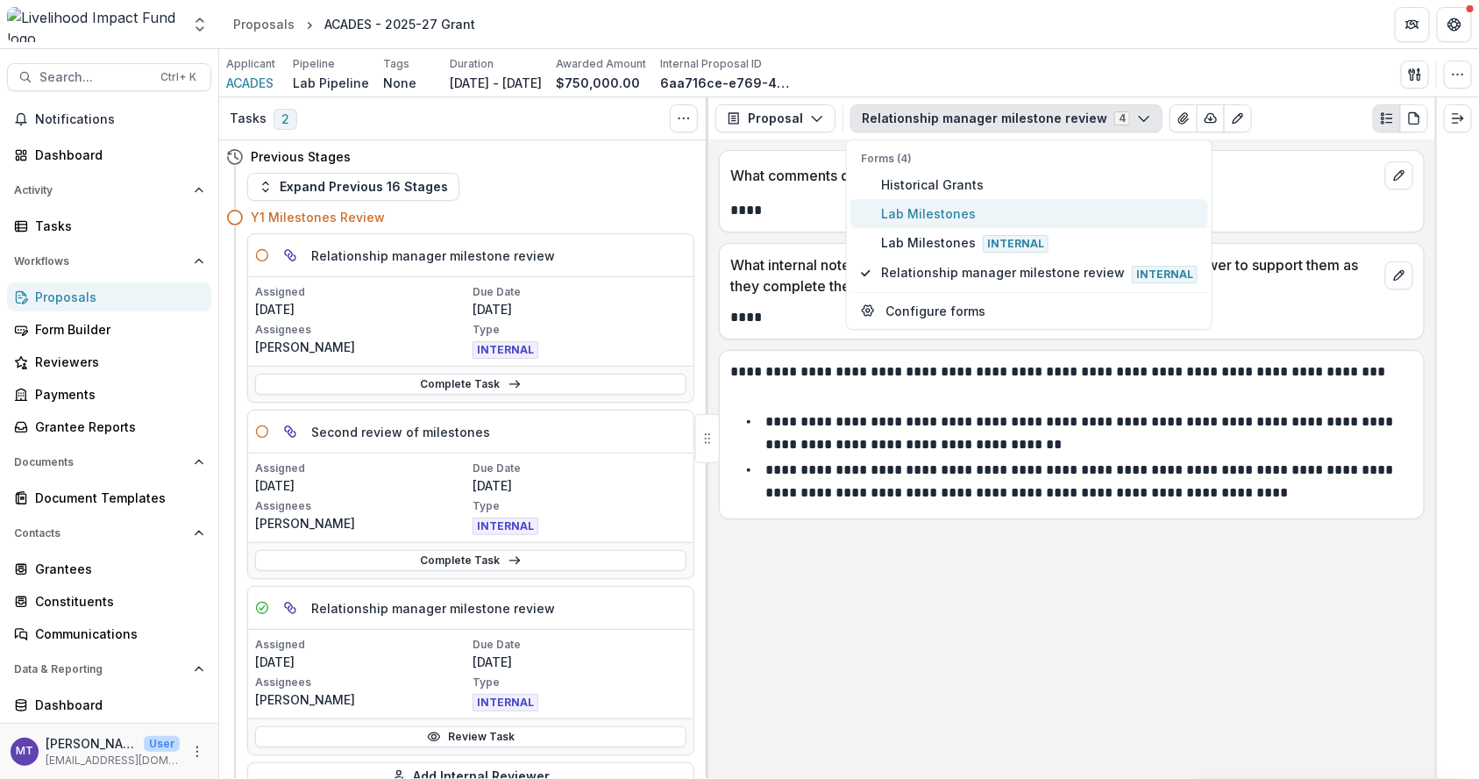
click at [1036, 223] on button "Lab Milestones" at bounding box center [1030, 213] width 358 height 29
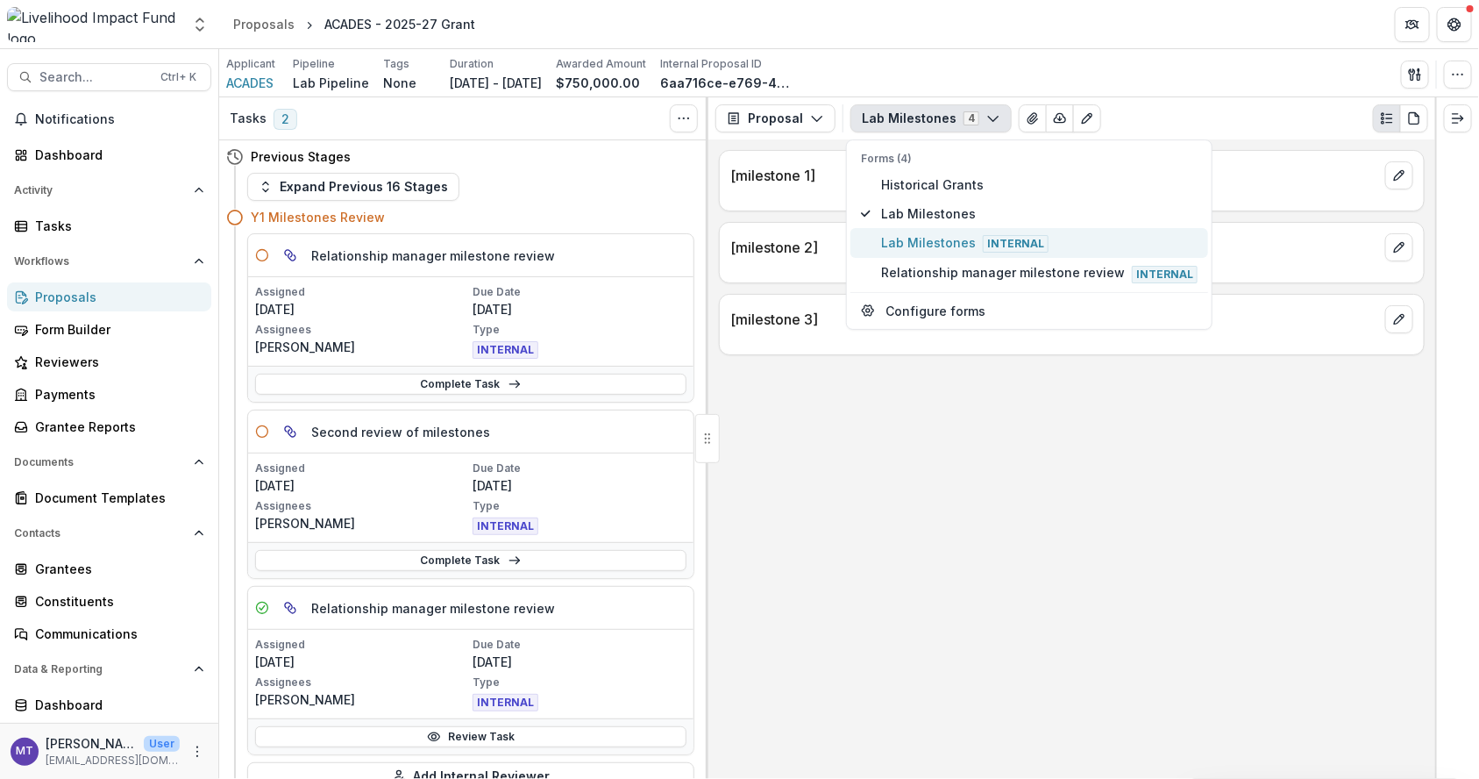
click at [945, 243] on span "Lab Milestones Internal" at bounding box center [1039, 242] width 317 height 19
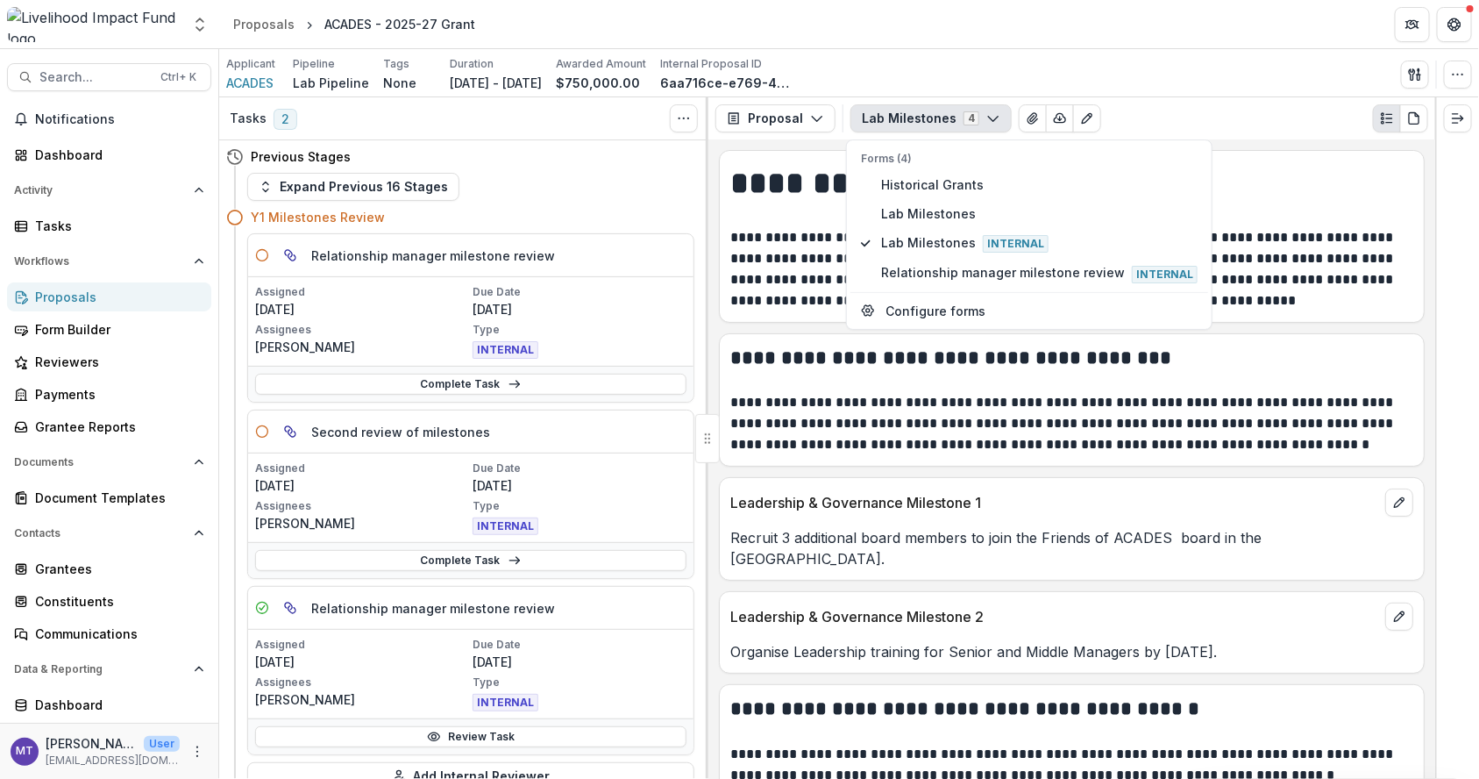
click at [888, 427] on p "**********" at bounding box center [1070, 423] width 680 height 63
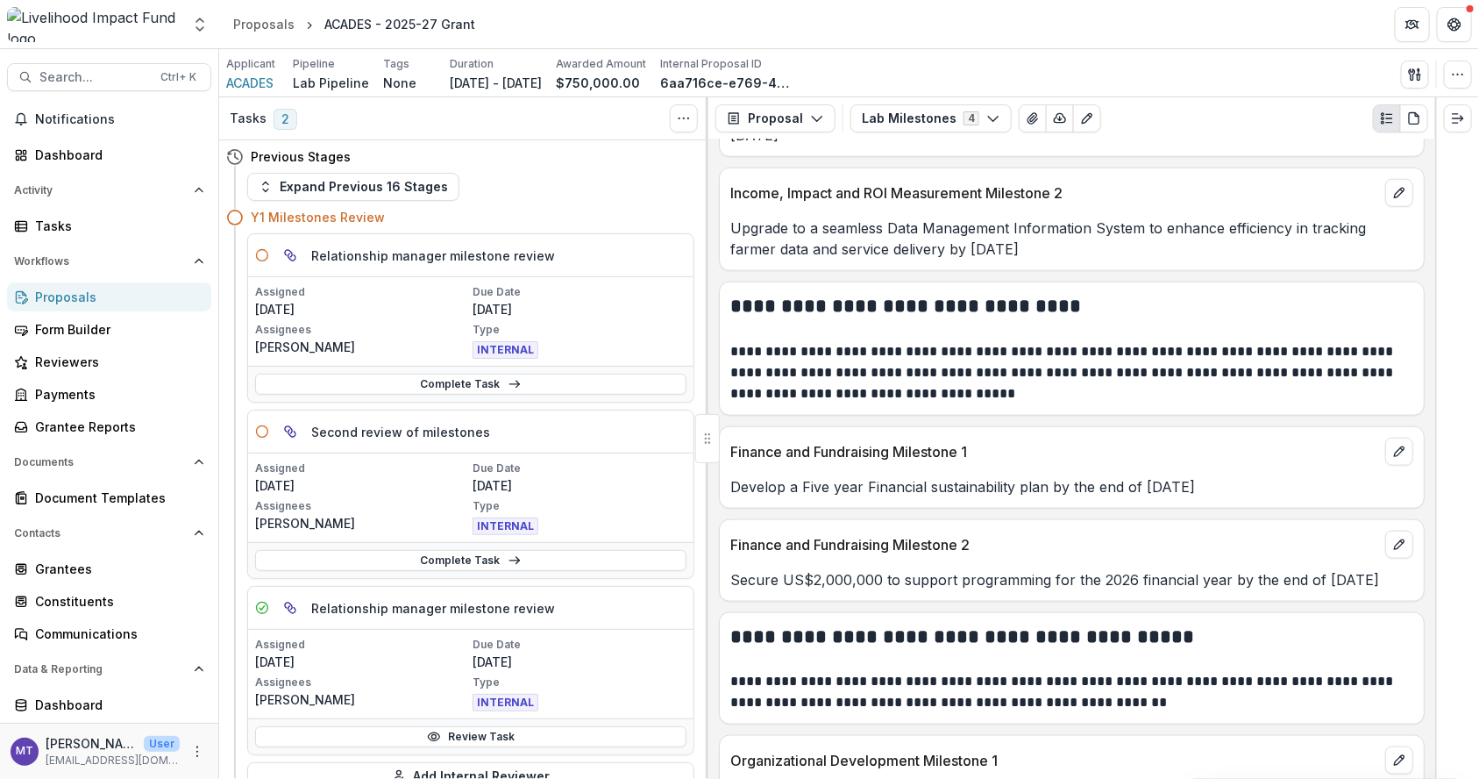
scroll to position [886, 0]
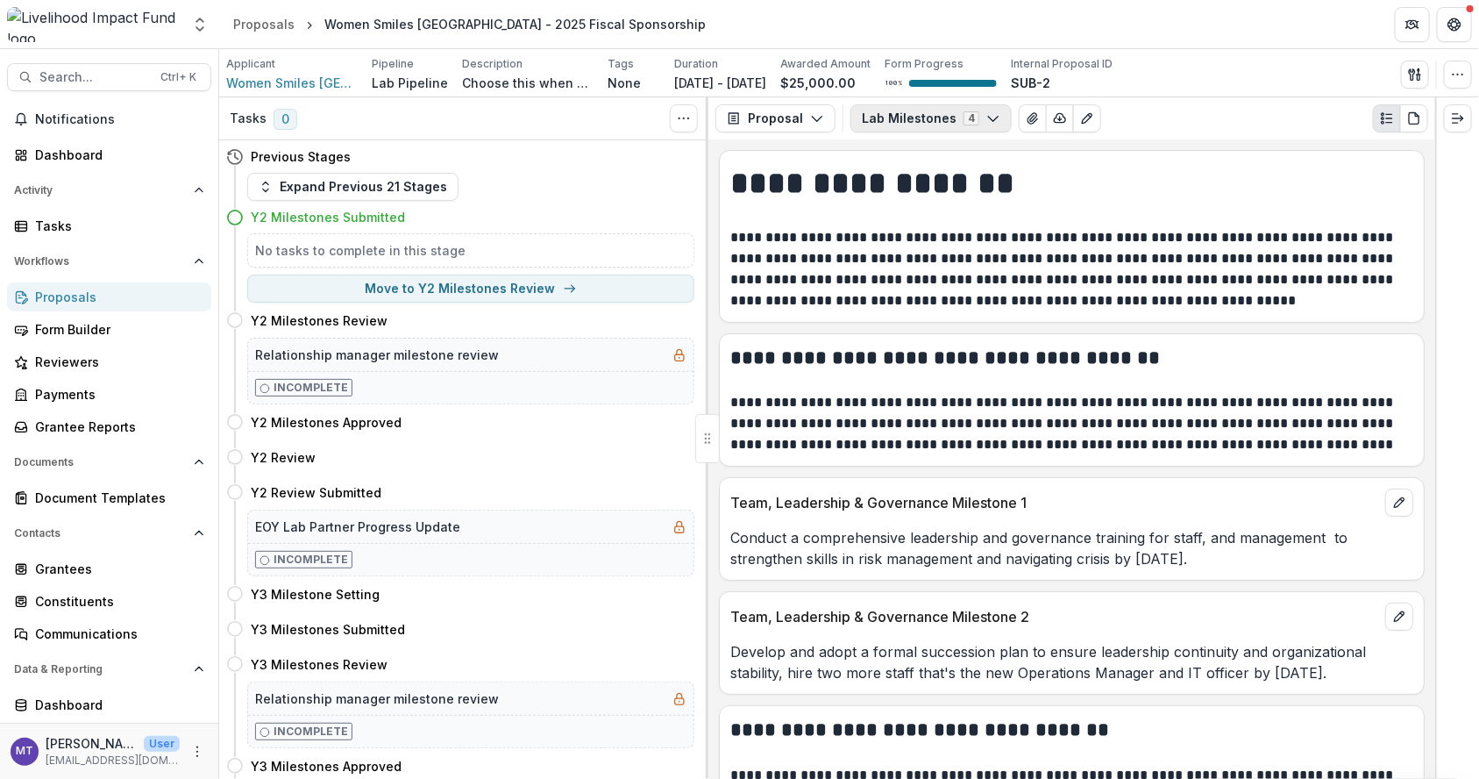
click at [993, 117] on button "Lab Milestones 4" at bounding box center [931, 118] width 161 height 28
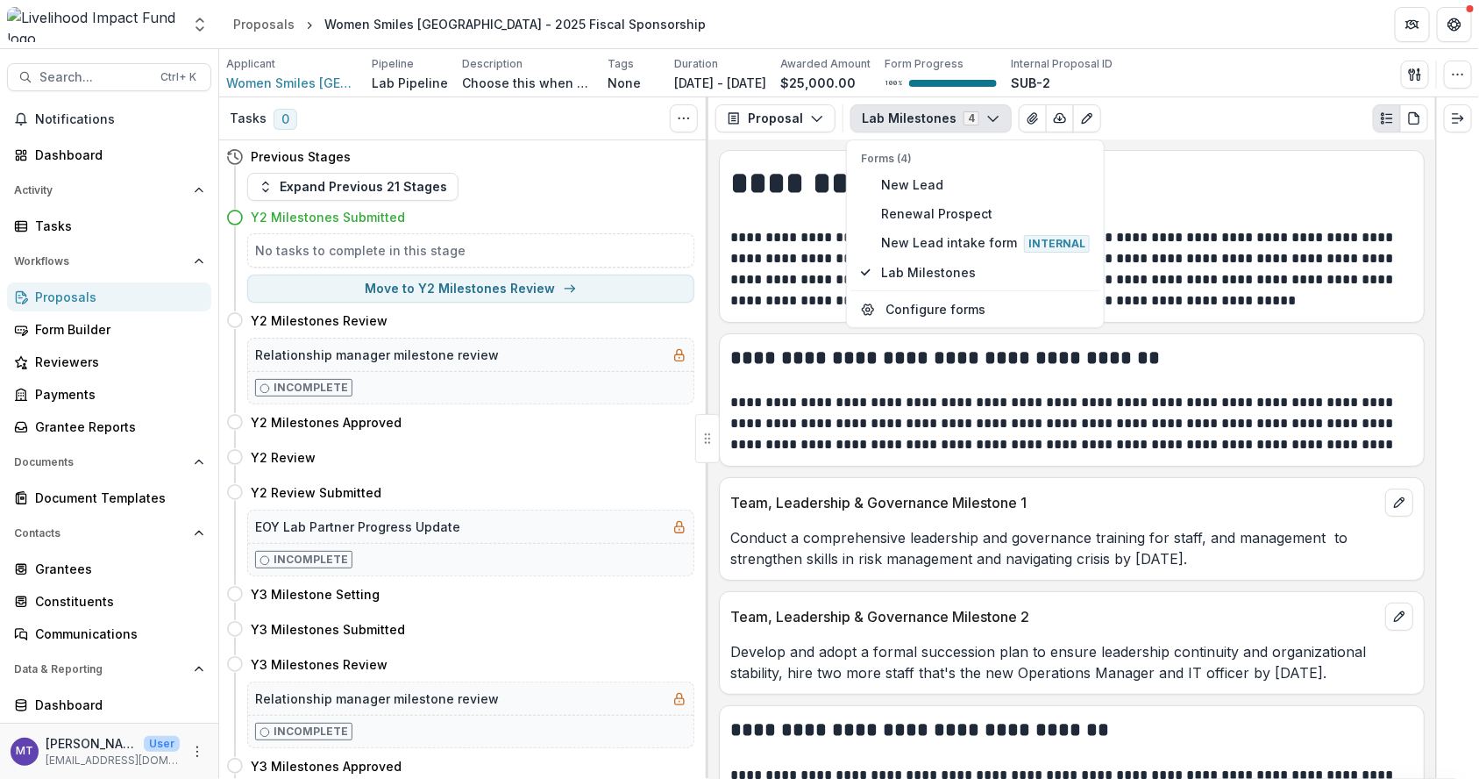
click at [1197, 306] on p "**********" at bounding box center [1070, 269] width 680 height 84
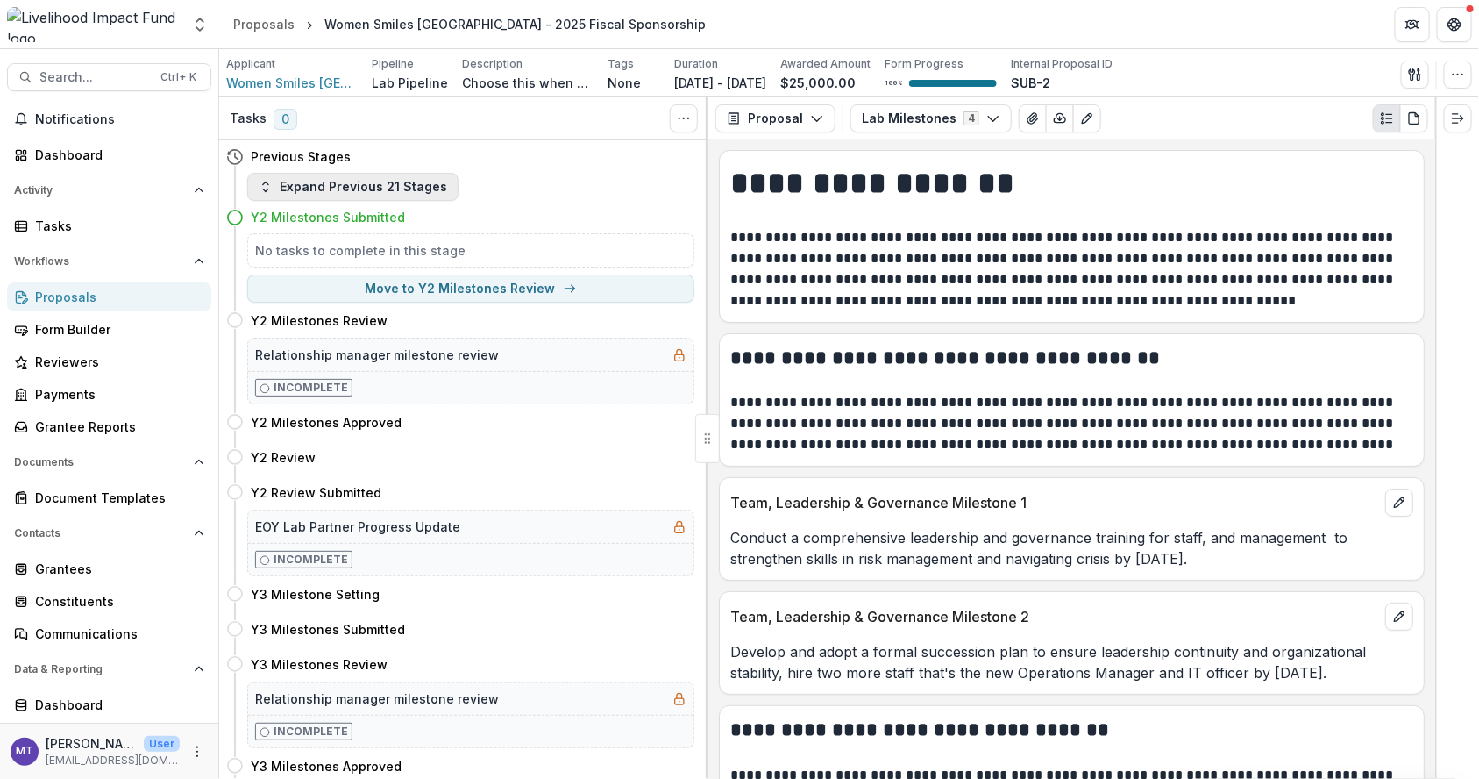
click at [352, 194] on button "Expand Previous 21 Stages" at bounding box center [352, 187] width 211 height 28
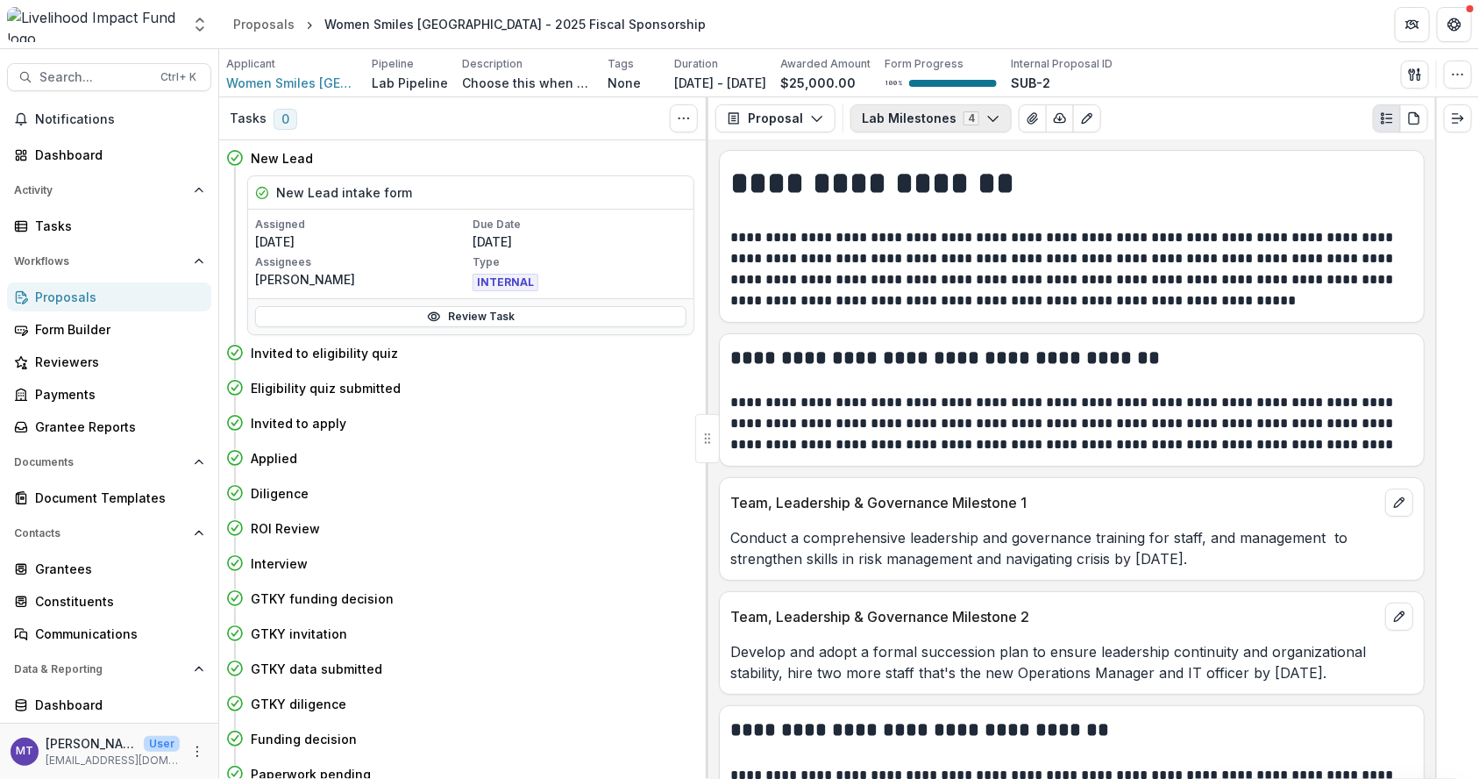
click at [982, 104] on button "Lab Milestones 4" at bounding box center [931, 118] width 161 height 28
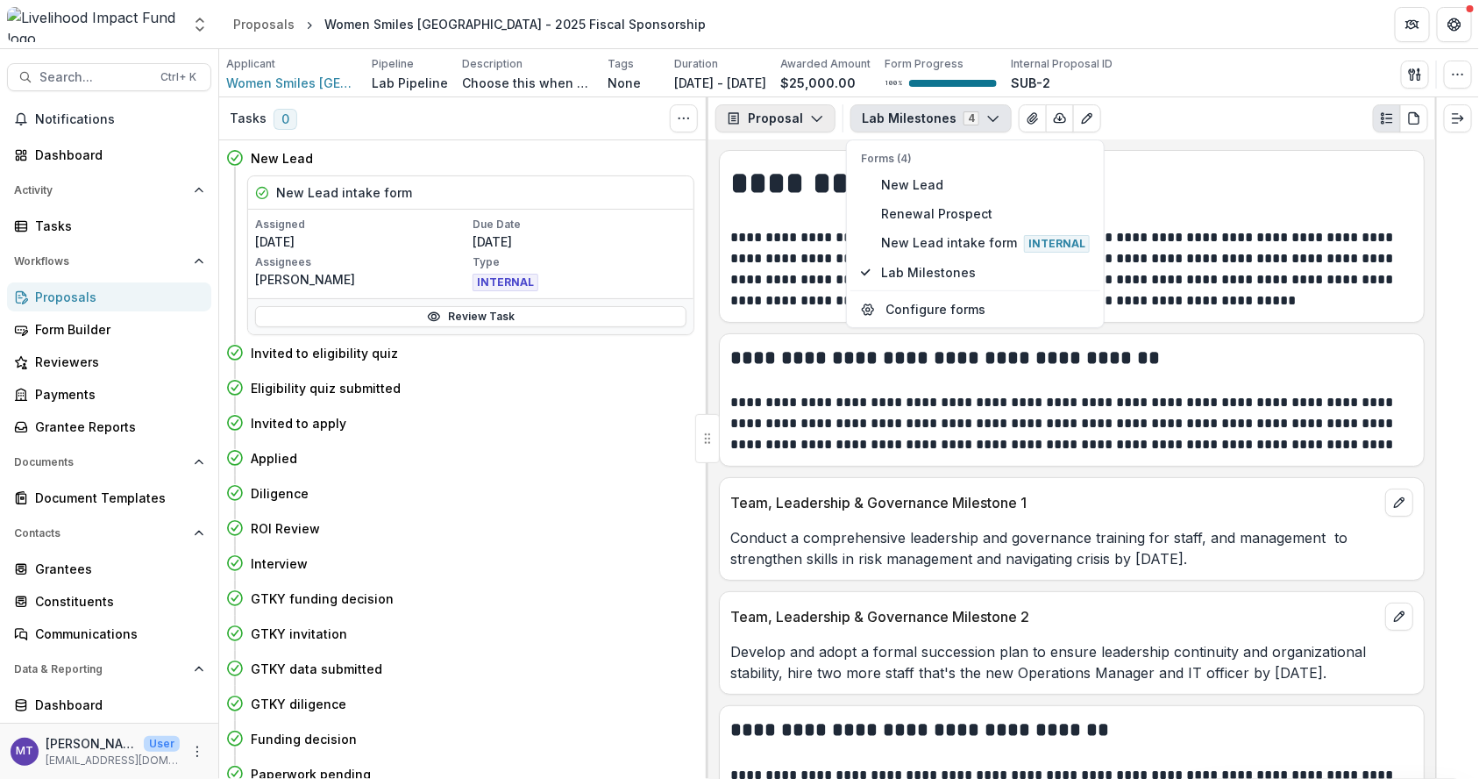
click at [811, 112] on icon "button" at bounding box center [817, 118] width 14 height 14
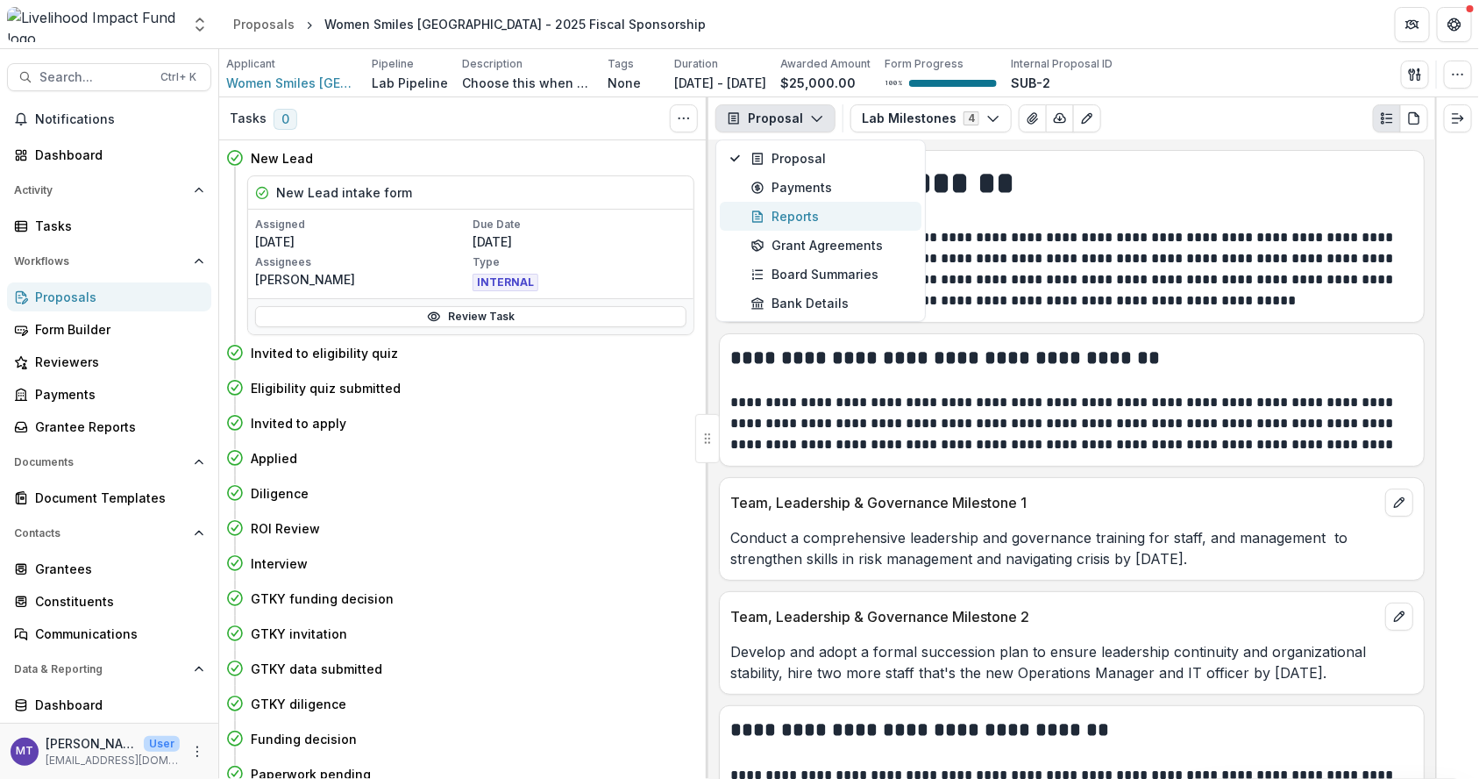
click at [816, 213] on div "Reports" at bounding box center [831, 216] width 160 height 18
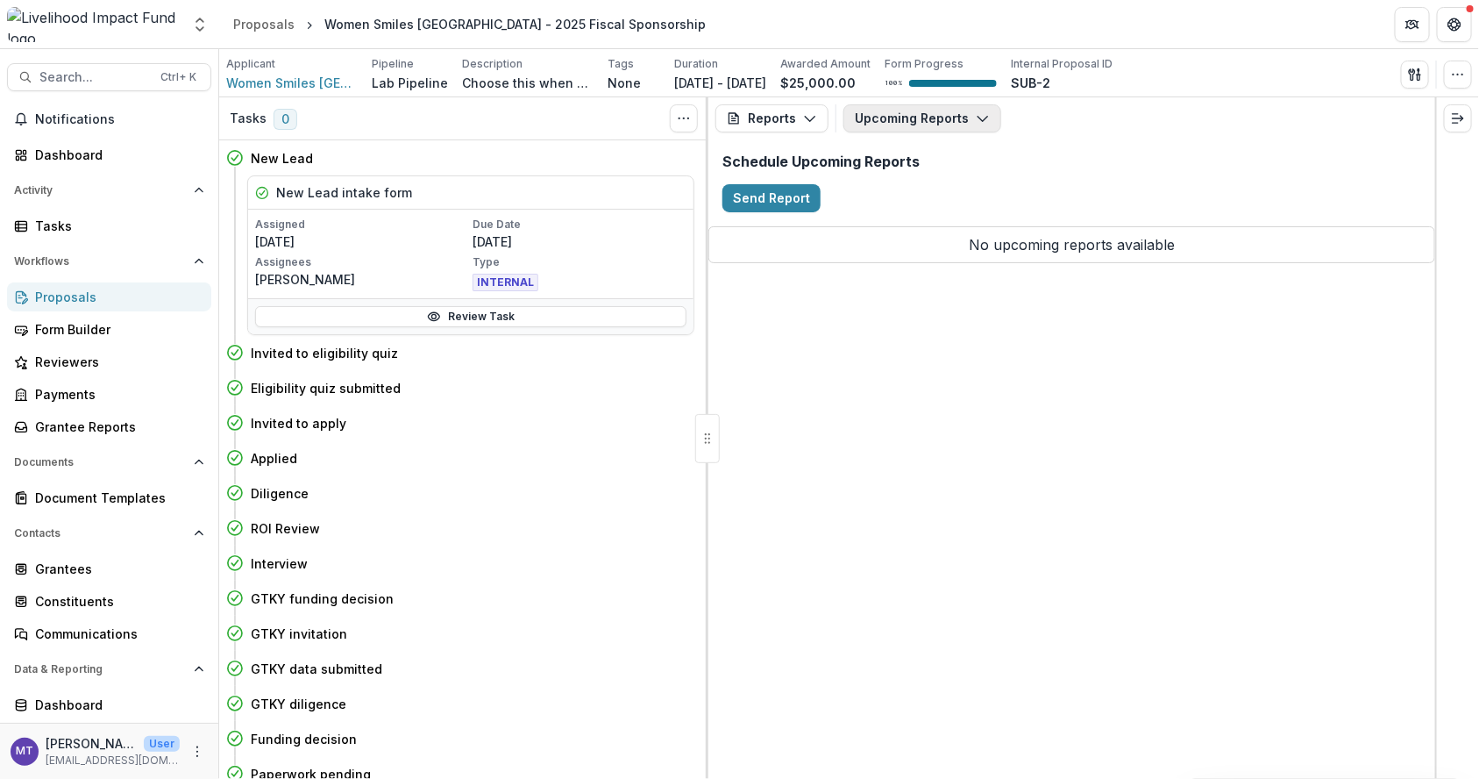
click at [958, 121] on button "Upcoming Reports" at bounding box center [923, 118] width 158 height 28
click at [941, 219] on span "Completed Reports" at bounding box center [956, 213] width 160 height 18
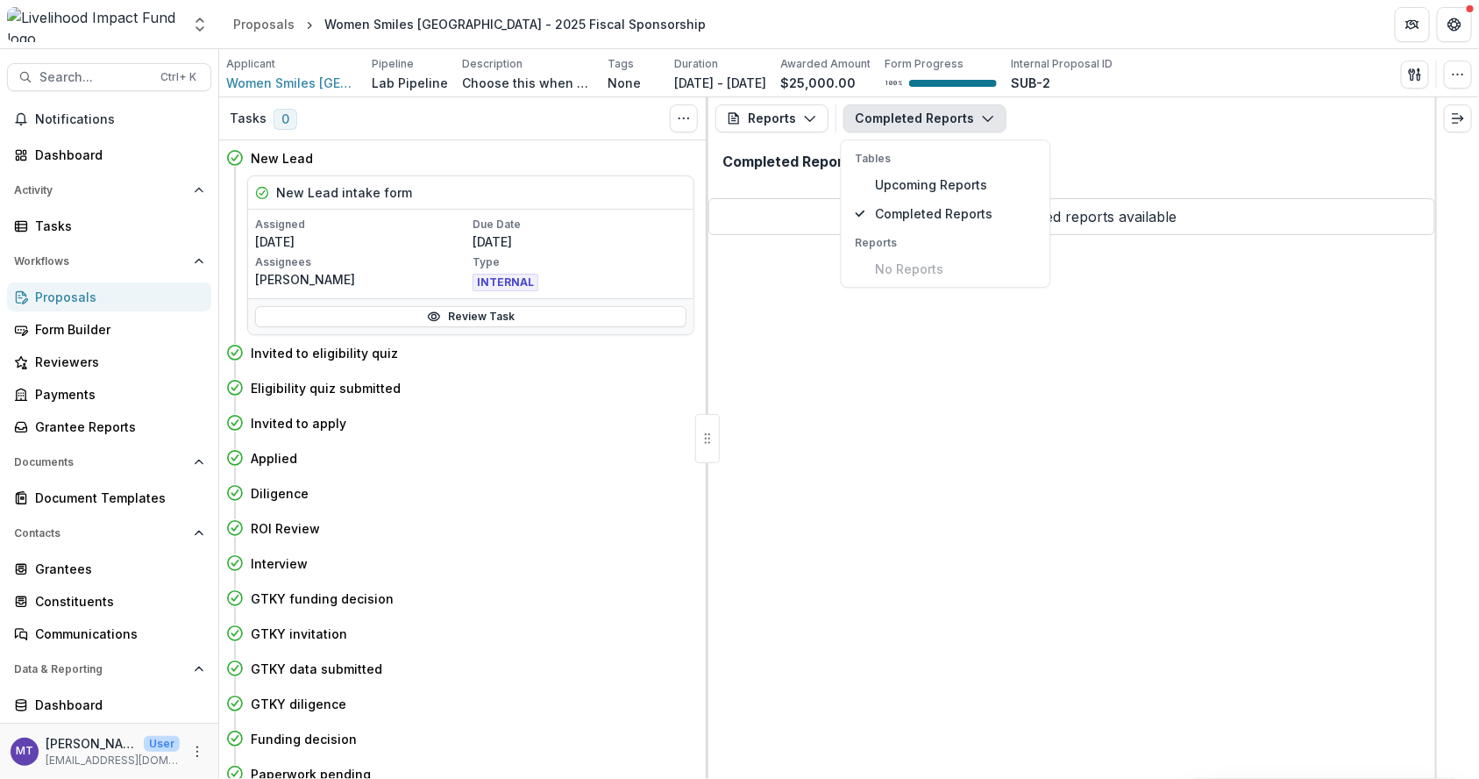
click at [1085, 336] on div "Reports Proposal Payments Reports Grant Agreements Board Summaries Bank Details…" at bounding box center [1071, 437] width 727 height 681
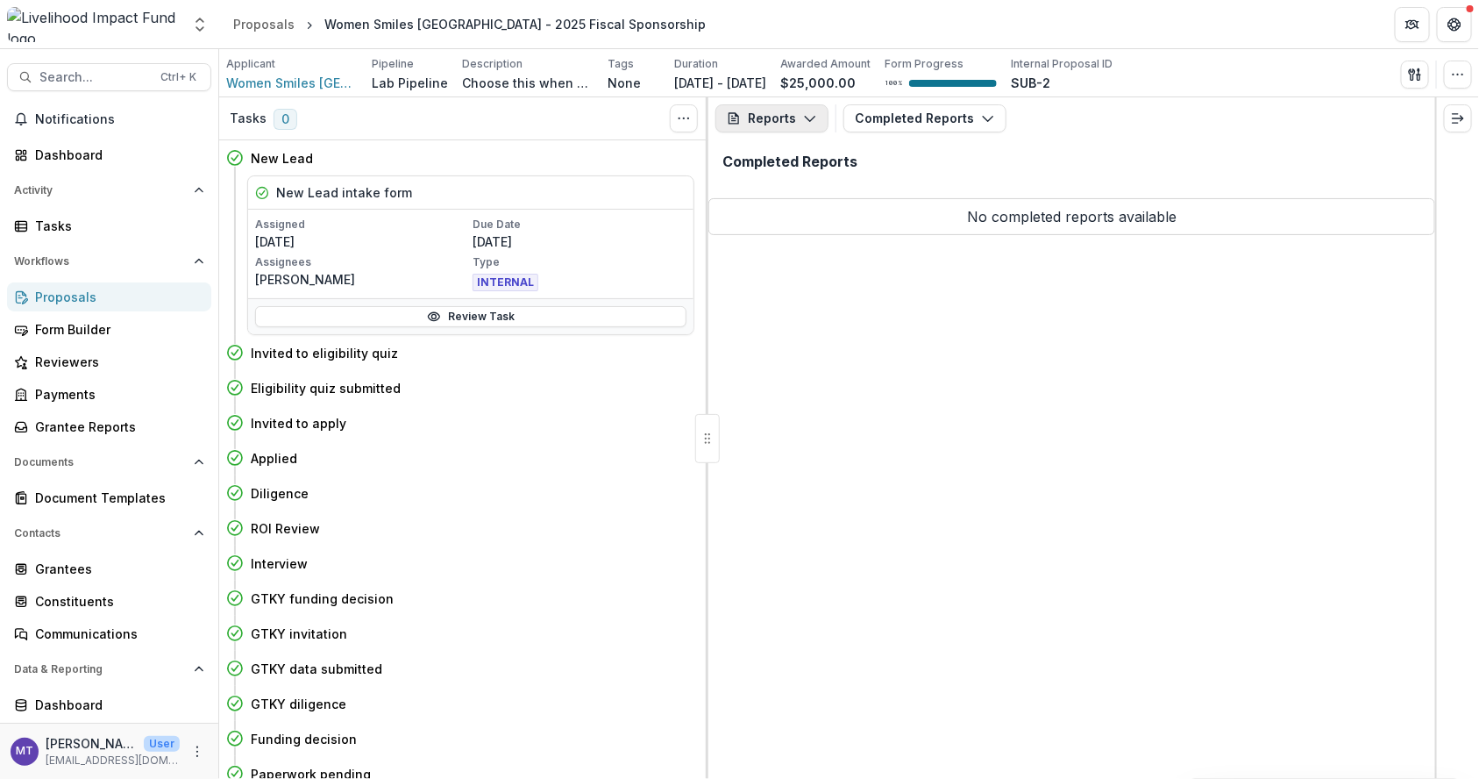
click at [790, 128] on button "Reports" at bounding box center [772, 118] width 113 height 28
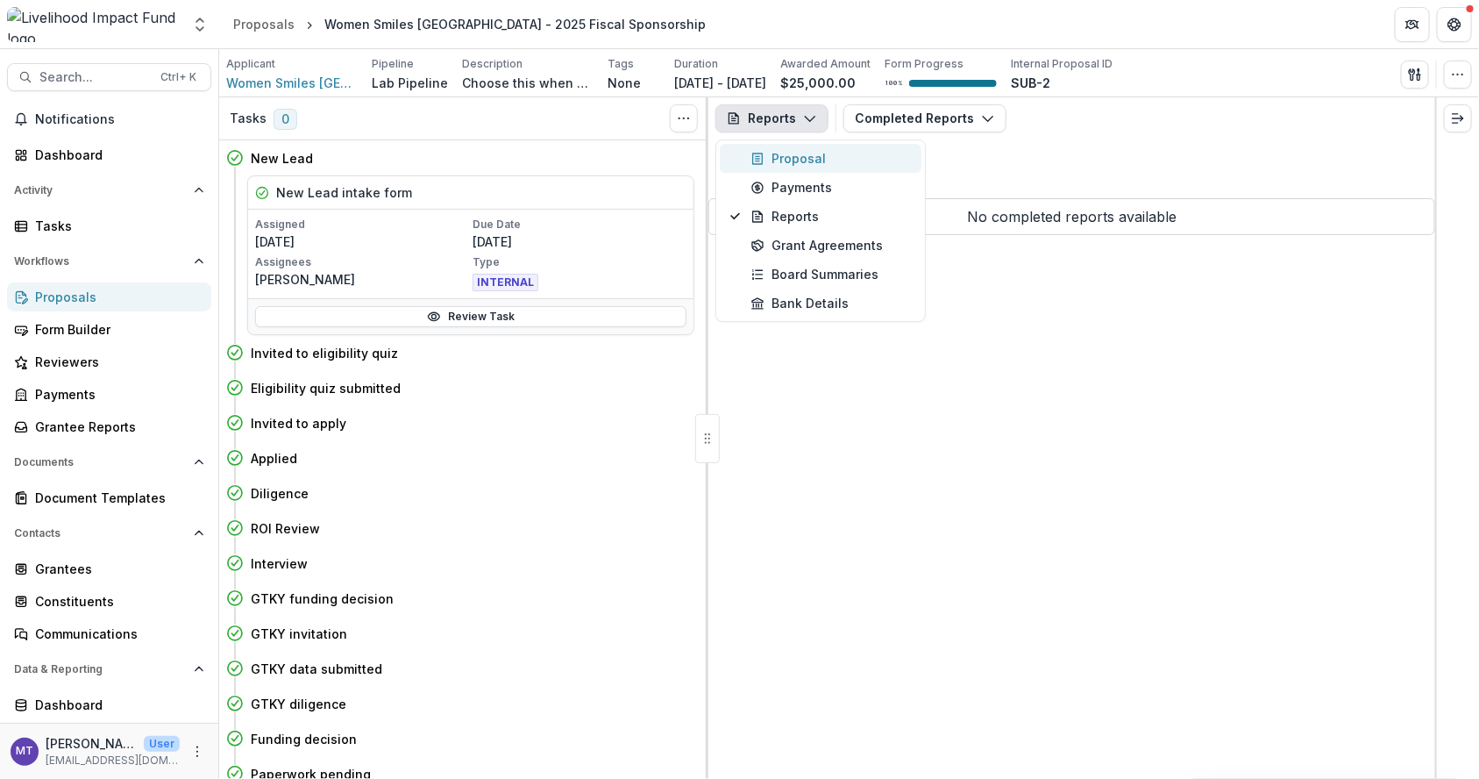
click at [794, 151] on div "Proposal" at bounding box center [831, 158] width 160 height 18
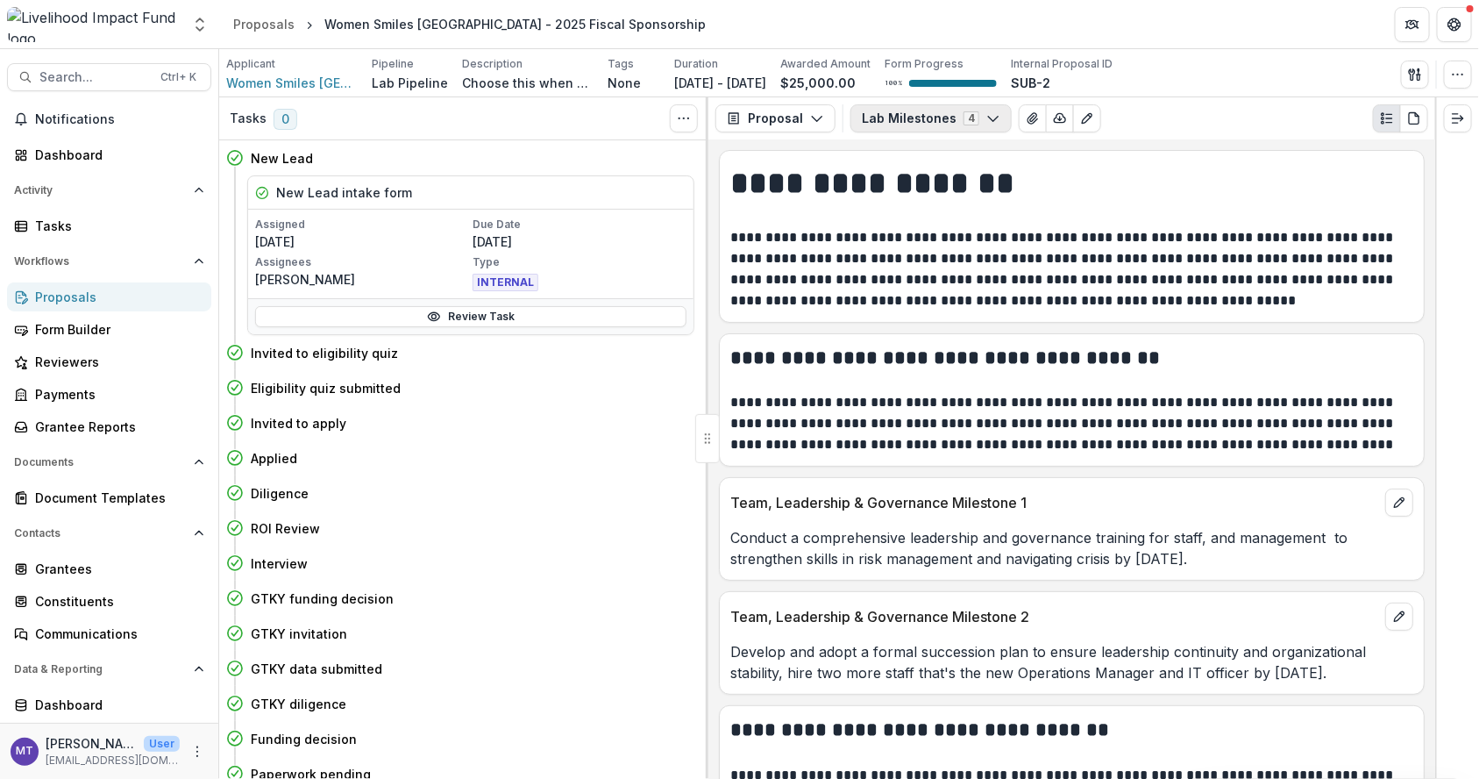
click at [929, 119] on button "Lab Milestones 4" at bounding box center [931, 118] width 161 height 28
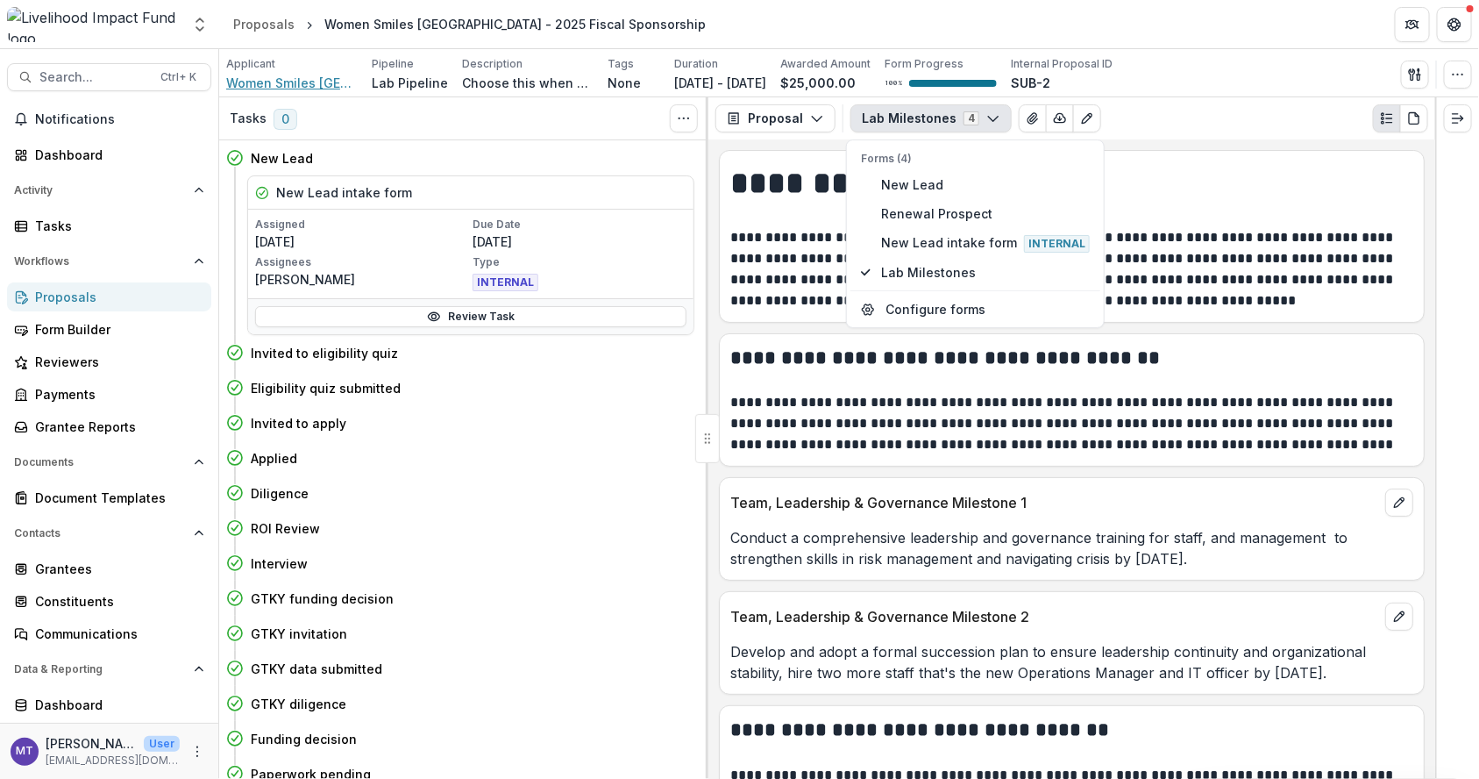
click at [313, 85] on span "Women Smiles Uganda" at bounding box center [292, 83] width 132 height 18
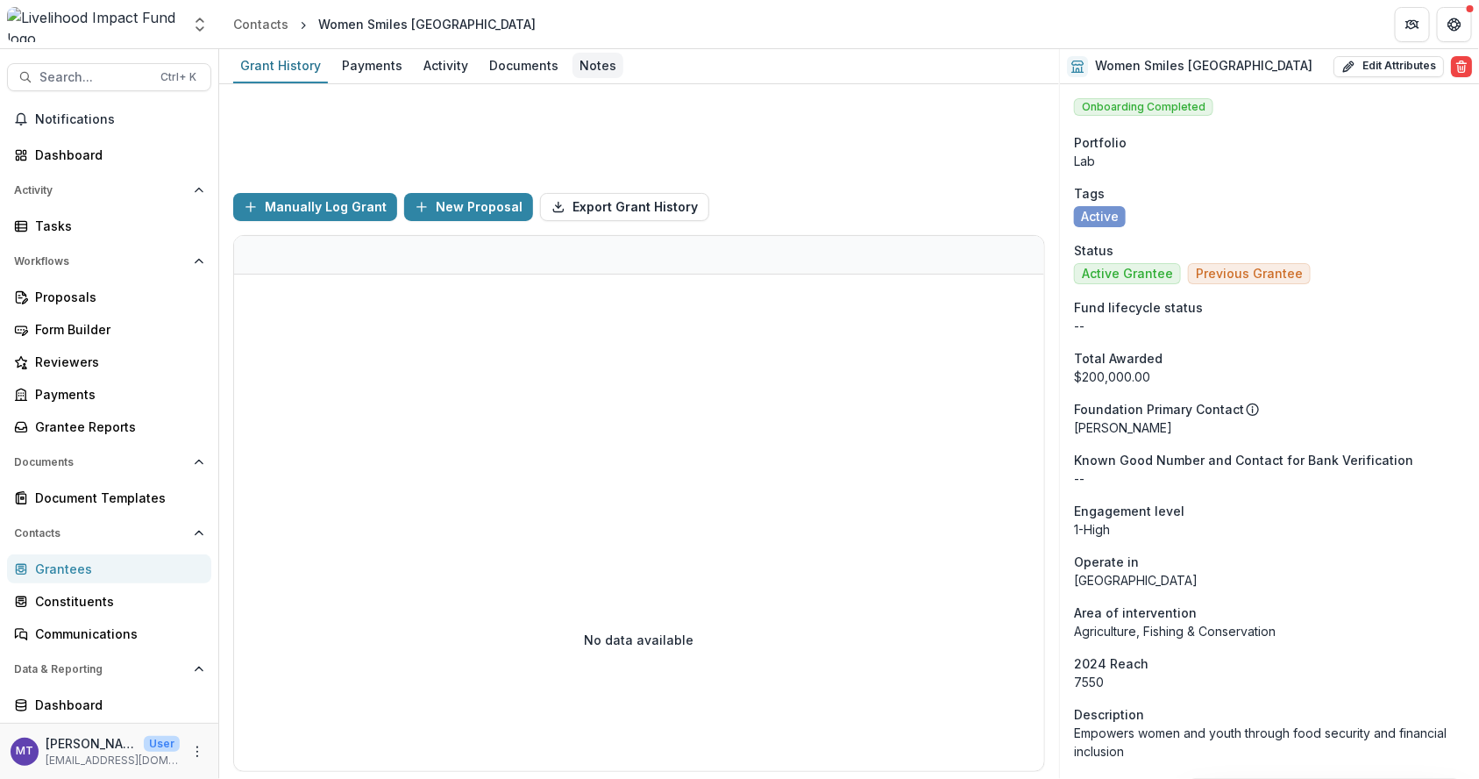
click at [592, 72] on div "Notes" at bounding box center [598, 65] width 51 height 25
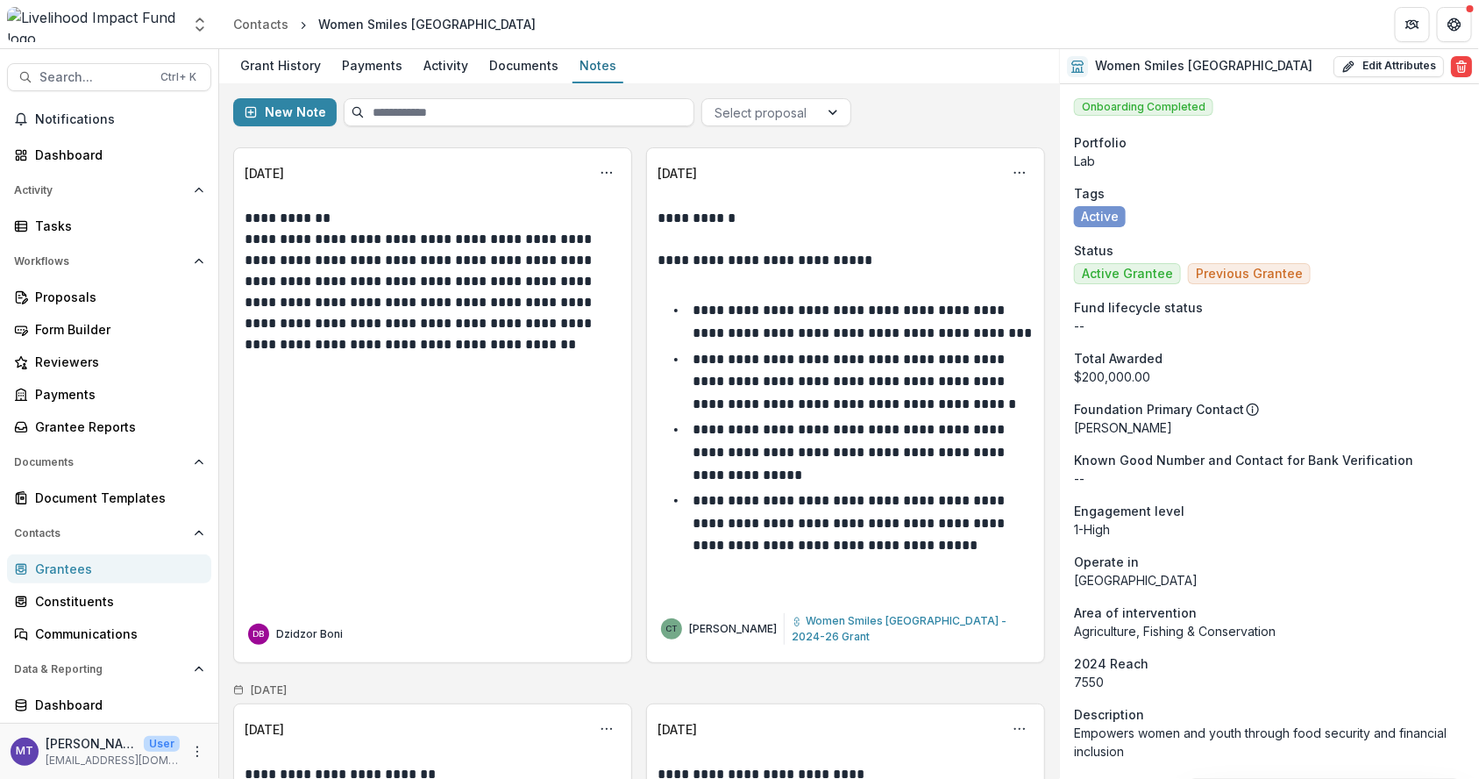
scroll to position [23, 0]
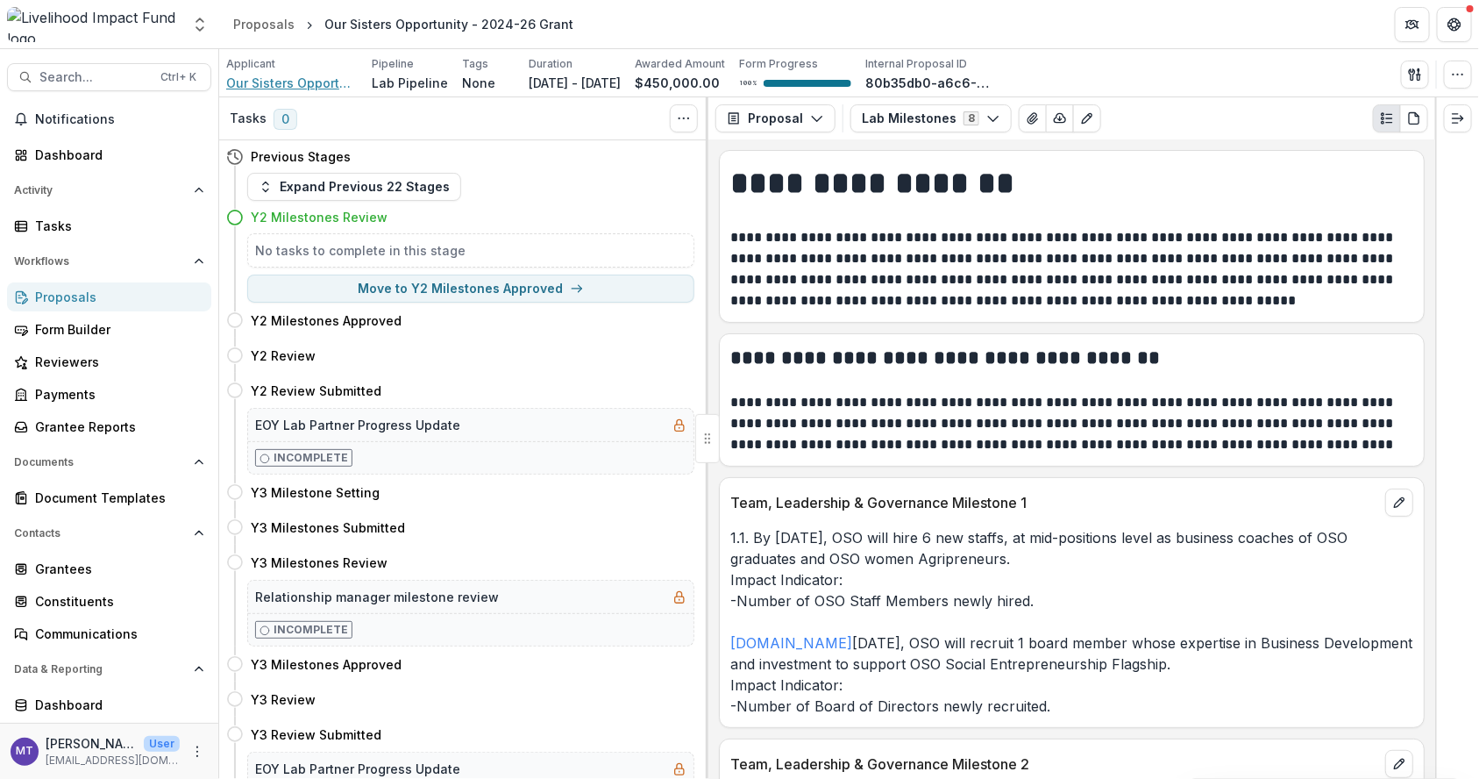
click at [321, 91] on span "Our Sisters Opportunity - OSO" at bounding box center [292, 83] width 132 height 18
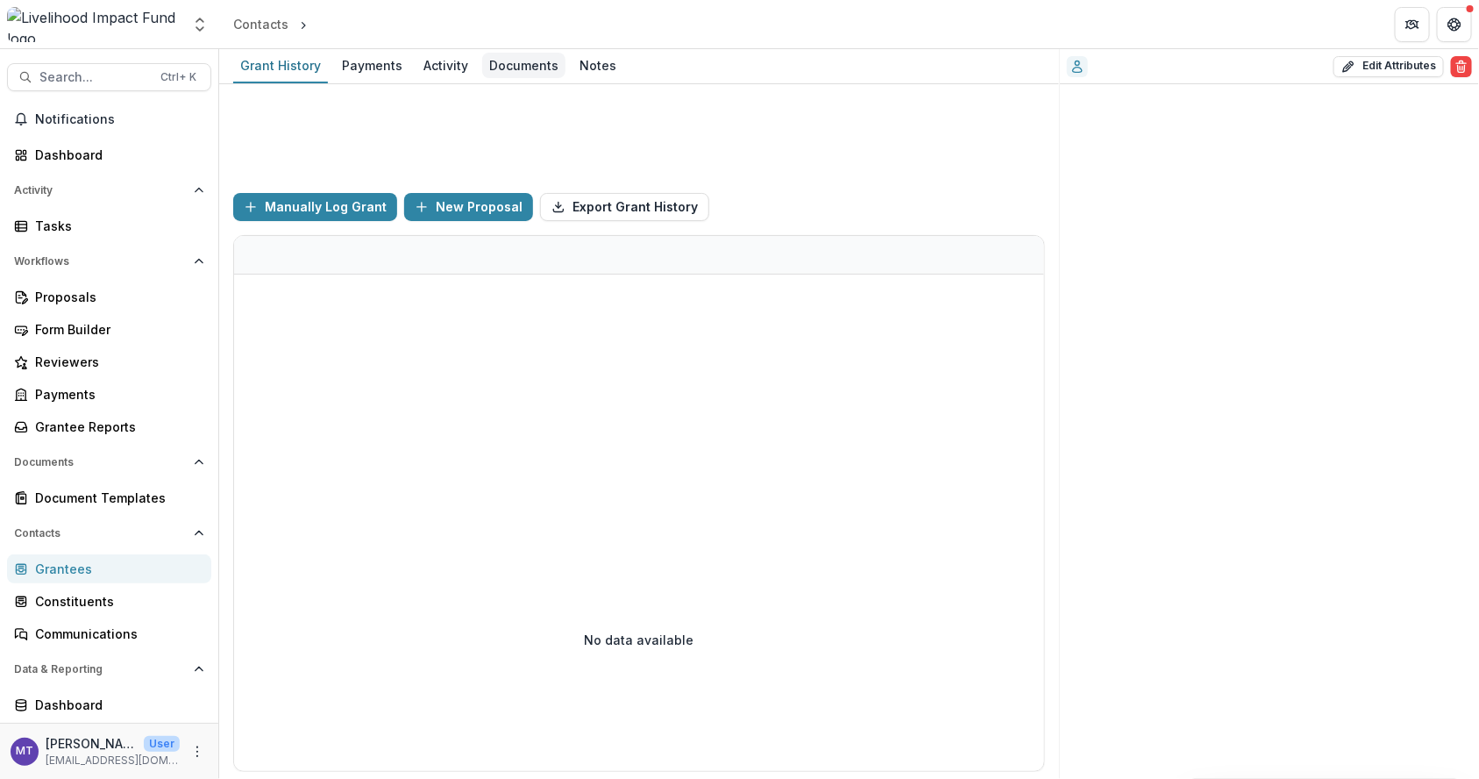
click at [529, 55] on div "Documents" at bounding box center [523, 65] width 83 height 25
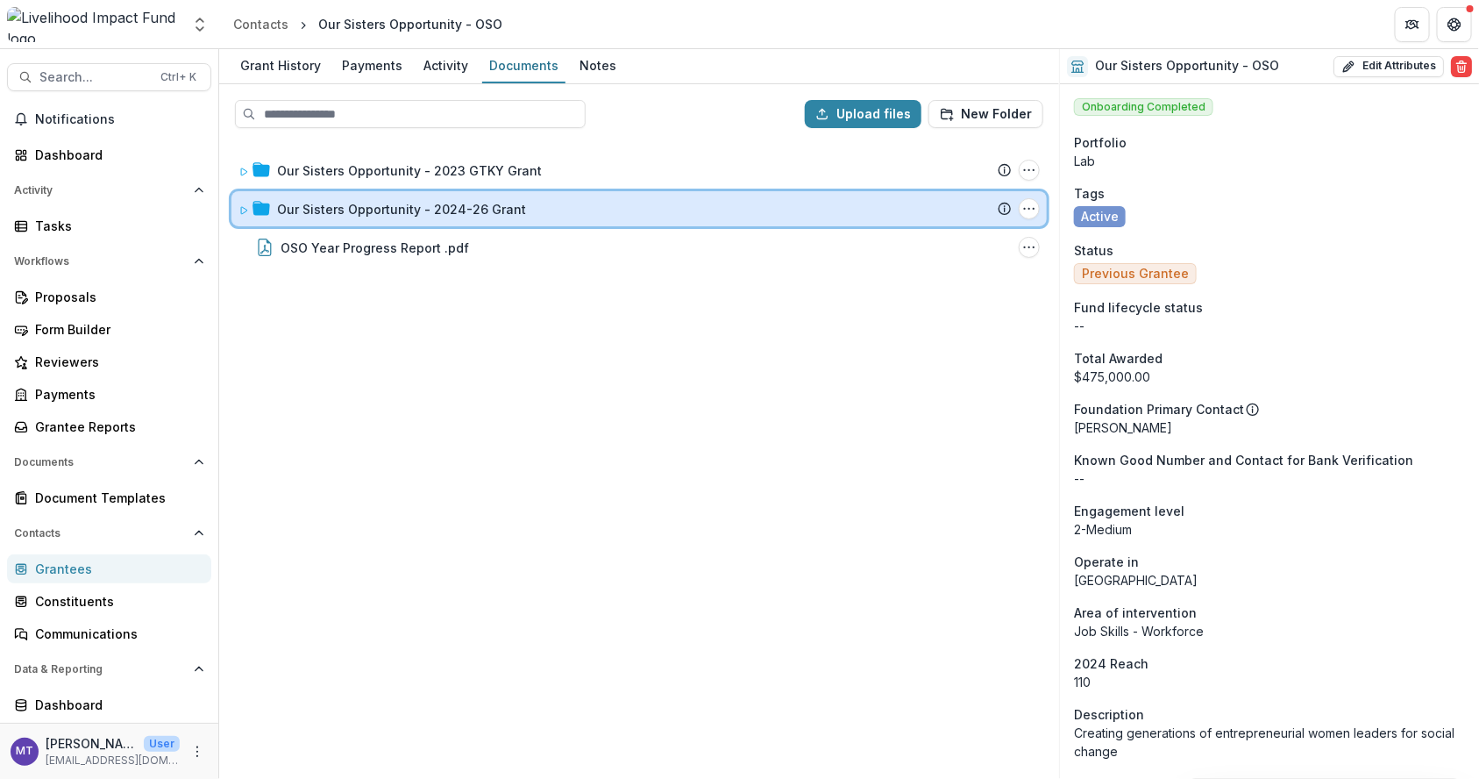
click at [352, 219] on div "Our Sisters Opportunity - 2024-26 Grant Submission Temelio Proposal Attached pr…" at bounding box center [638, 208] width 815 height 35
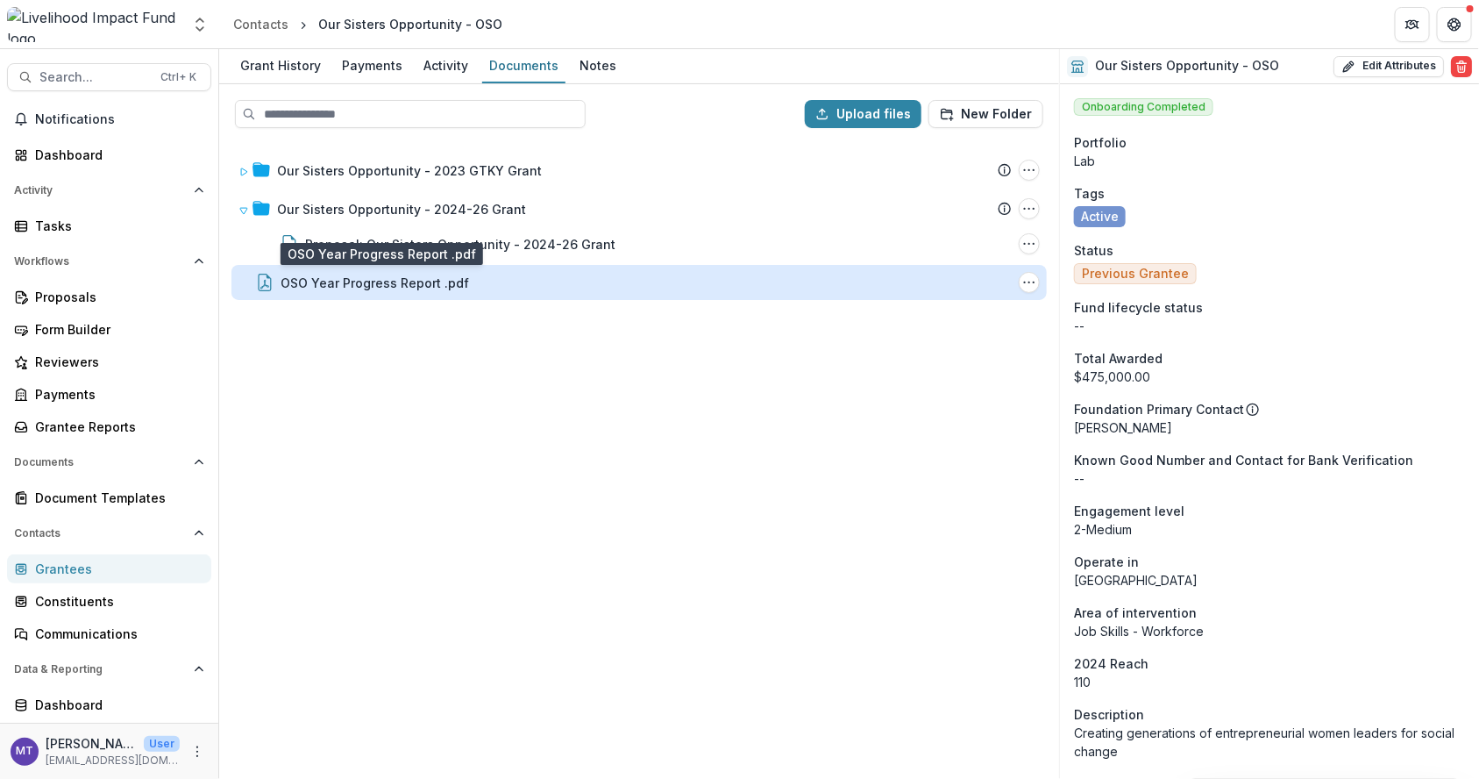
click at [394, 274] on div "OSO Year Progress Report .pdf" at bounding box center [375, 283] width 189 height 18
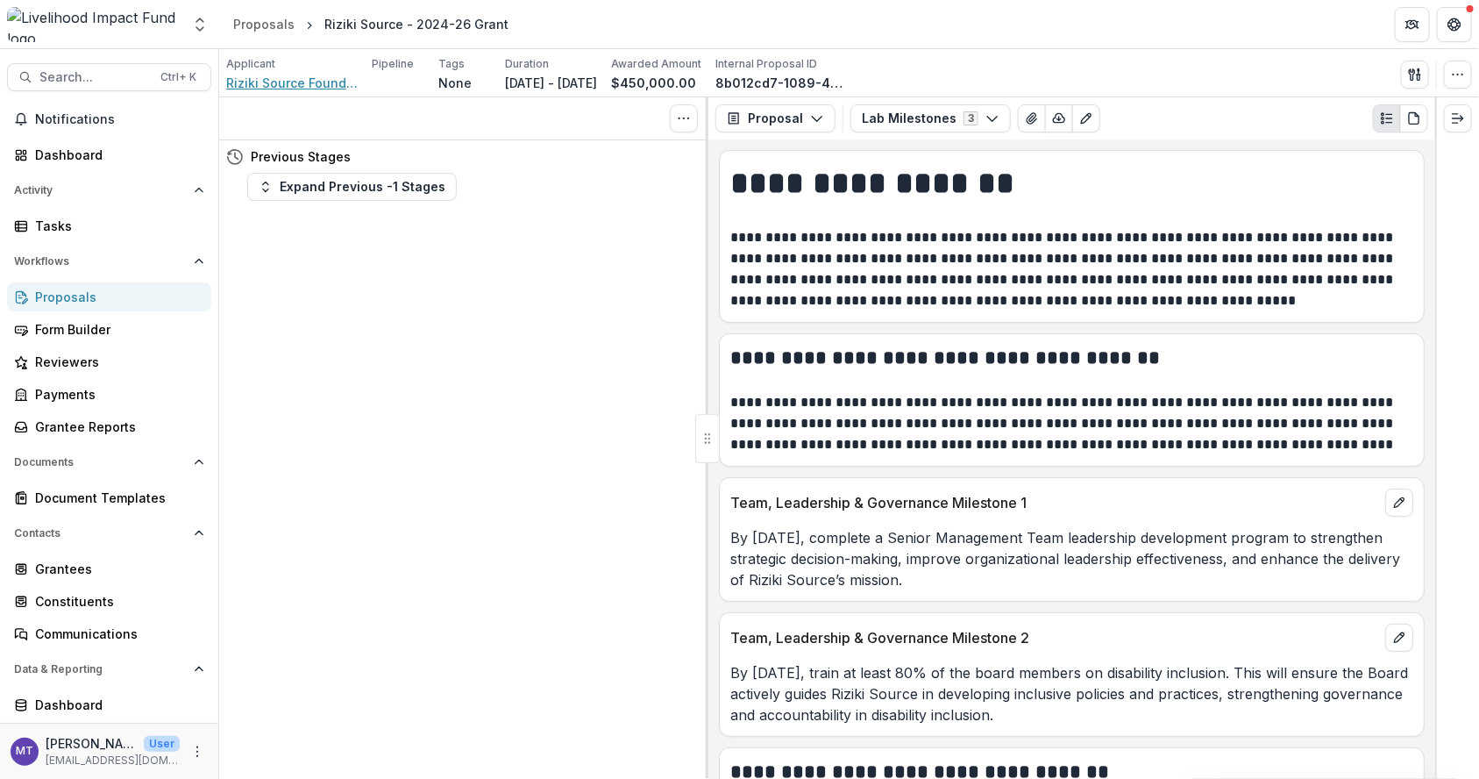
click at [347, 84] on span "Riziki Source Foundation" at bounding box center [292, 83] width 132 height 18
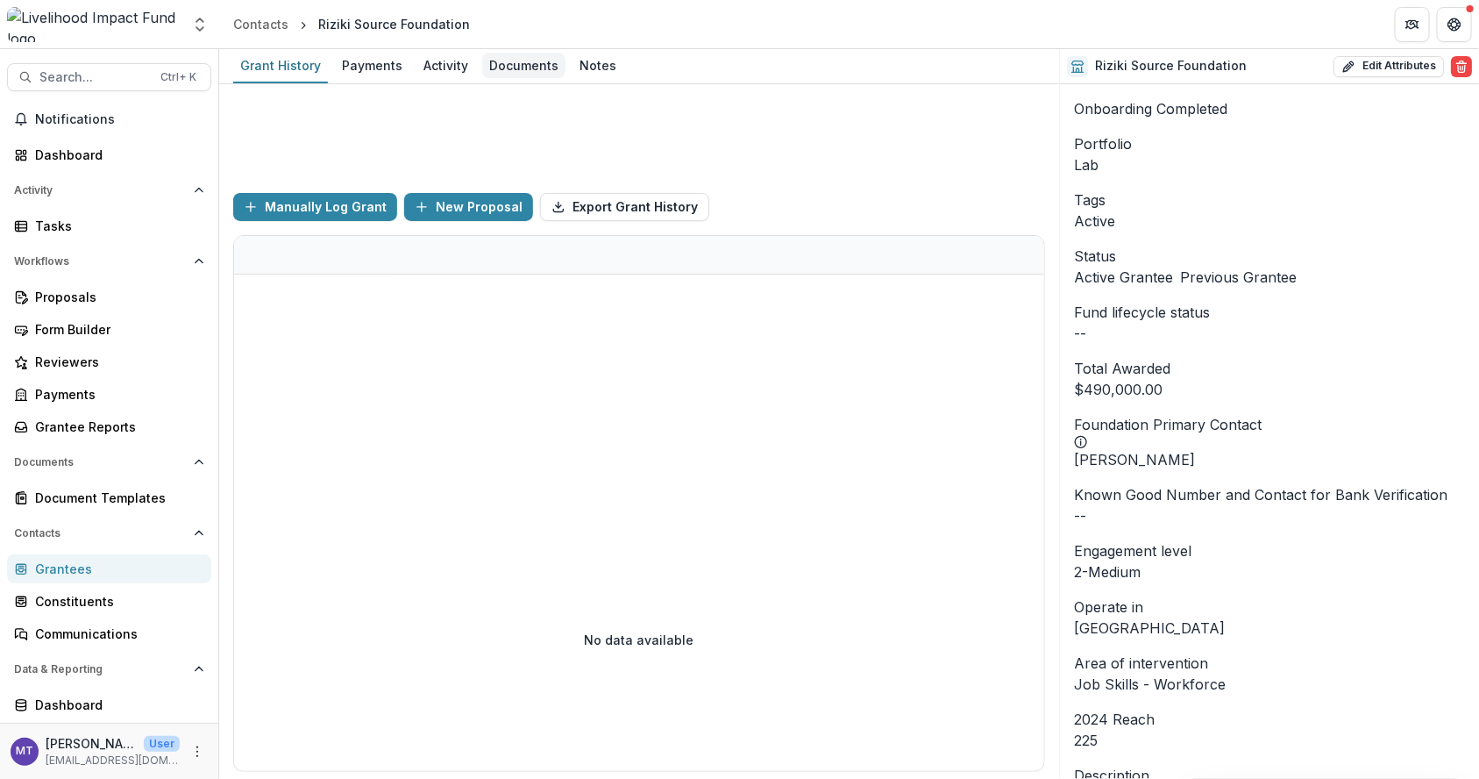
click at [524, 63] on div "Documents" at bounding box center [523, 65] width 83 height 25
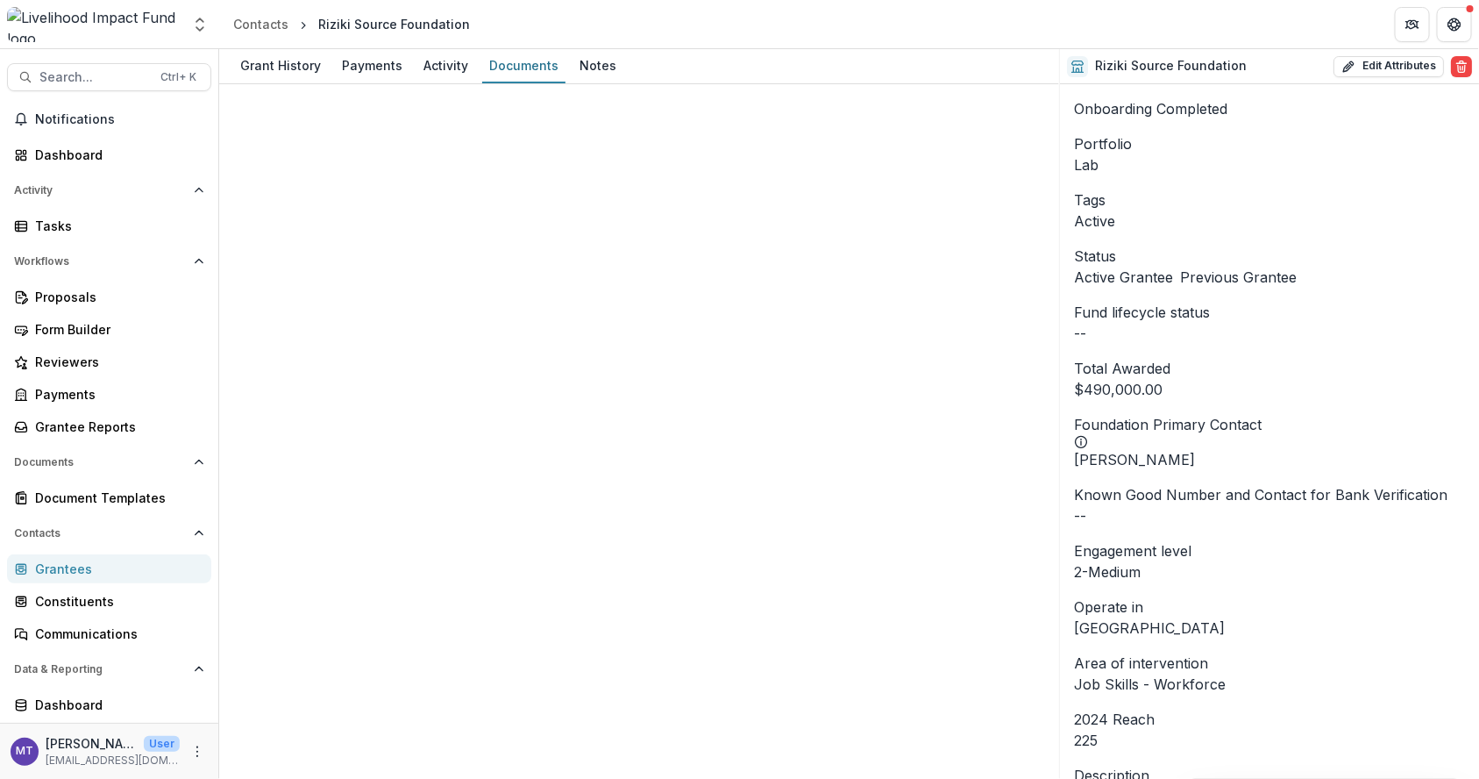
click at [573, 55] on div "Notes" at bounding box center [598, 65] width 51 height 25
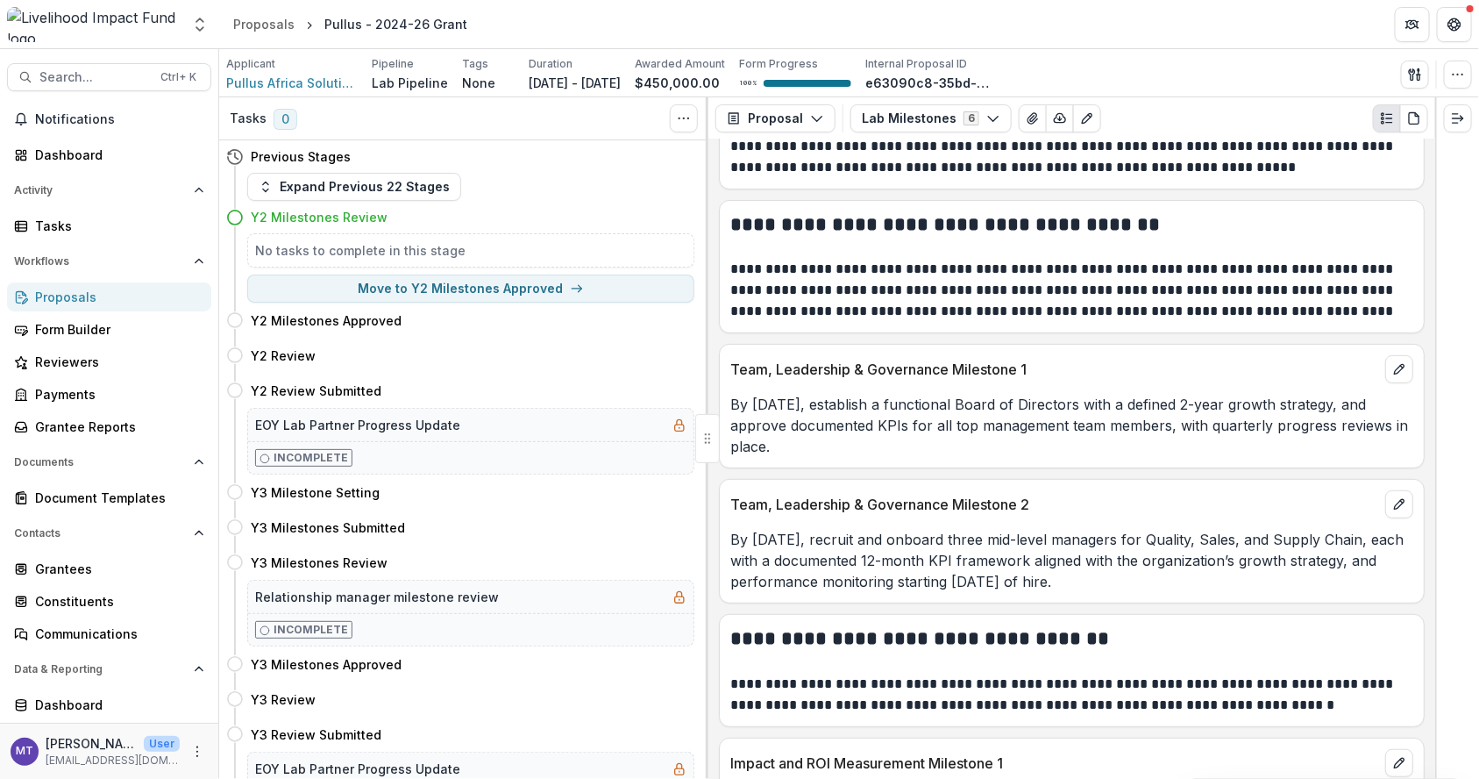
scroll to position [132, 0]
click at [295, 79] on span "Pullus Africa Solutions Ltd" at bounding box center [292, 83] width 132 height 18
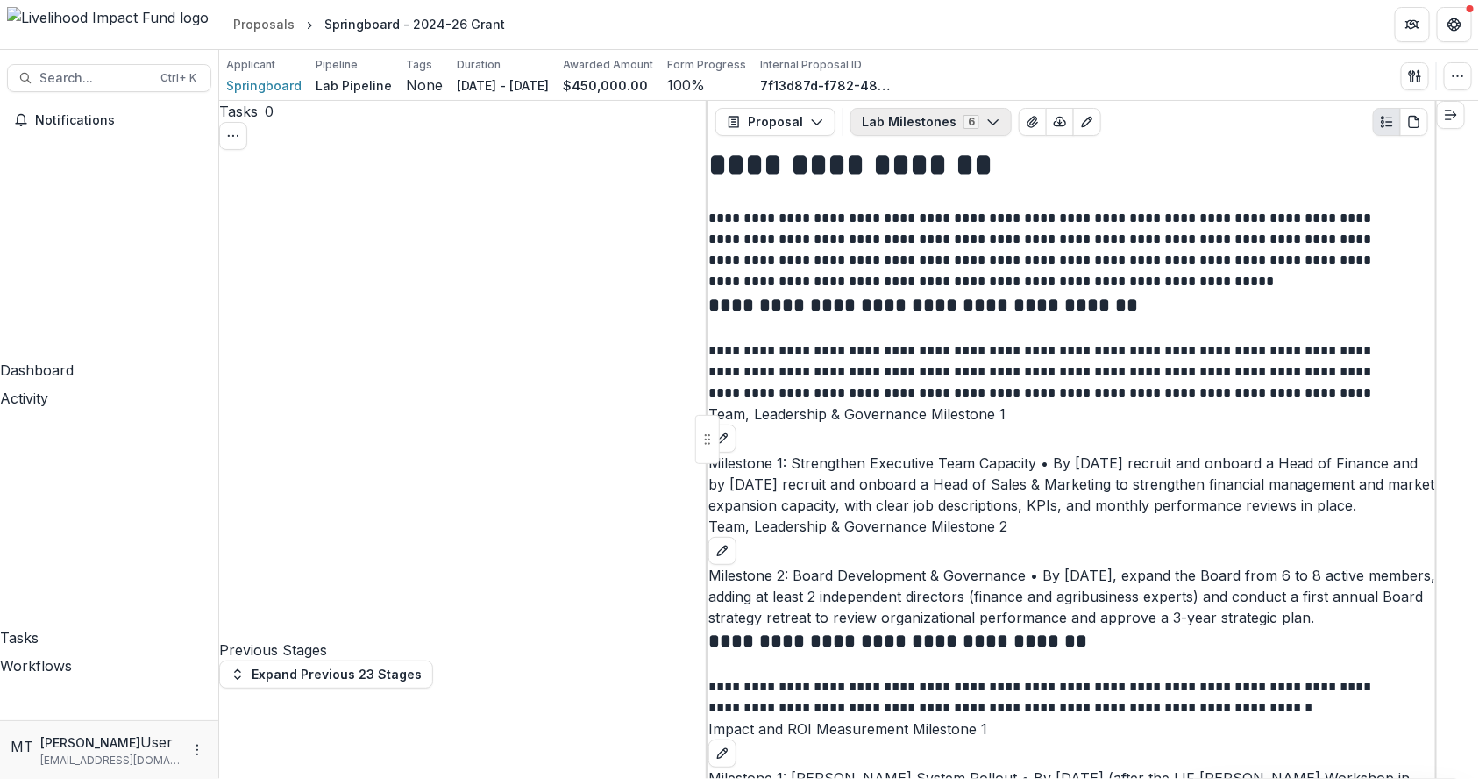
click at [901, 130] on button "Lab Milestones 6" at bounding box center [931, 122] width 161 height 28
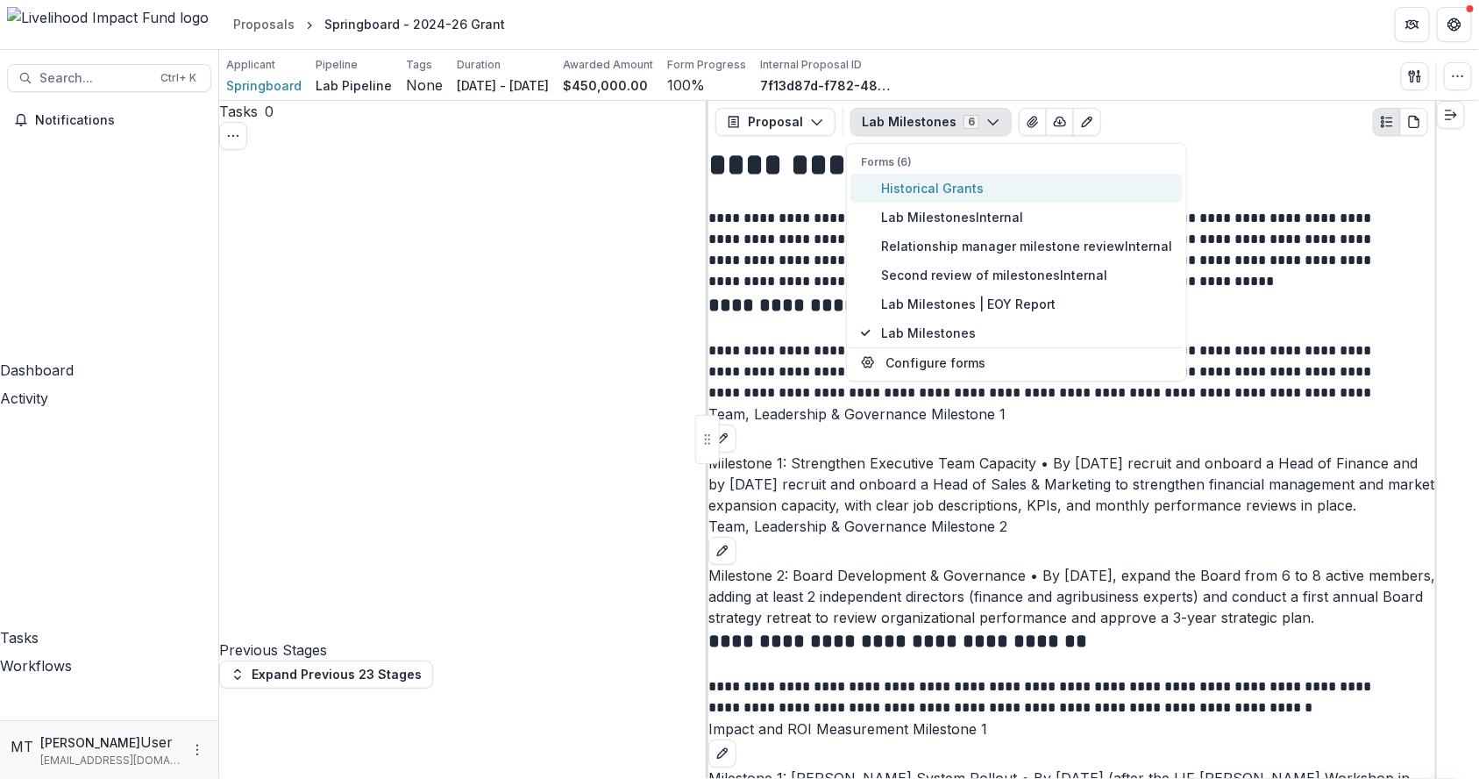
click at [901, 182] on span "Historical Grants" at bounding box center [1026, 188] width 291 height 18
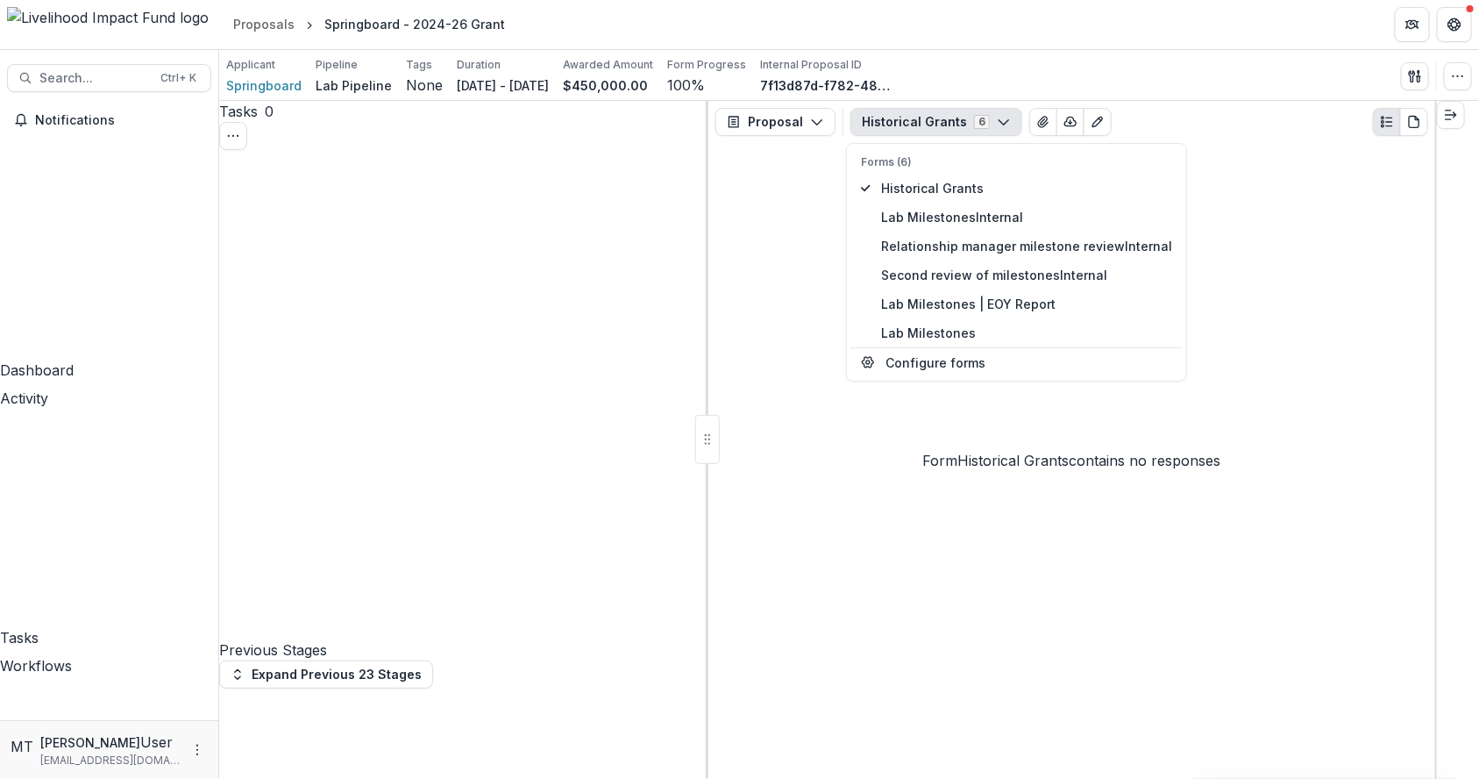
click at [772, 261] on div "Form Historical Grants contains no responses" at bounding box center [1071, 461] width 727 height 636
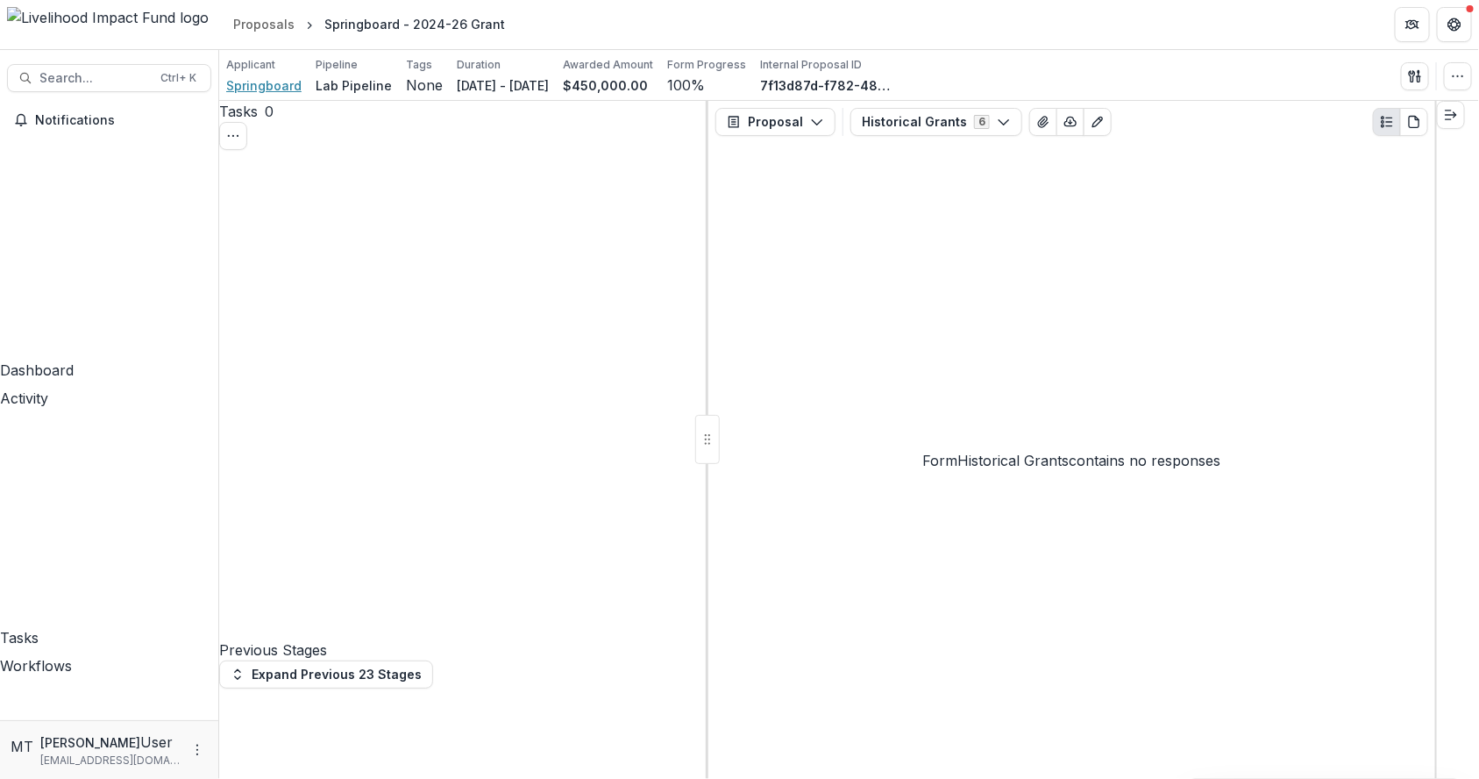
click at [277, 87] on span "Springboard" at bounding box center [263, 85] width 75 height 18
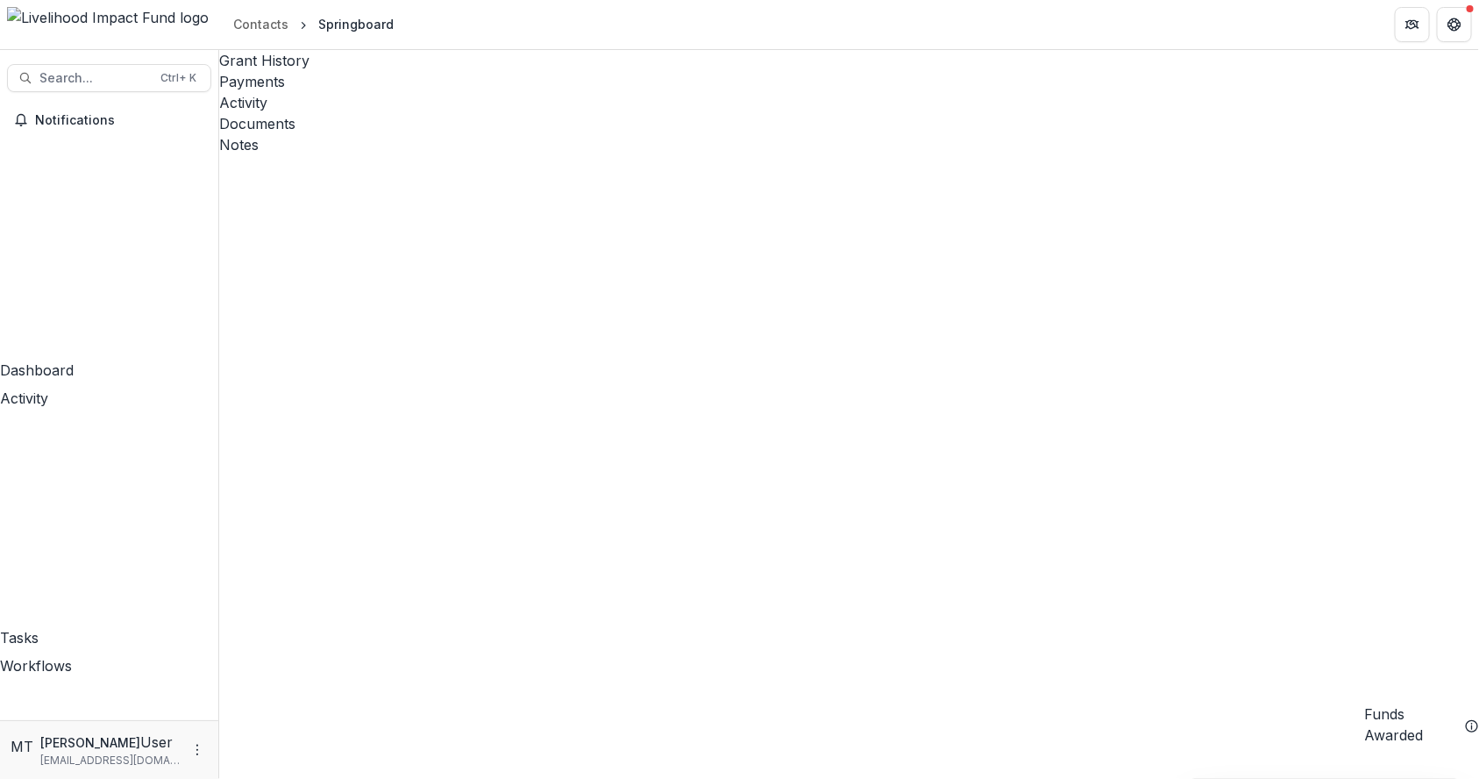
click at [530, 113] on div "Documents" at bounding box center [849, 123] width 1260 height 21
click at [596, 134] on div "Notes" at bounding box center [849, 144] width 1260 height 21
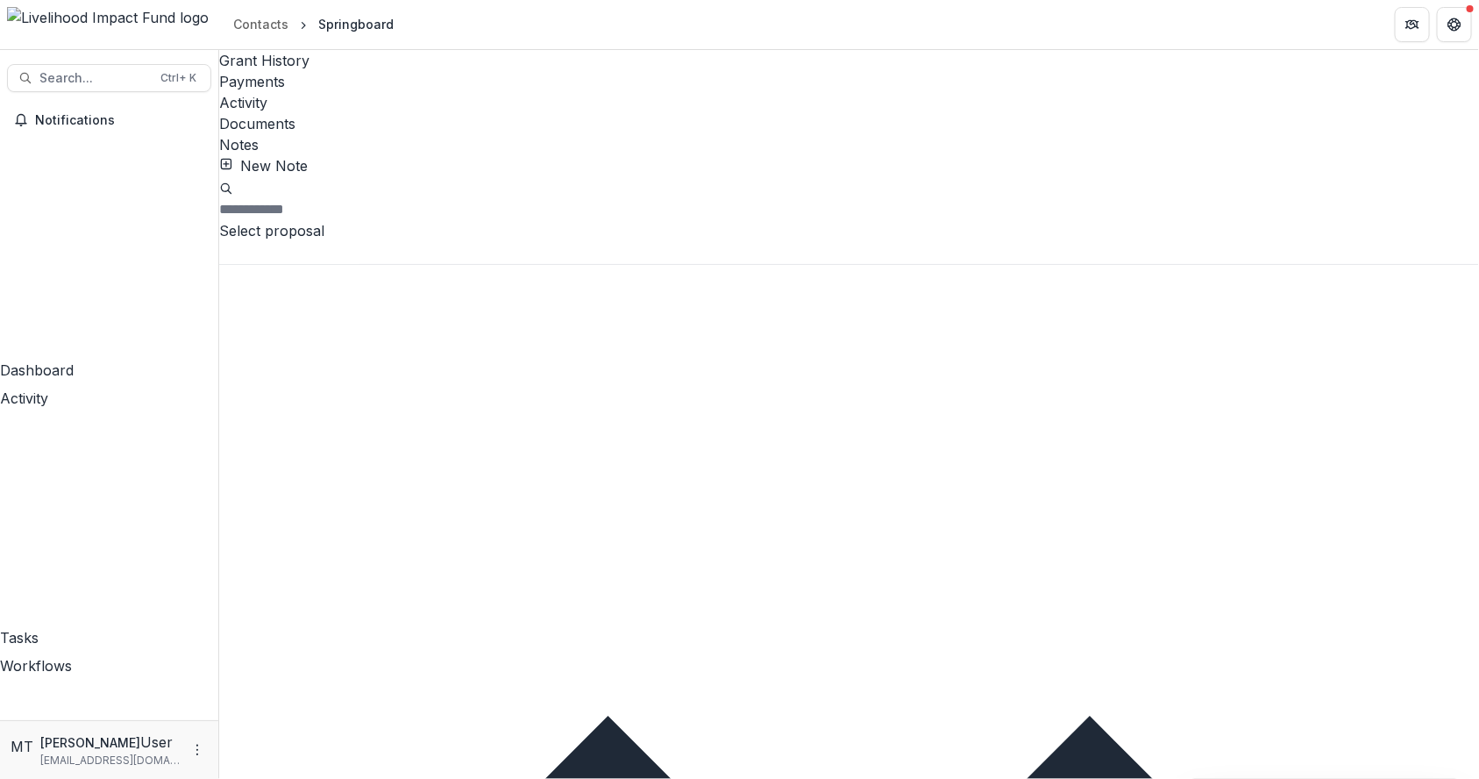
click at [511, 113] on div "Documents" at bounding box center [849, 123] width 1260 height 21
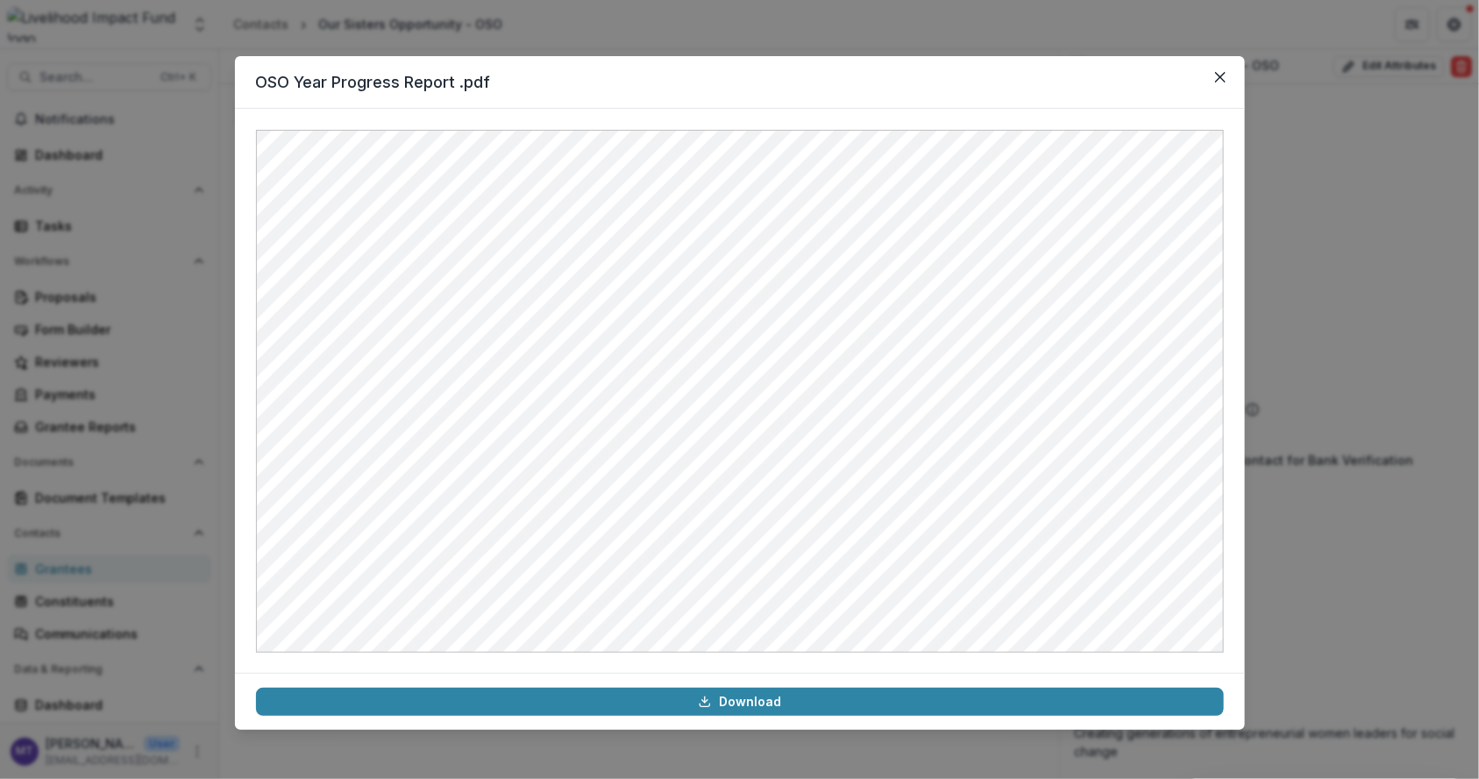
click at [1218, 72] on icon "Close" at bounding box center [1220, 77] width 11 height 11
